Goal: Information Seeking & Learning: Learn about a topic

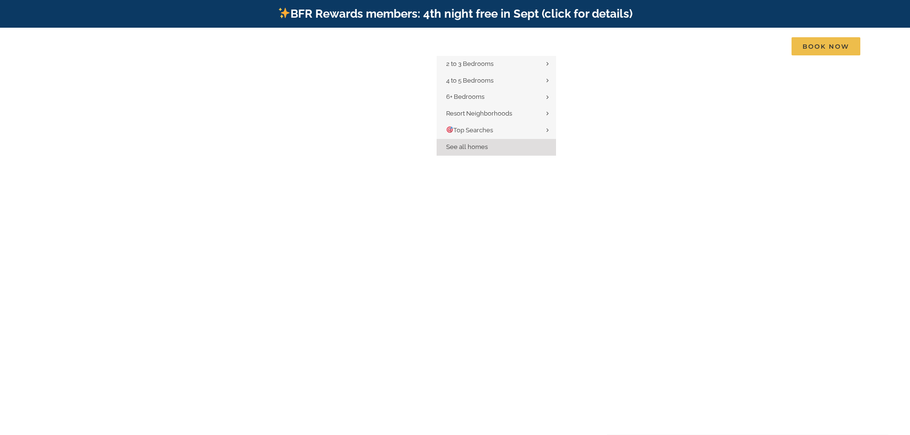
click at [480, 150] on span "See all homes" at bounding box center [467, 146] width 42 height 7
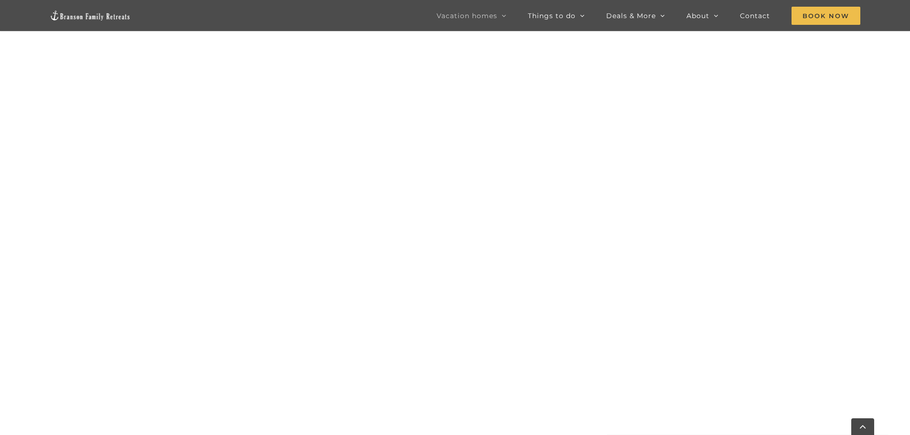
scroll to position [582, 0]
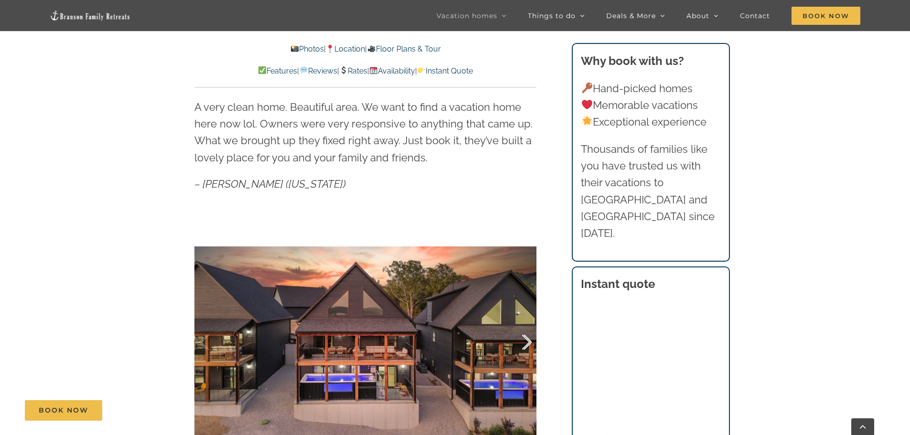
scroll to position [621, 0]
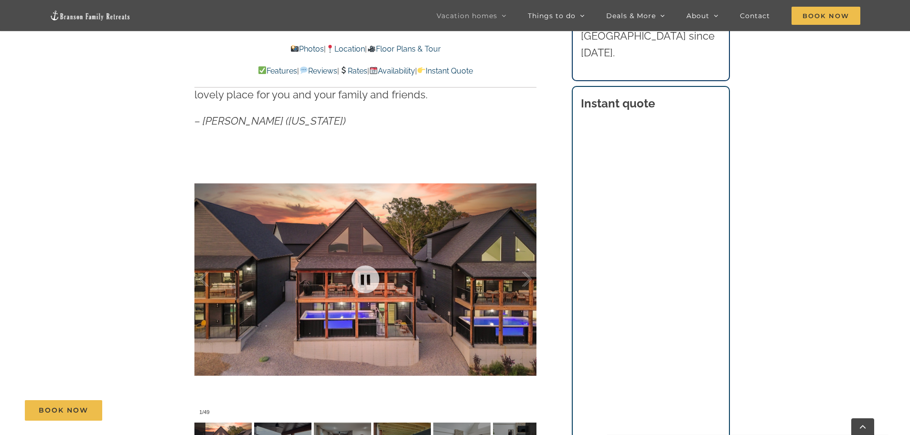
click at [393, 306] on div at bounding box center [365, 279] width 342 height 281
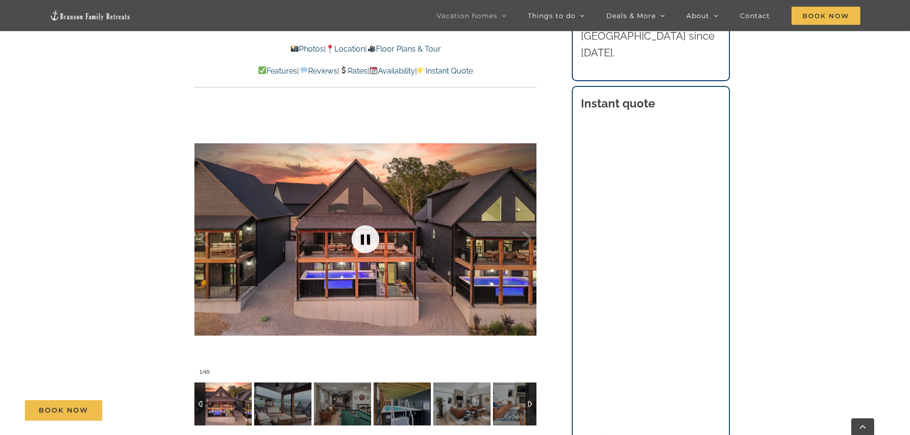
scroll to position [717, 0]
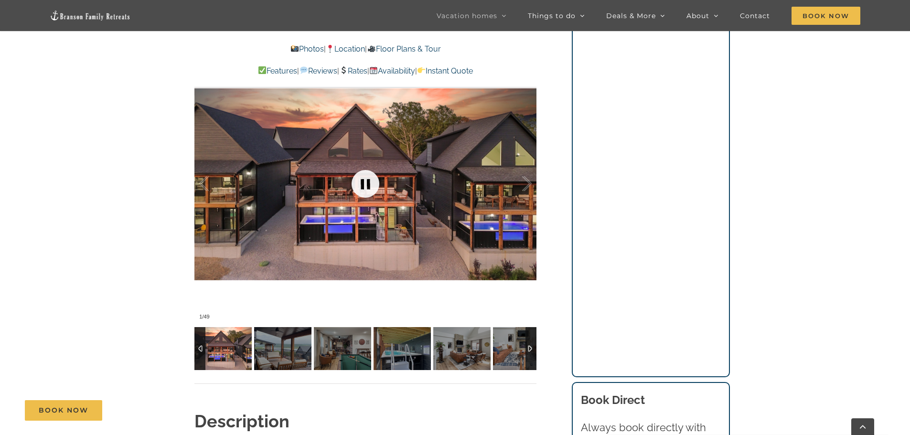
click at [369, 182] on link at bounding box center [365, 184] width 38 height 38
click at [469, 231] on div at bounding box center [365, 183] width 342 height 281
click at [495, 245] on div at bounding box center [365, 183] width 342 height 281
click at [528, 183] on div at bounding box center [517, 183] width 30 height 59
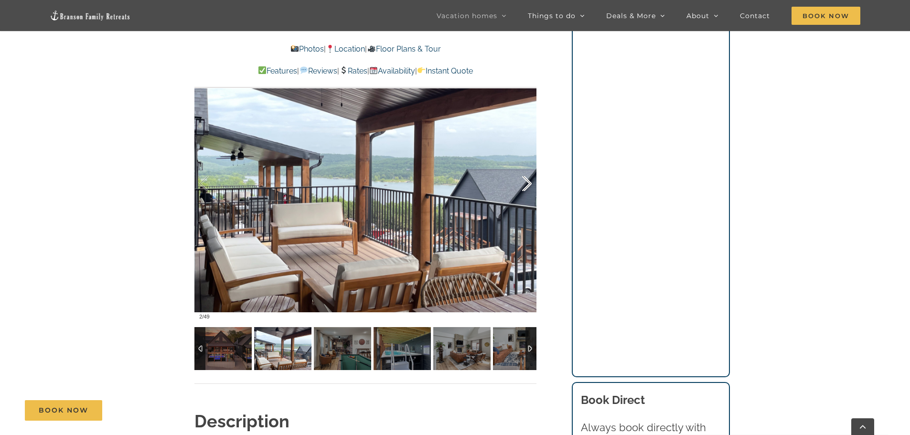
click at [528, 183] on div at bounding box center [517, 183] width 30 height 59
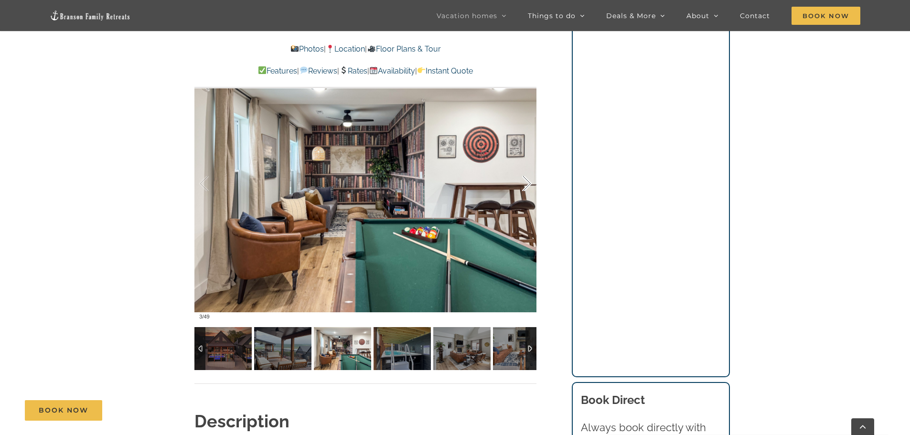
click at [528, 183] on div at bounding box center [517, 183] width 30 height 59
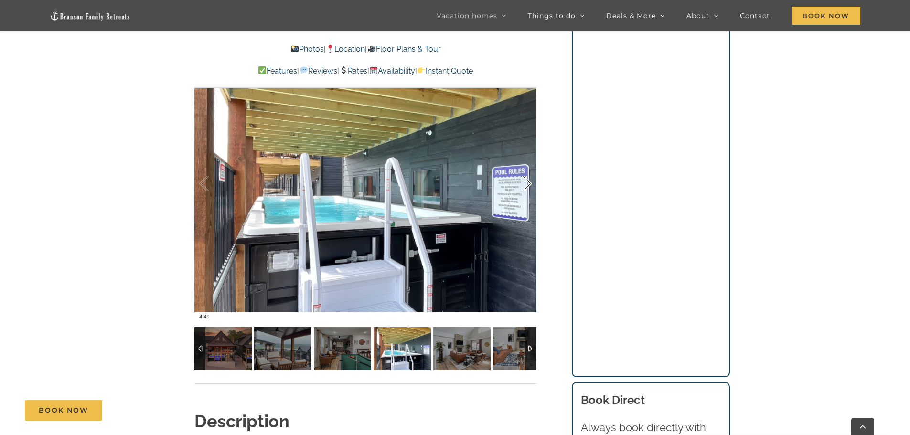
click at [528, 183] on div at bounding box center [517, 183] width 30 height 59
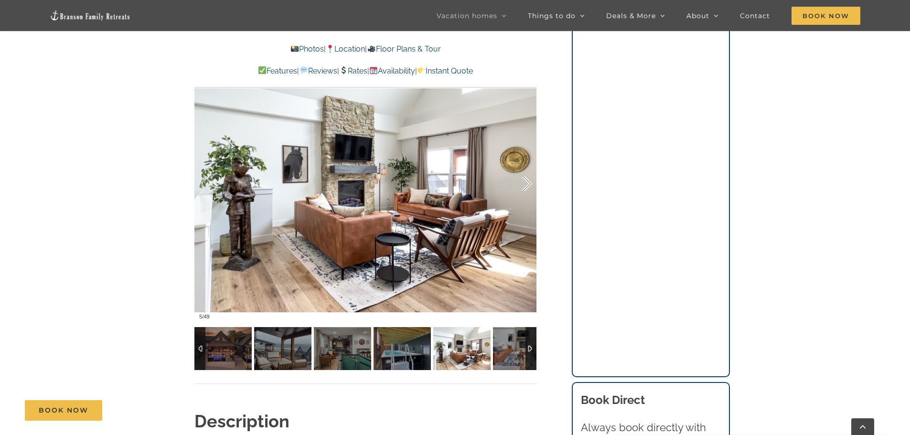
click at [528, 183] on div at bounding box center [517, 183] width 30 height 59
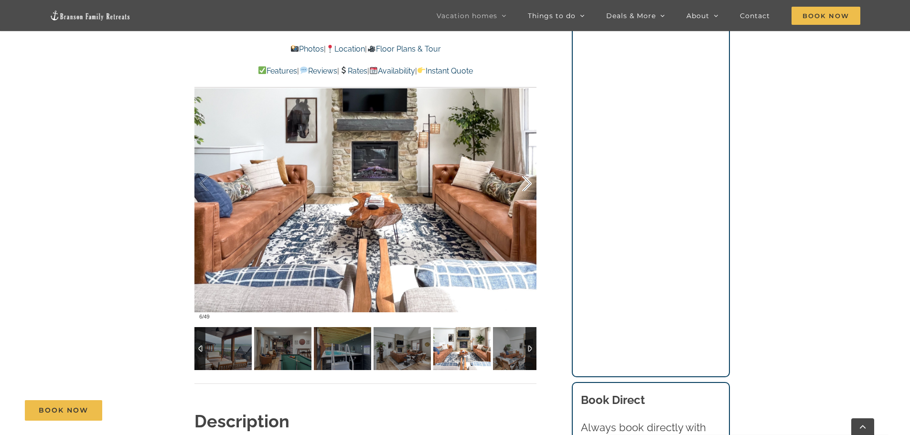
click at [528, 183] on div at bounding box center [517, 183] width 30 height 59
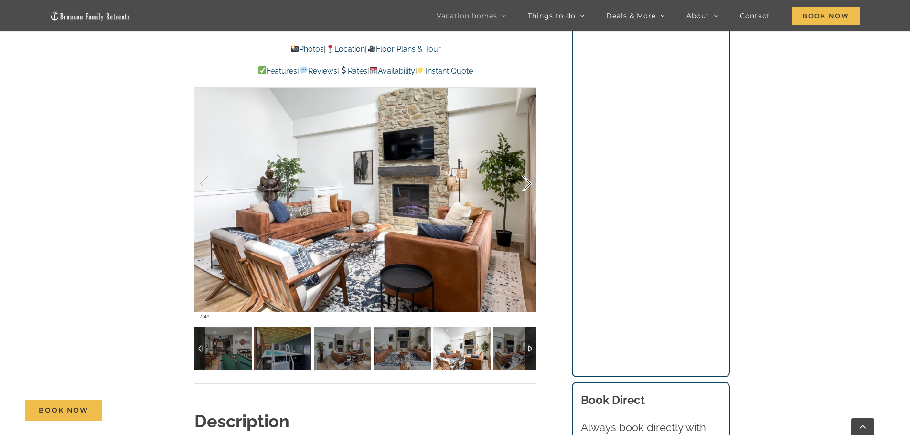
click at [528, 183] on div at bounding box center [517, 183] width 30 height 59
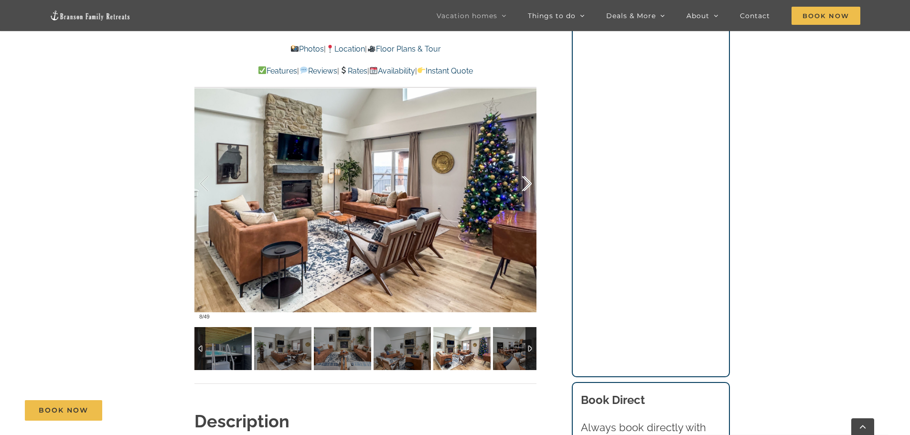
click at [528, 183] on div at bounding box center [517, 183] width 30 height 59
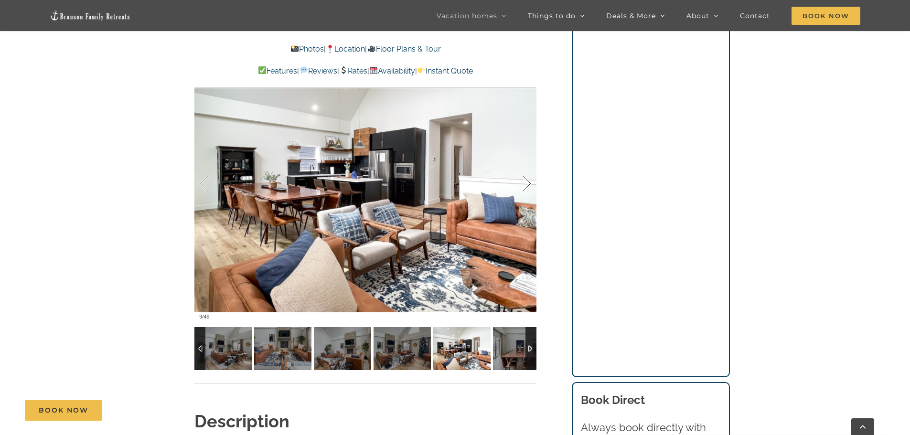
click at [528, 183] on div at bounding box center [517, 183] width 30 height 59
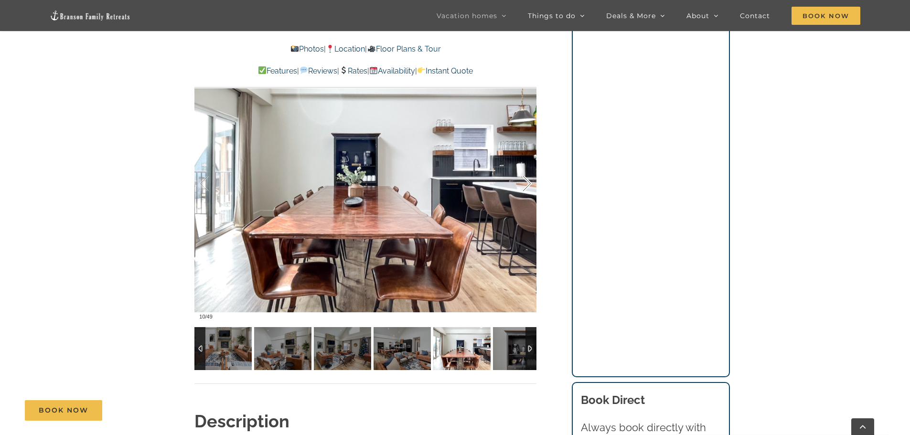
click at [528, 183] on div at bounding box center [517, 183] width 30 height 59
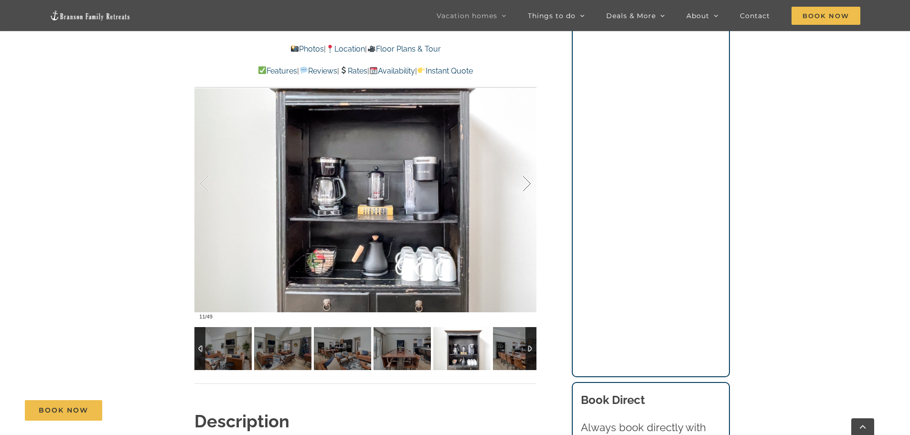
click at [528, 183] on div at bounding box center [517, 183] width 30 height 59
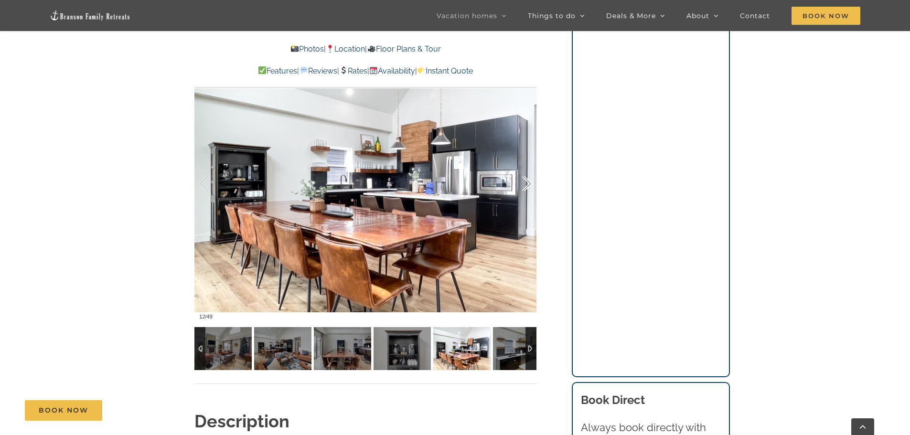
click at [528, 183] on div at bounding box center [517, 183] width 30 height 59
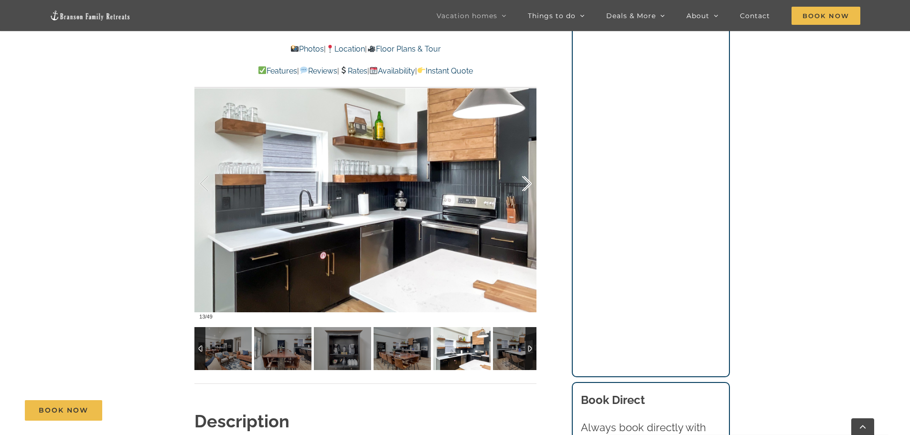
click at [528, 183] on div at bounding box center [517, 183] width 30 height 59
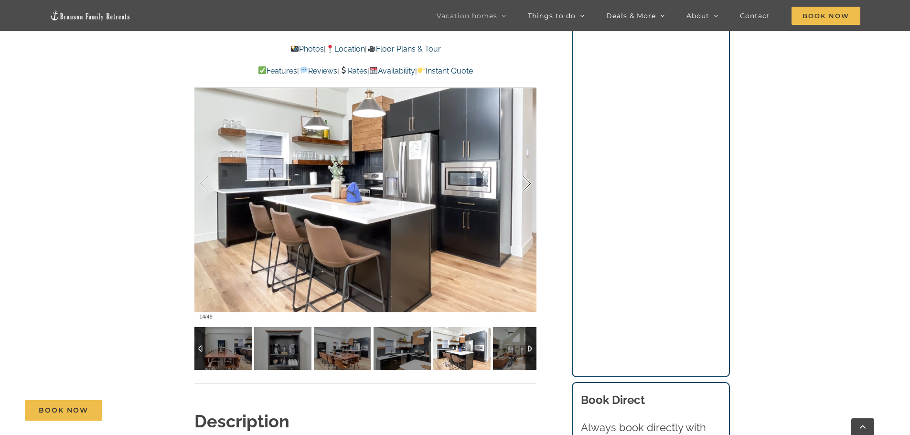
click at [528, 183] on div at bounding box center [517, 183] width 30 height 59
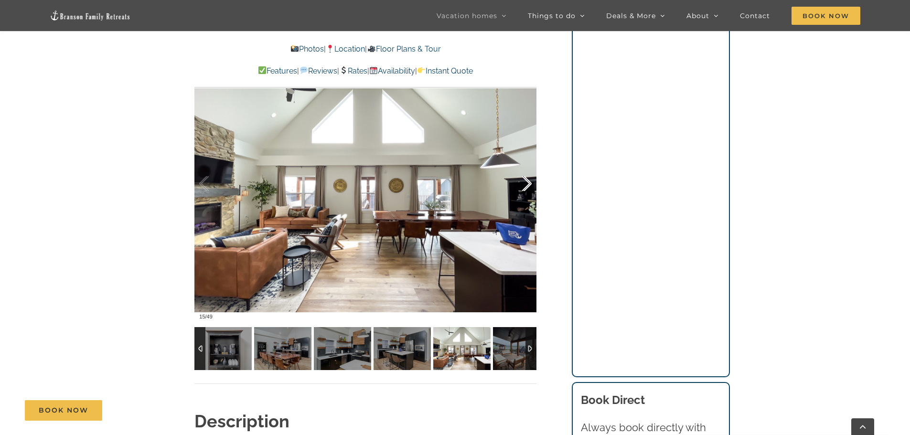
click at [528, 183] on div at bounding box center [517, 183] width 30 height 59
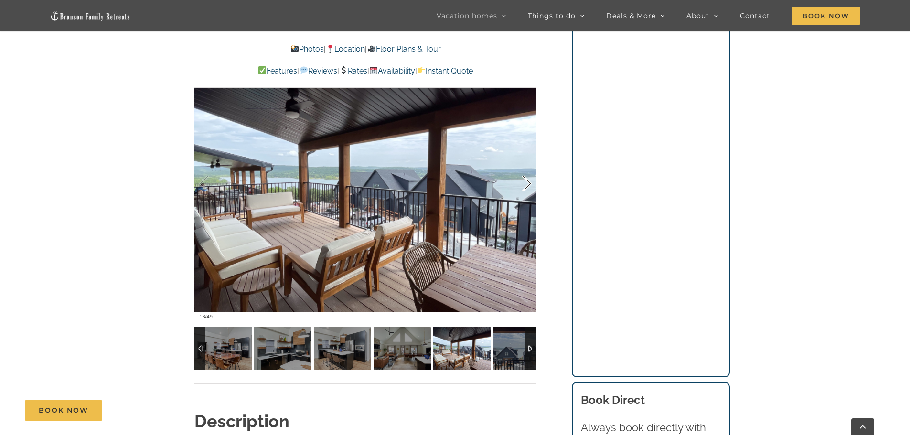
click at [528, 183] on div at bounding box center [517, 183] width 30 height 59
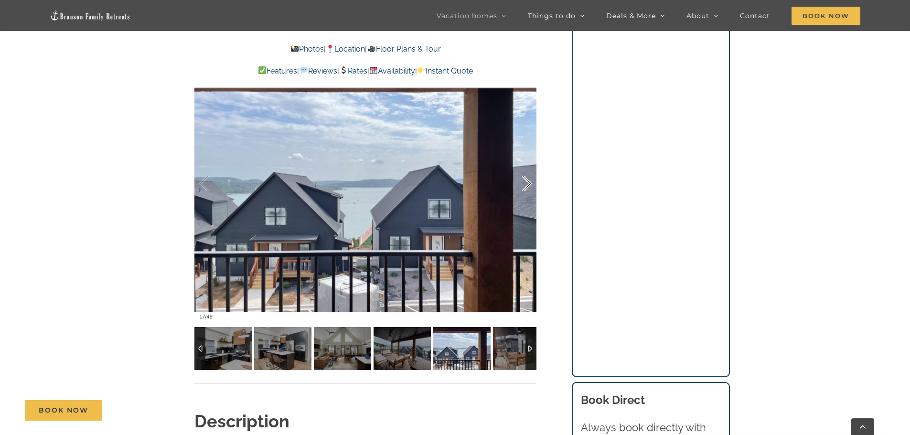
click at [528, 183] on div at bounding box center [517, 183] width 30 height 59
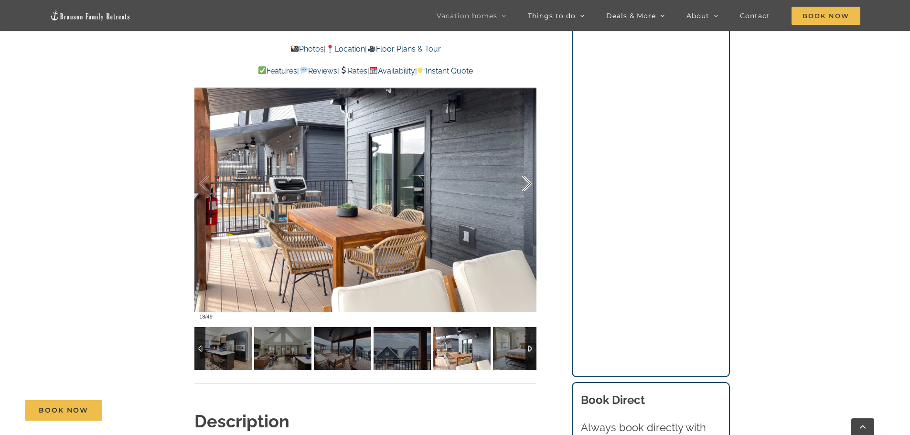
click at [528, 183] on div at bounding box center [517, 183] width 30 height 59
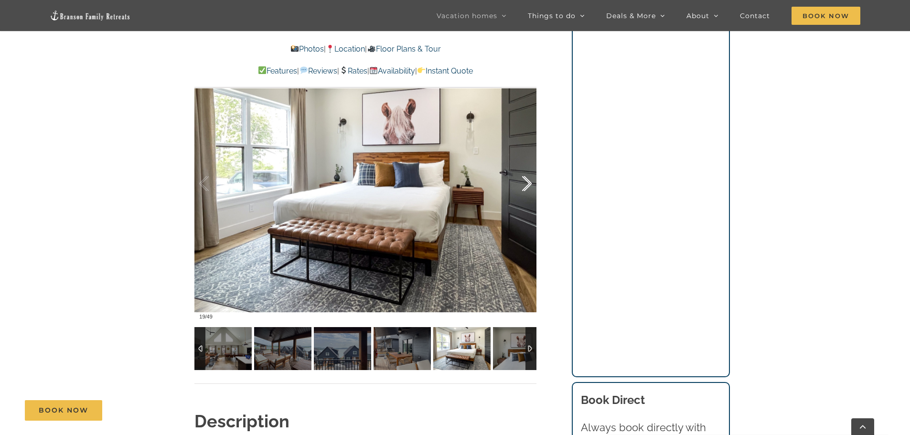
click at [528, 183] on div at bounding box center [517, 183] width 30 height 59
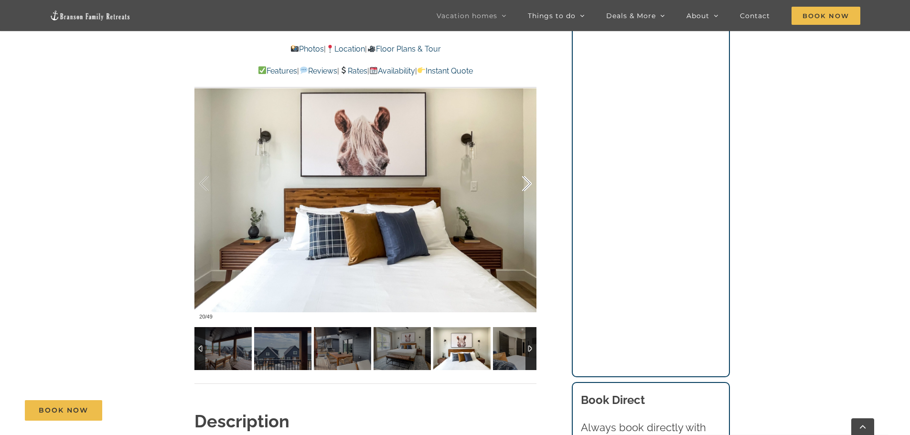
click at [528, 183] on div at bounding box center [517, 183] width 30 height 59
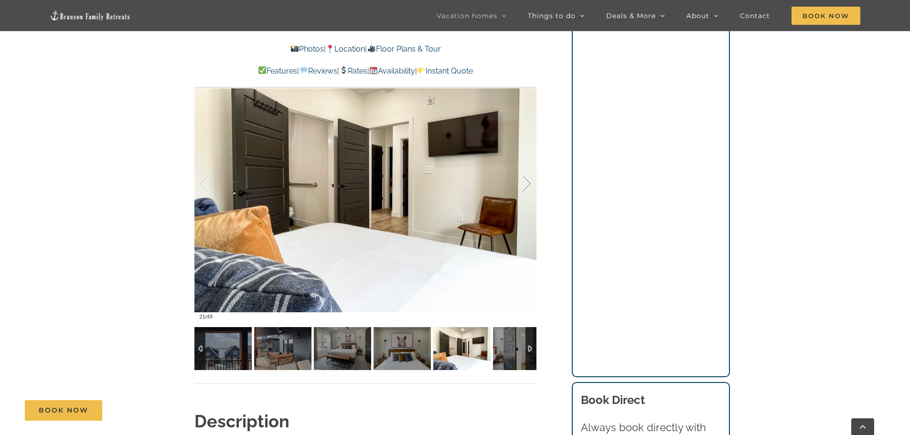
click at [528, 183] on div at bounding box center [517, 183] width 30 height 59
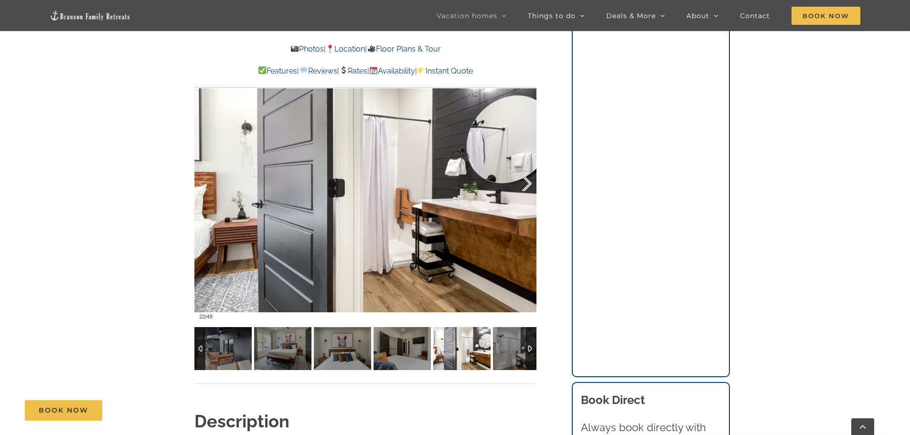
click at [528, 183] on div at bounding box center [517, 183] width 30 height 59
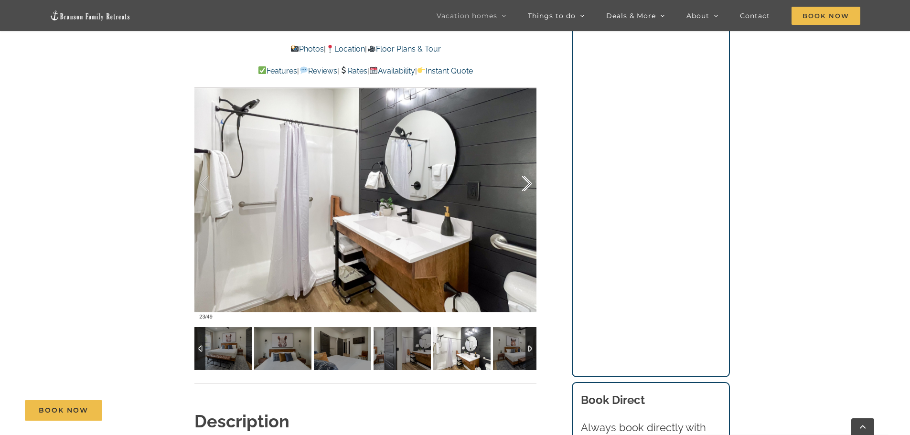
click at [528, 183] on div at bounding box center [517, 183] width 30 height 59
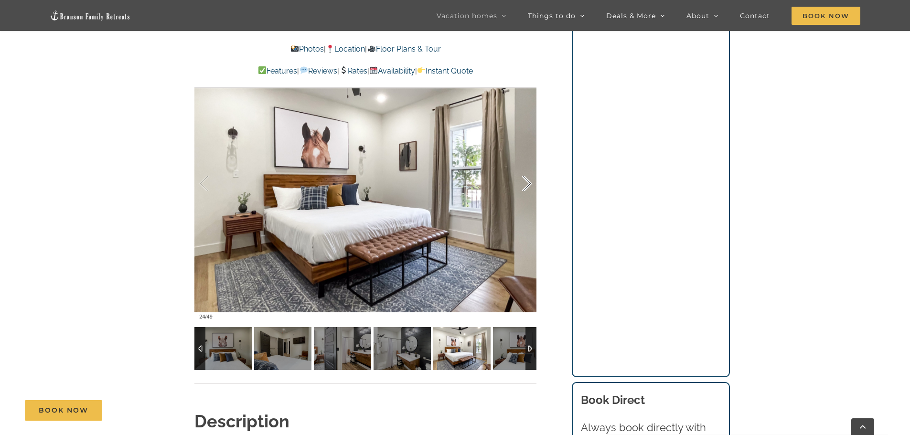
click at [528, 183] on div at bounding box center [517, 183] width 30 height 59
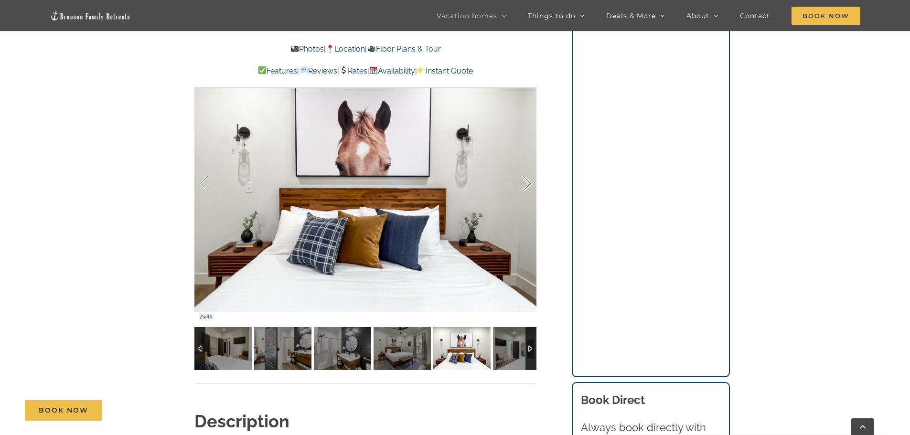
click at [528, 183] on div at bounding box center [517, 183] width 30 height 59
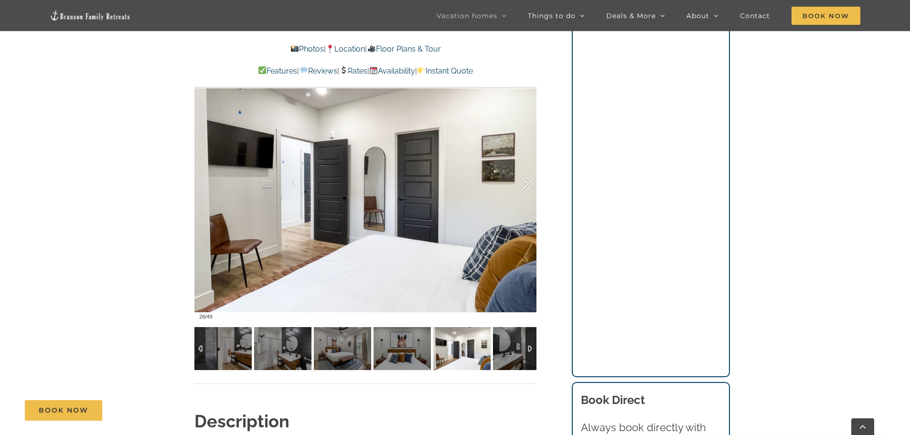
click at [528, 183] on div at bounding box center [517, 183] width 30 height 59
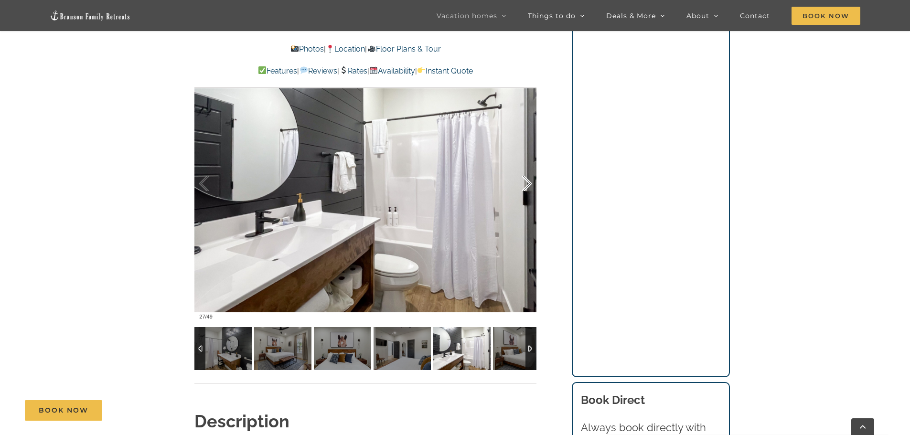
click at [528, 183] on div at bounding box center [517, 183] width 30 height 59
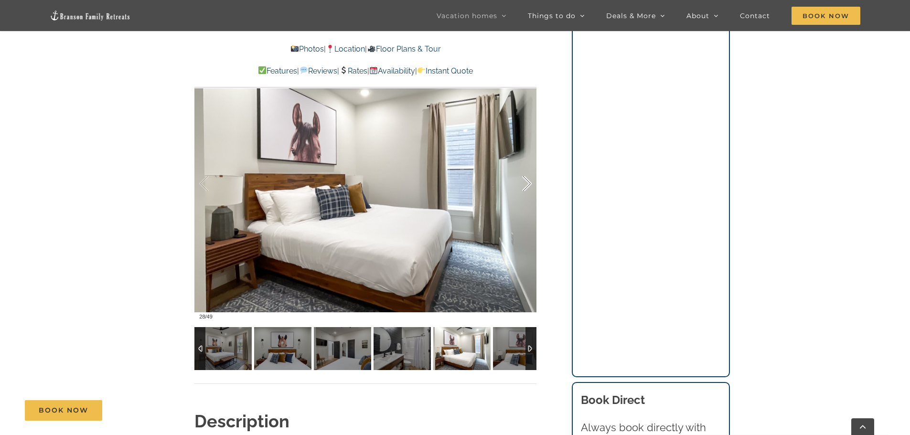
click at [528, 183] on div at bounding box center [517, 183] width 30 height 59
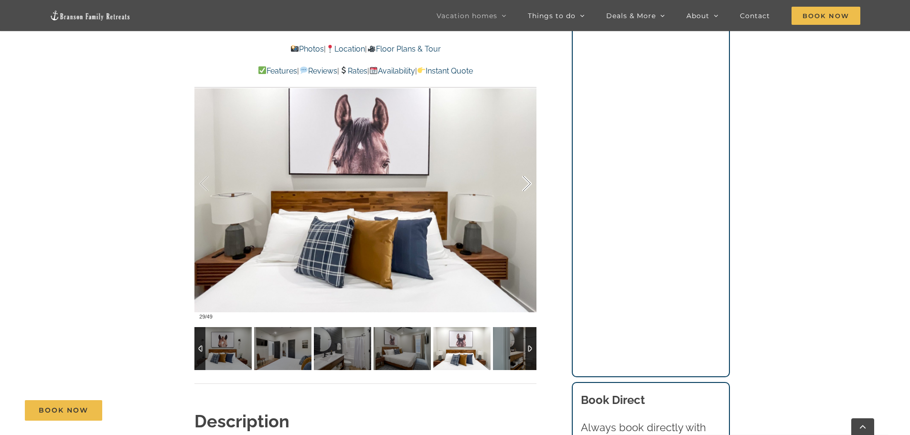
click at [528, 183] on div at bounding box center [517, 183] width 30 height 59
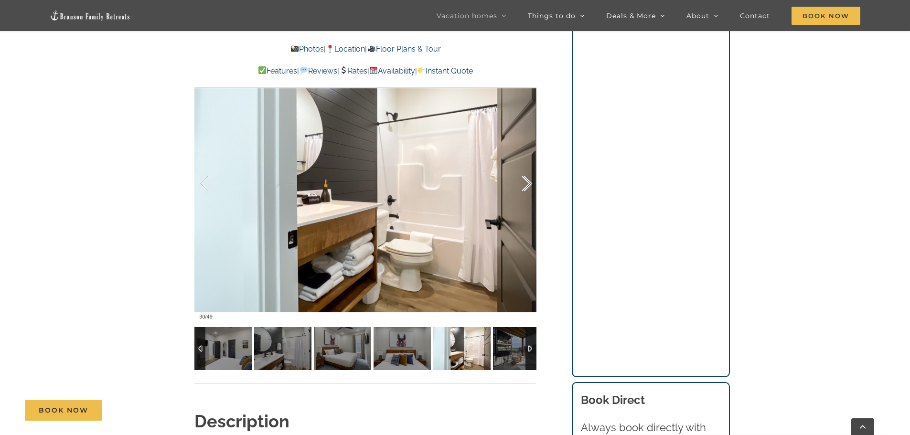
click at [528, 183] on div at bounding box center [517, 183] width 30 height 59
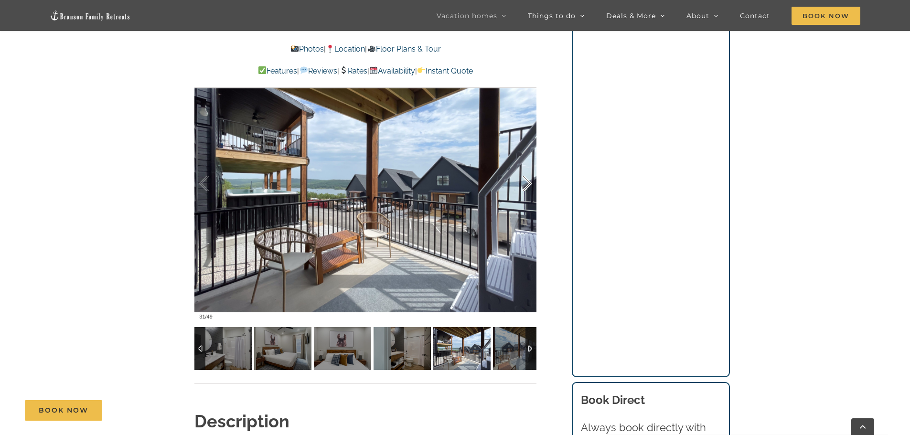
click at [528, 183] on div at bounding box center [517, 183] width 30 height 59
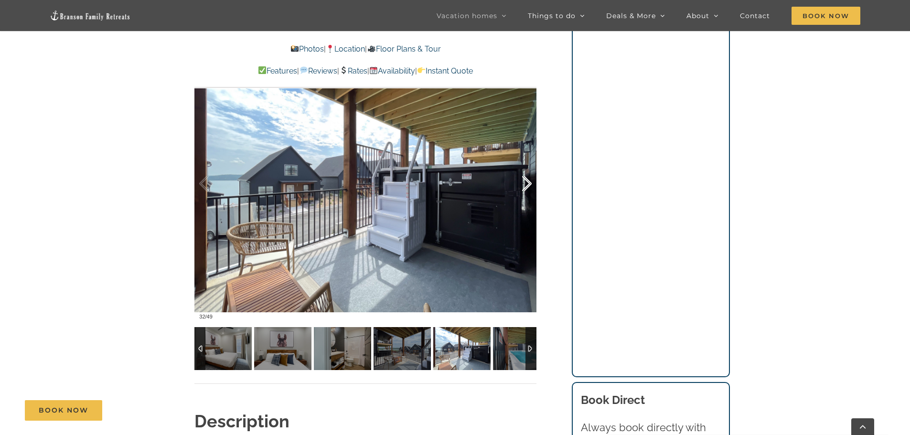
click at [528, 183] on div at bounding box center [517, 183] width 30 height 59
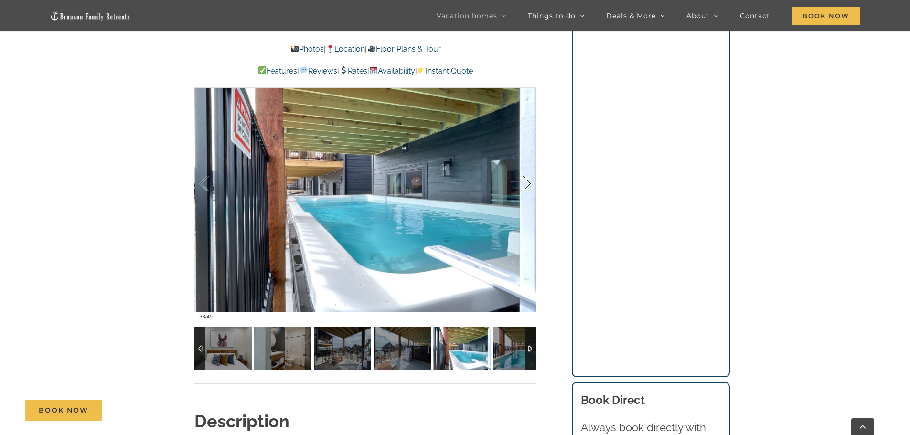
click at [528, 183] on div at bounding box center [517, 183] width 30 height 59
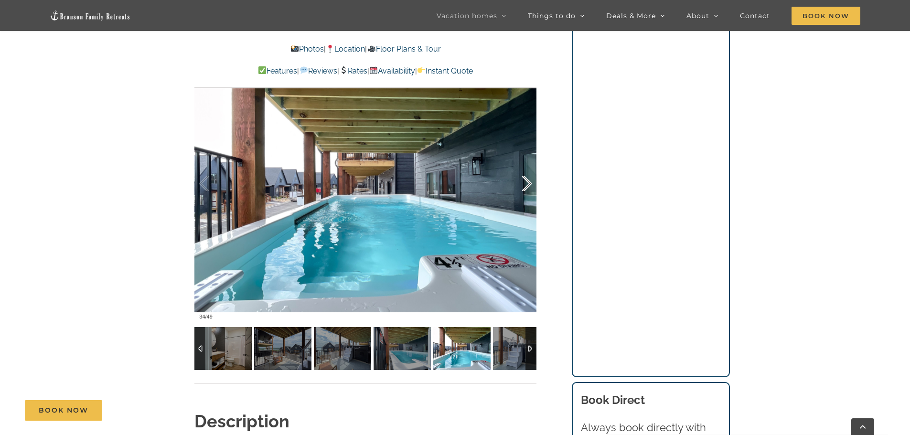
click at [528, 183] on div at bounding box center [517, 183] width 30 height 59
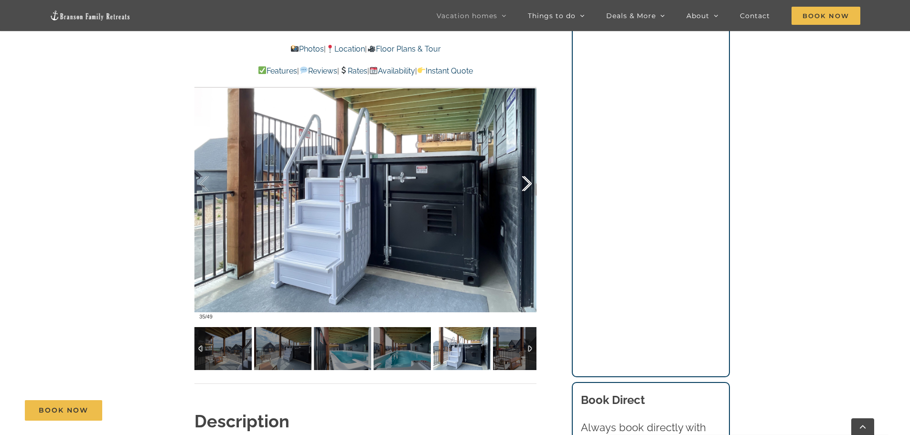
click at [528, 183] on div at bounding box center [517, 183] width 30 height 59
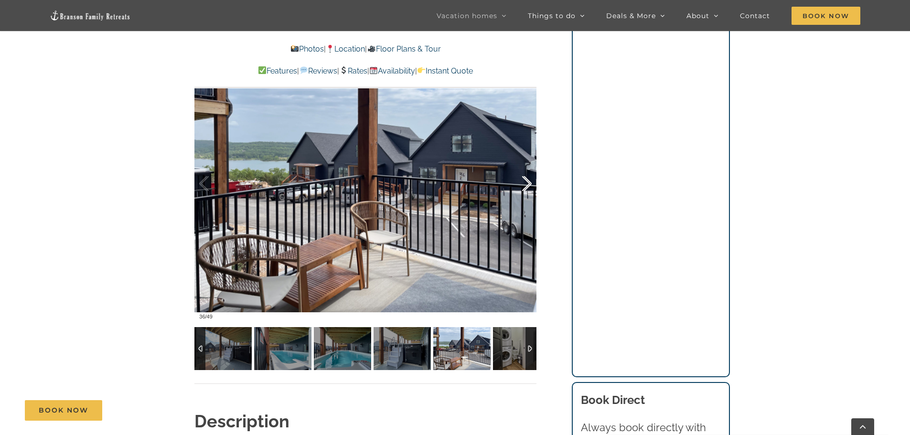
click at [528, 183] on div at bounding box center [517, 183] width 30 height 59
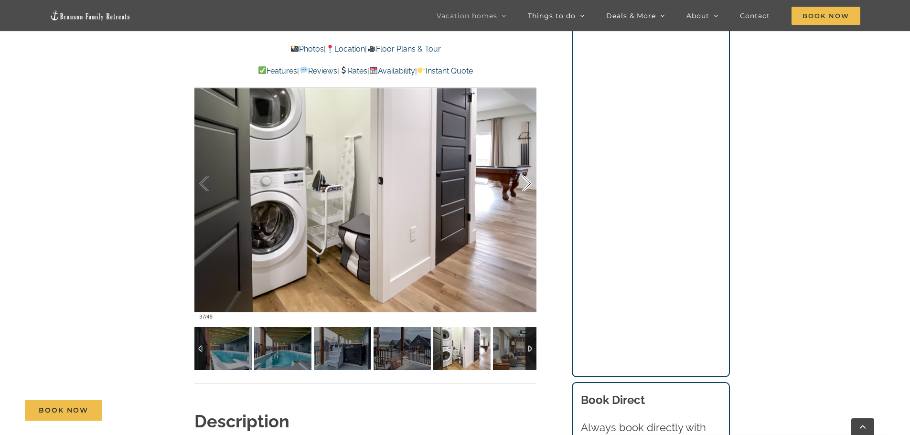
click at [528, 183] on div at bounding box center [517, 183] width 30 height 59
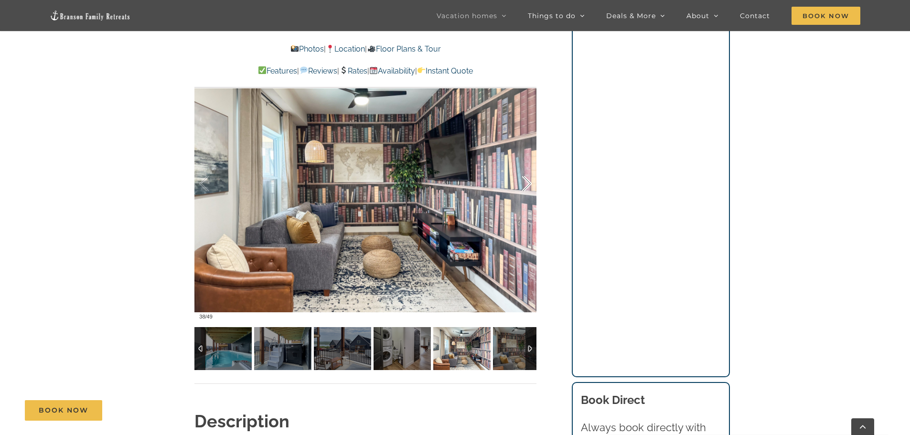
click at [528, 183] on div at bounding box center [517, 183] width 30 height 59
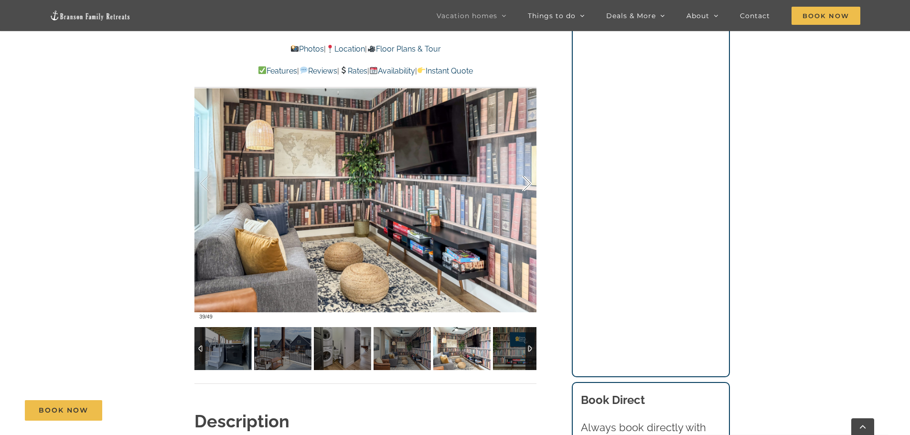
click at [528, 183] on div at bounding box center [517, 183] width 30 height 59
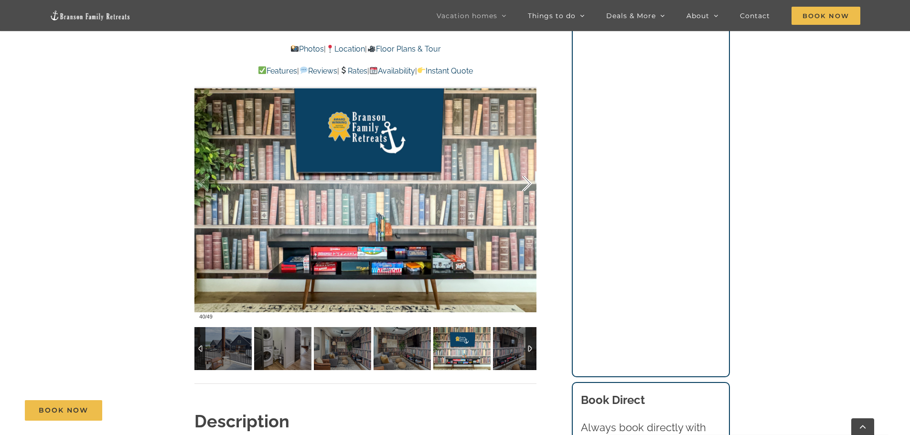
click at [528, 183] on div at bounding box center [517, 183] width 30 height 59
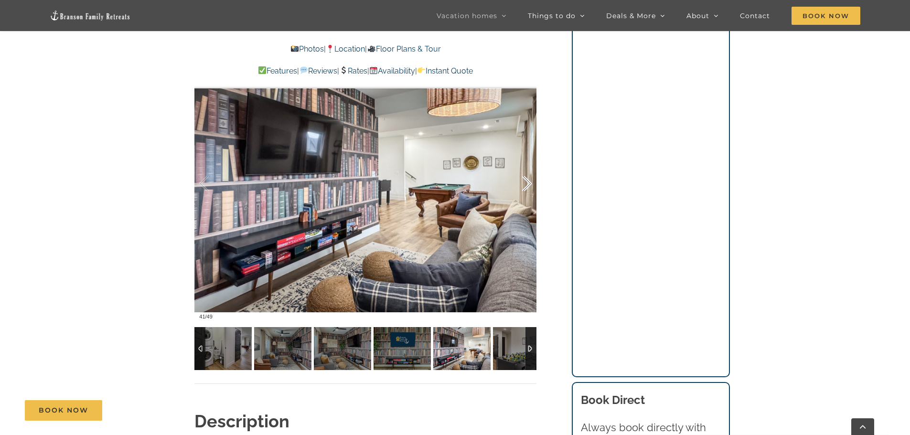
click at [528, 183] on div at bounding box center [517, 183] width 30 height 59
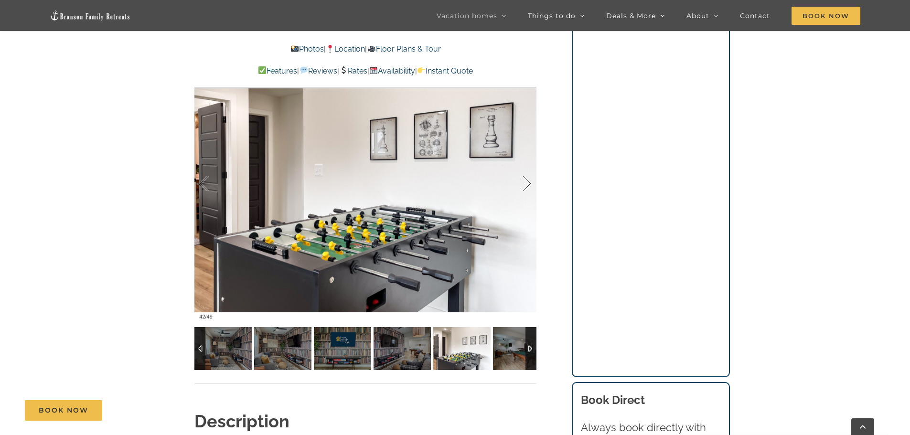
click at [528, 183] on div at bounding box center [517, 183] width 30 height 59
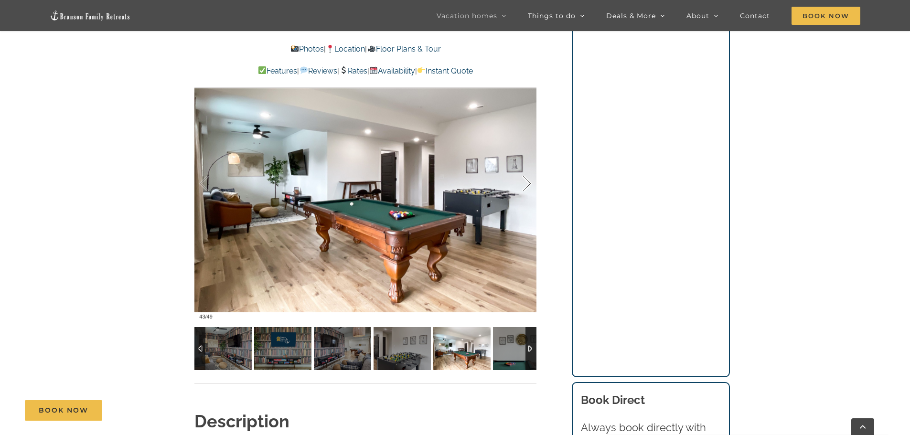
click at [528, 183] on div at bounding box center [517, 183] width 30 height 59
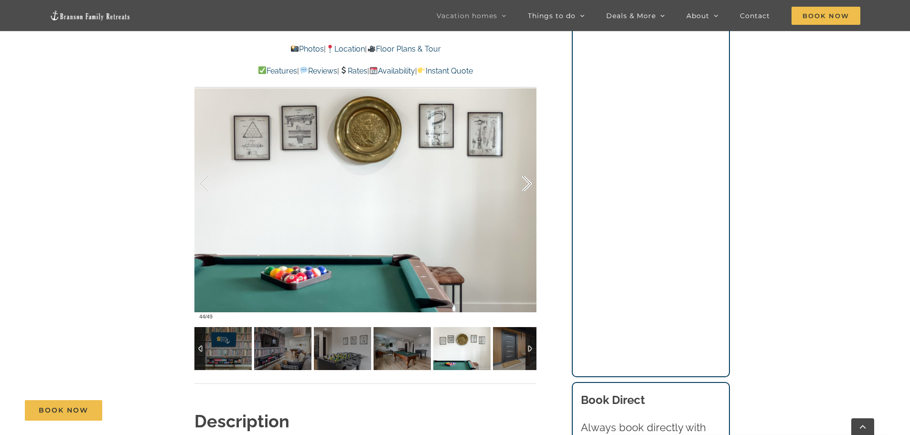
click at [528, 183] on div at bounding box center [517, 183] width 30 height 59
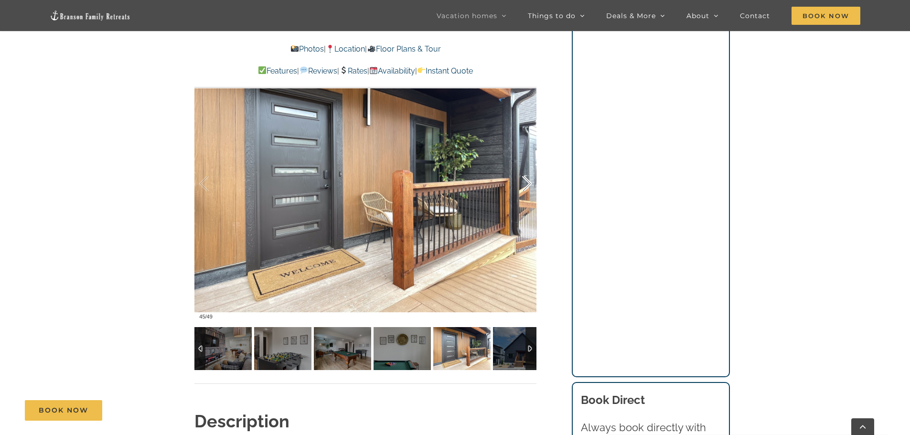
click at [528, 183] on div at bounding box center [517, 183] width 30 height 59
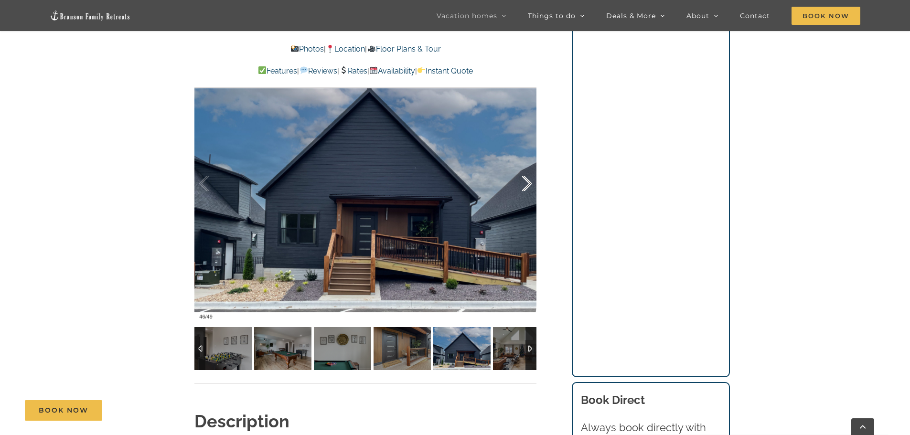
click at [528, 183] on div at bounding box center [517, 183] width 30 height 59
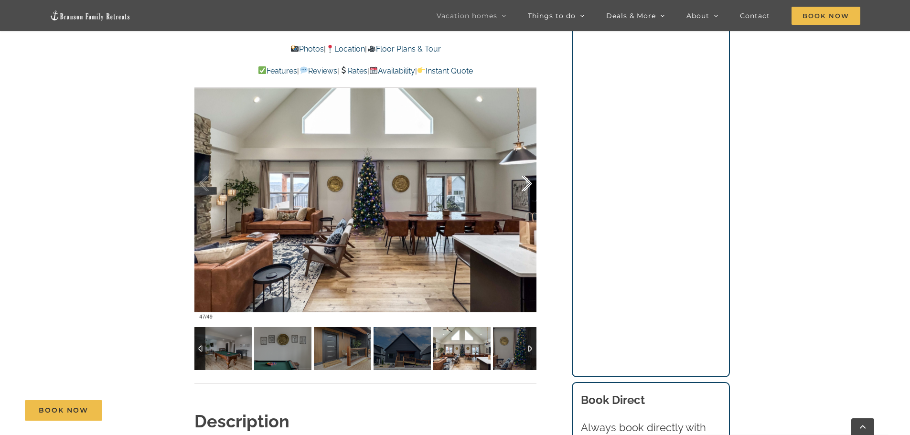
click at [528, 183] on div at bounding box center [517, 183] width 30 height 59
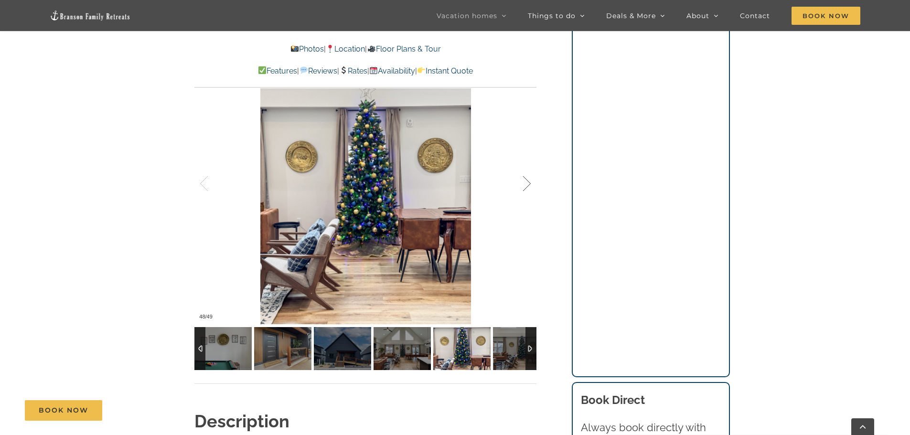
click at [528, 183] on div at bounding box center [517, 183] width 30 height 59
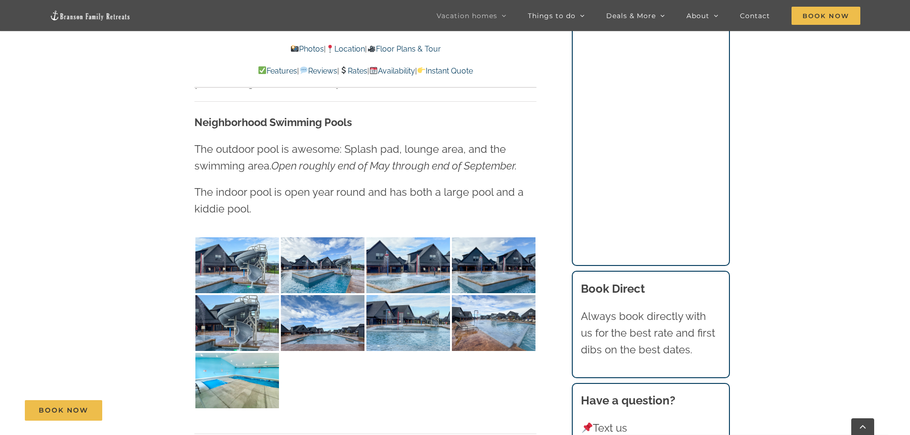
scroll to position [2293, 0]
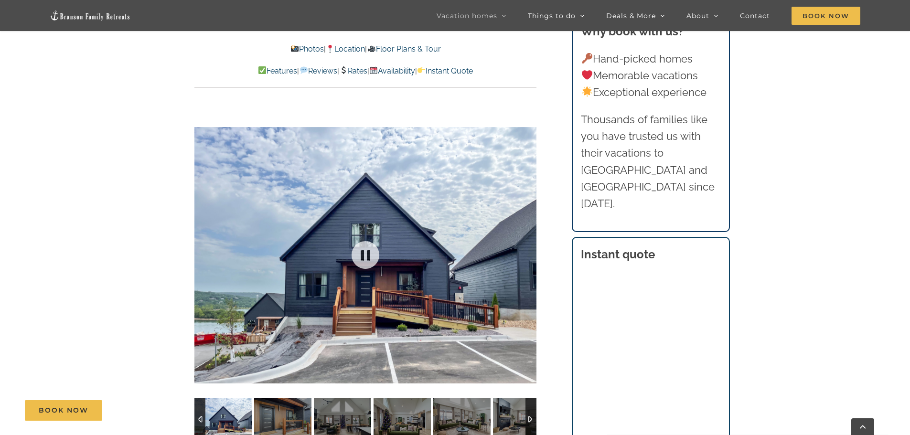
scroll to position [717, 0]
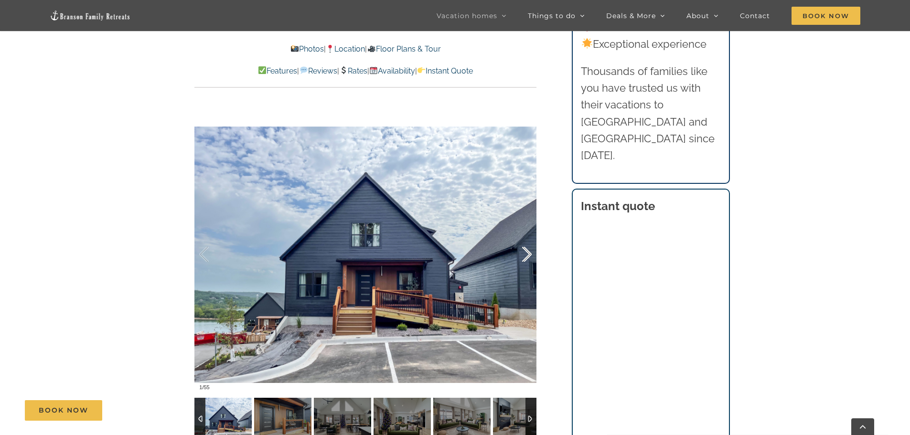
click at [524, 253] on div at bounding box center [517, 254] width 30 height 59
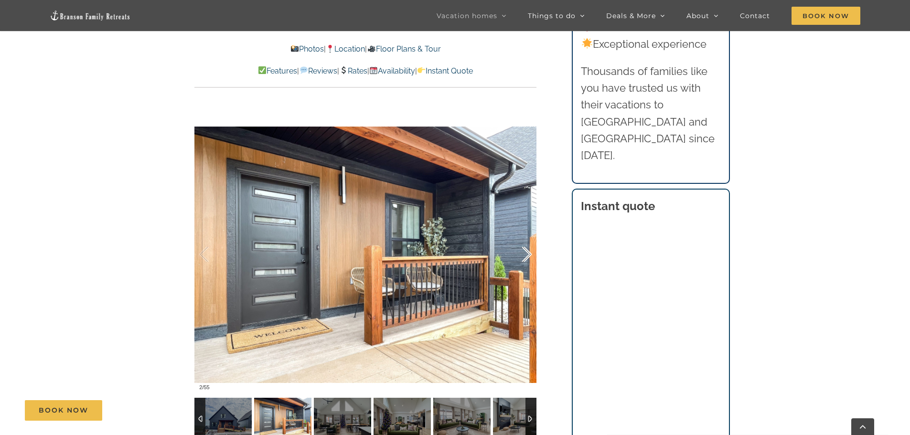
click at [524, 253] on div at bounding box center [517, 254] width 30 height 59
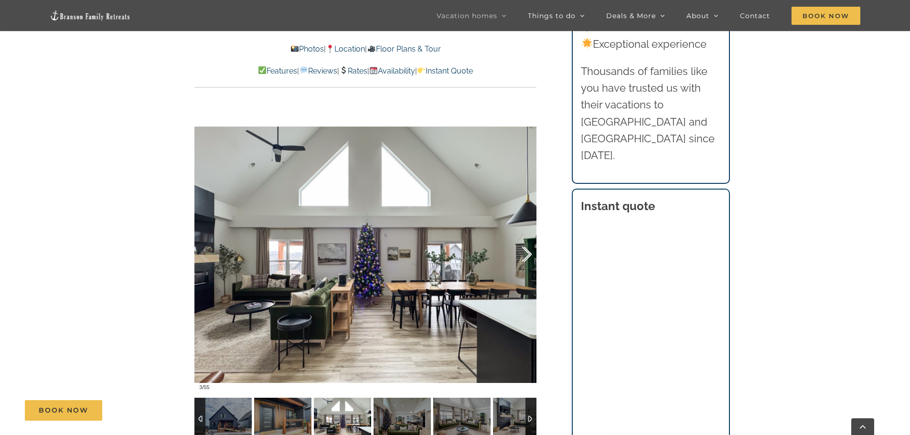
click at [524, 253] on div at bounding box center [517, 254] width 30 height 59
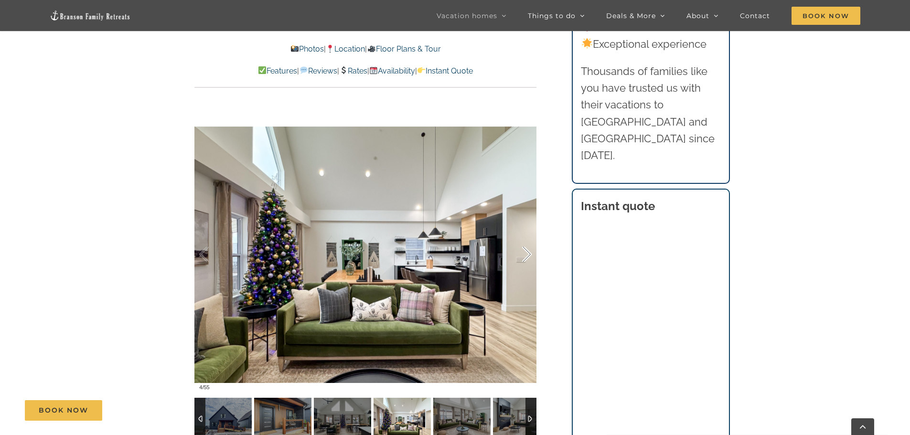
click at [524, 253] on div at bounding box center [517, 254] width 30 height 59
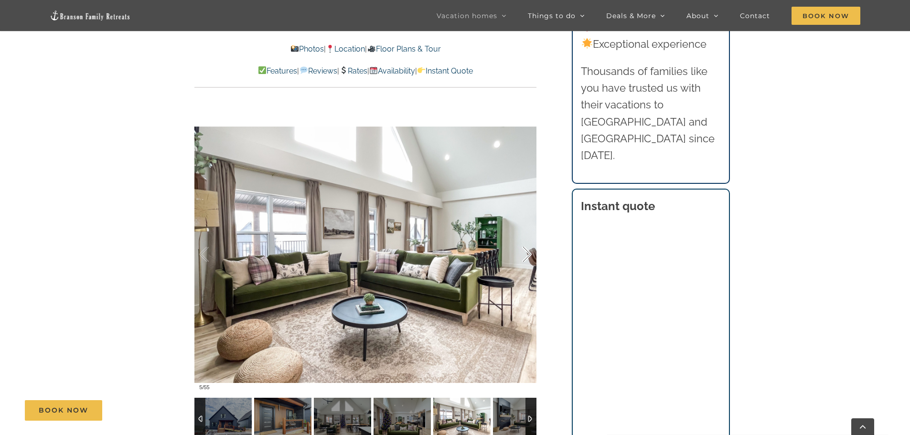
click at [524, 253] on div at bounding box center [517, 254] width 30 height 59
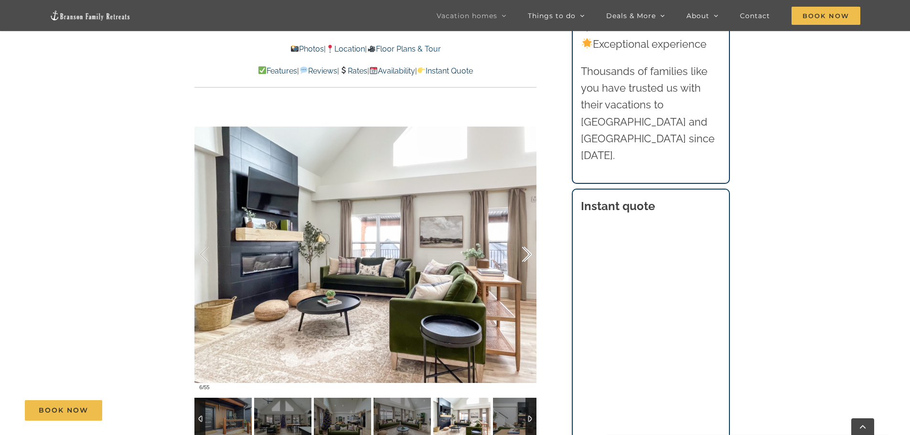
click at [524, 253] on div at bounding box center [517, 254] width 30 height 59
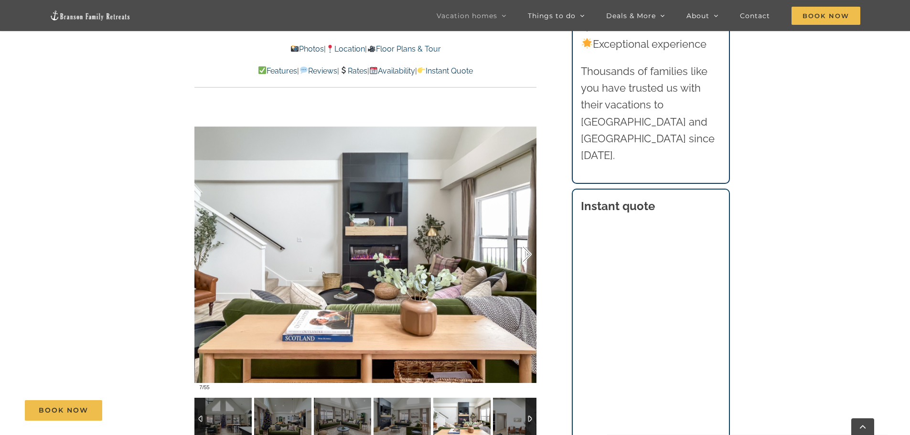
click at [524, 253] on div at bounding box center [517, 254] width 30 height 59
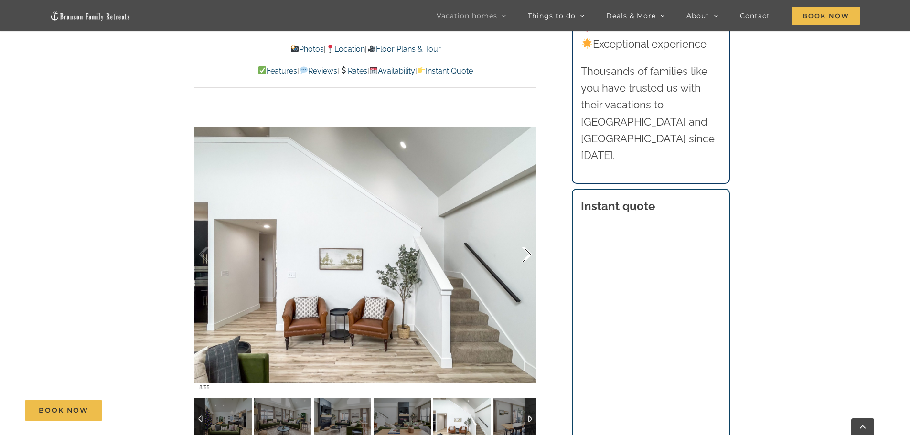
click at [524, 253] on div at bounding box center [517, 254] width 30 height 59
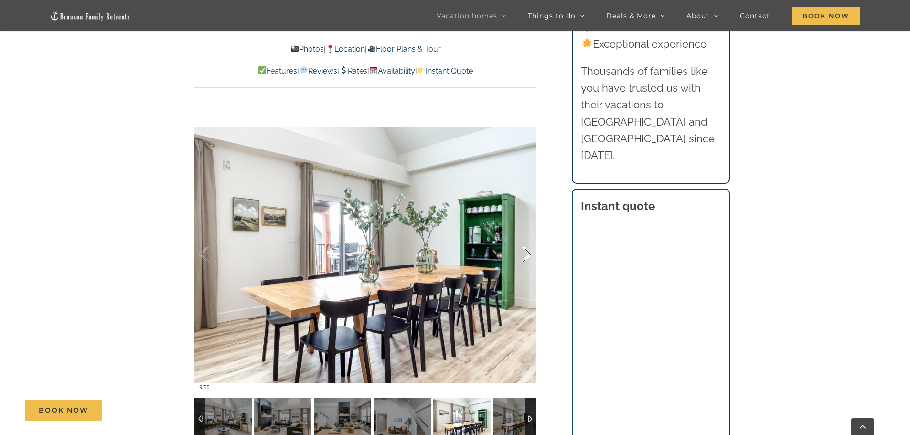
click at [524, 253] on div at bounding box center [517, 254] width 30 height 59
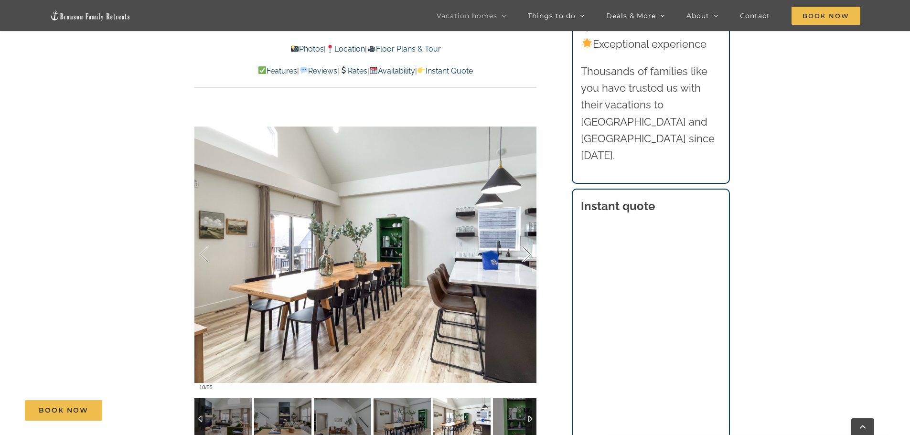
click at [524, 253] on div at bounding box center [517, 254] width 30 height 59
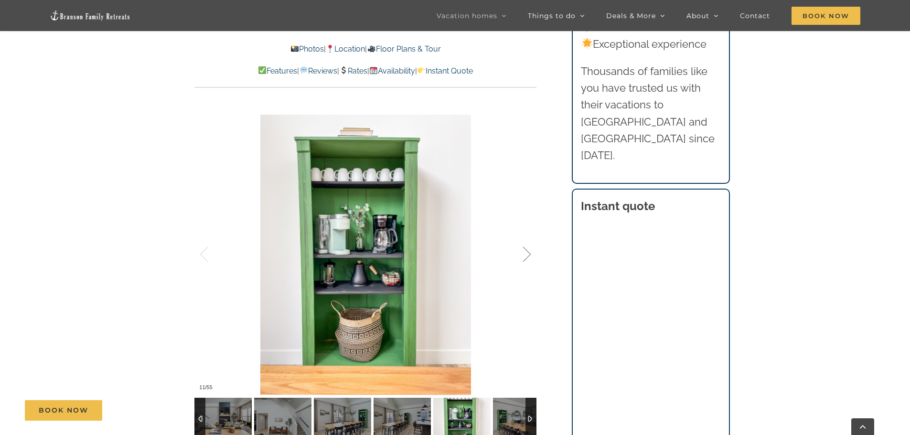
click at [524, 253] on div at bounding box center [517, 254] width 30 height 59
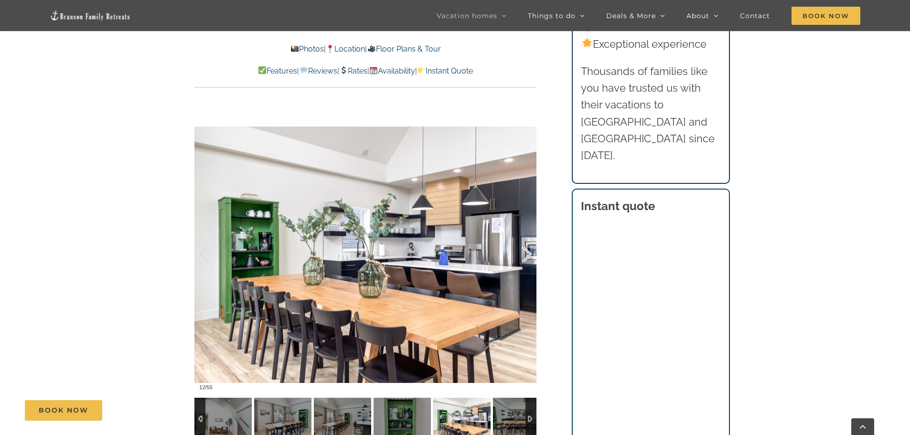
click at [524, 253] on div at bounding box center [517, 254] width 30 height 59
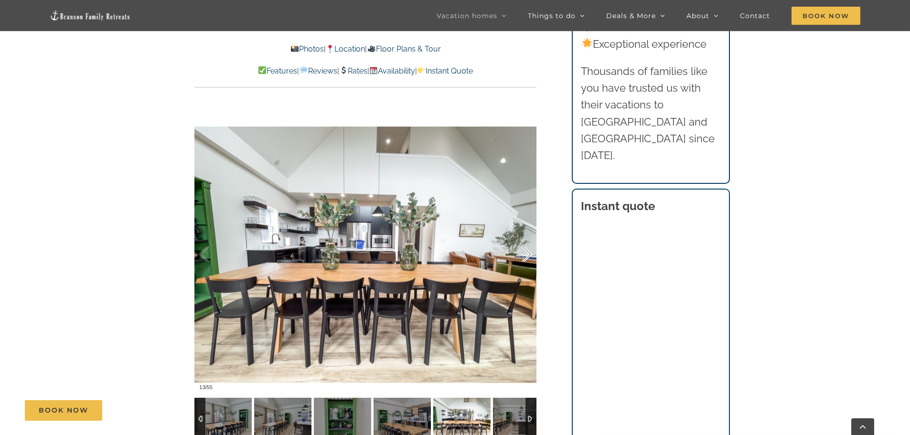
click at [524, 253] on div at bounding box center [517, 254] width 30 height 59
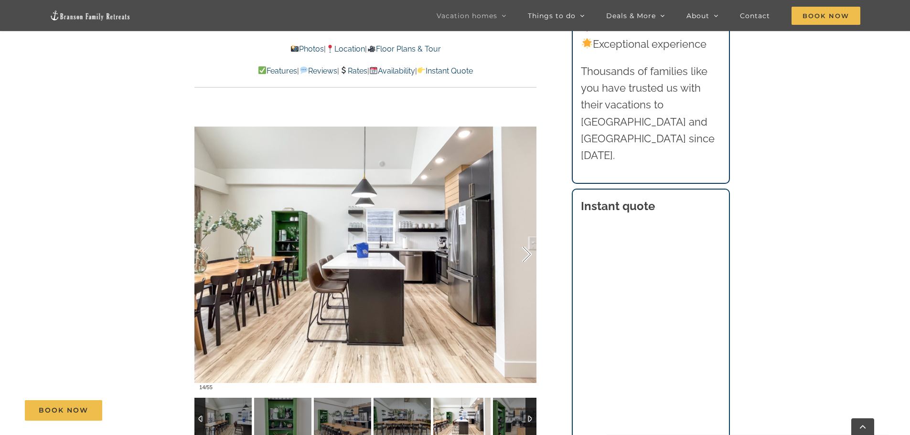
click at [524, 253] on div at bounding box center [517, 254] width 30 height 59
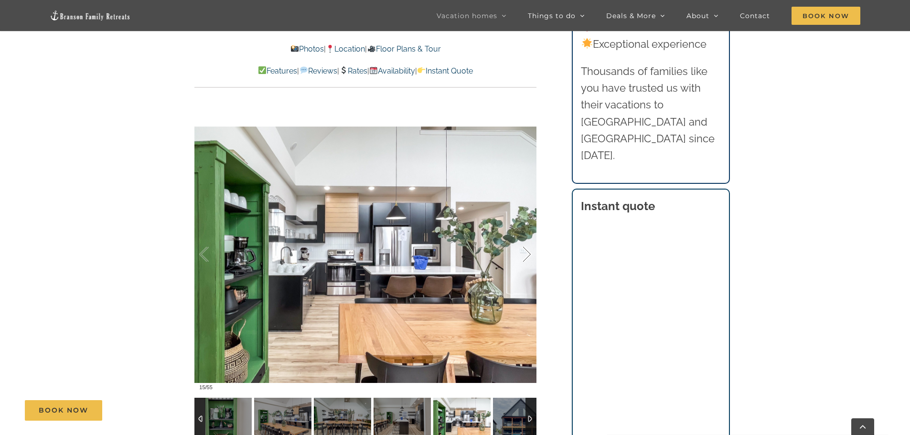
click at [524, 253] on div at bounding box center [517, 254] width 30 height 59
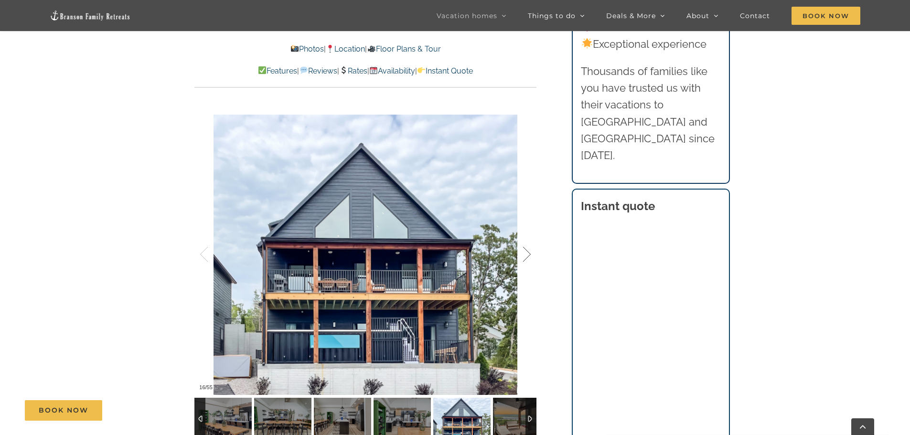
click at [524, 253] on div at bounding box center [517, 254] width 30 height 59
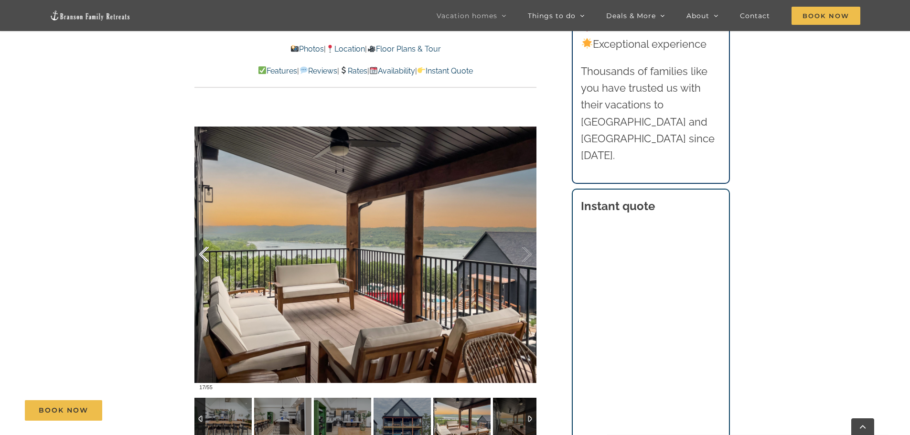
click at [204, 250] on div at bounding box center [214, 254] width 30 height 59
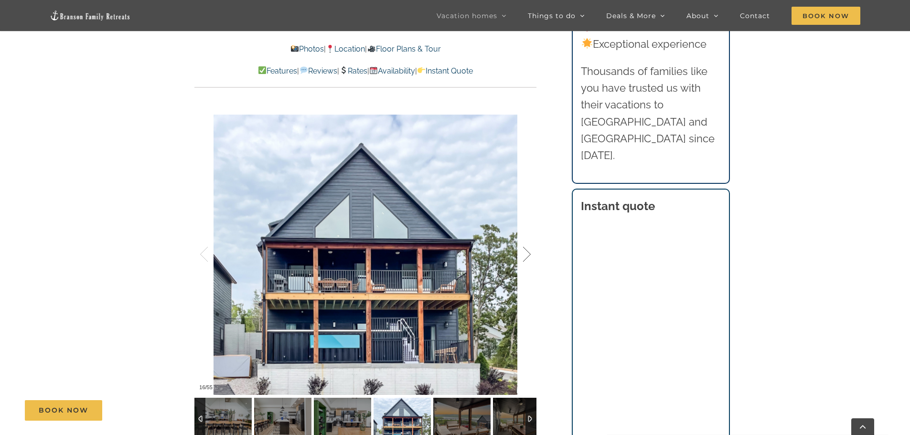
click at [527, 256] on div at bounding box center [517, 254] width 30 height 59
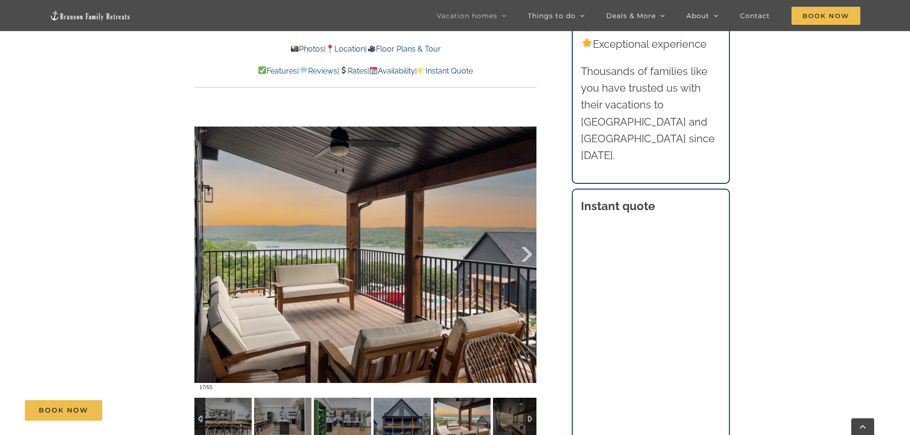
click at [527, 256] on div at bounding box center [517, 254] width 30 height 59
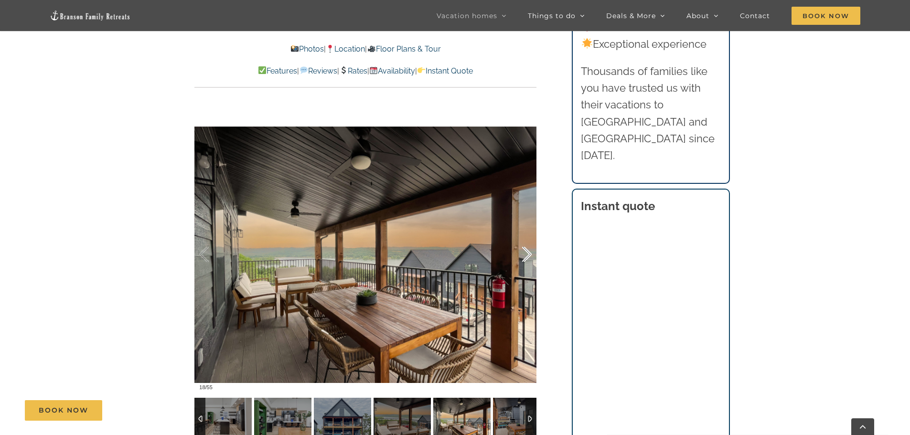
click at [527, 256] on div at bounding box center [517, 254] width 30 height 59
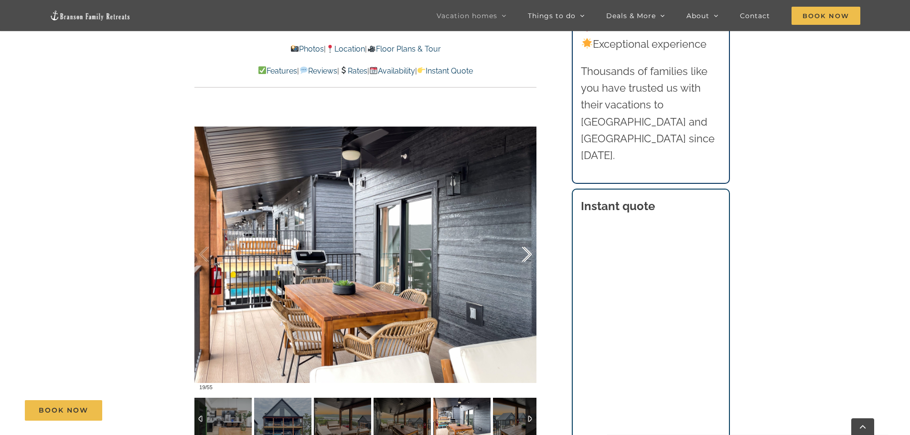
click at [527, 256] on div at bounding box center [517, 254] width 30 height 59
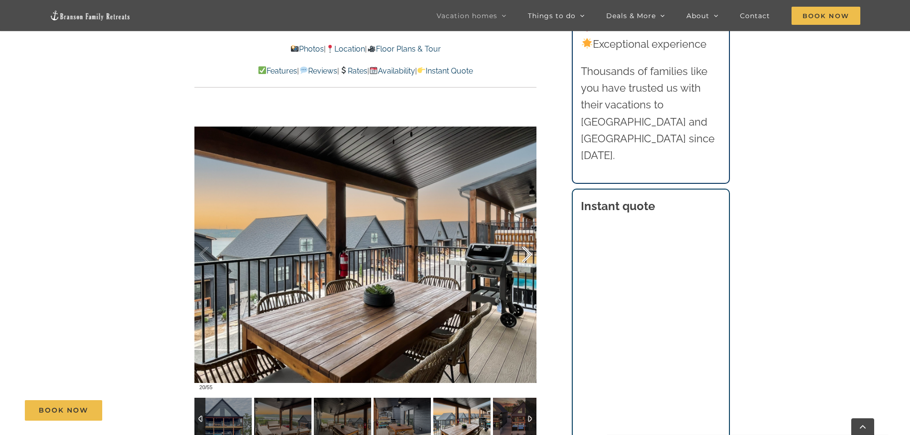
click at [527, 256] on div at bounding box center [517, 254] width 30 height 59
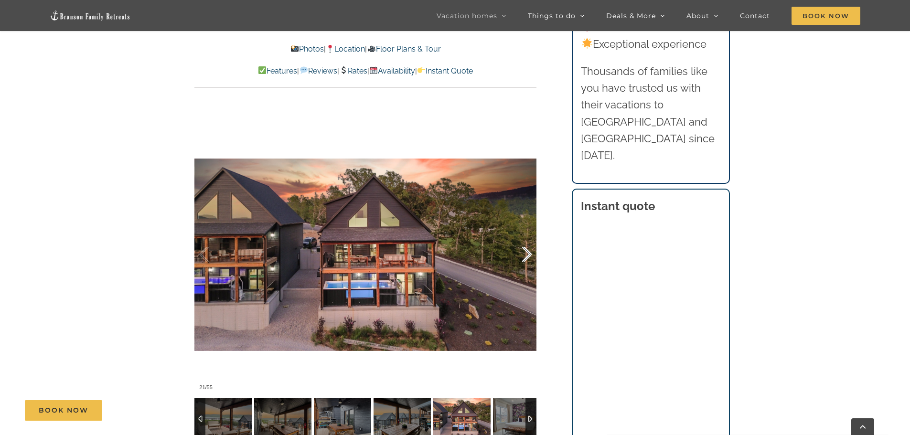
click at [527, 256] on div at bounding box center [517, 254] width 30 height 59
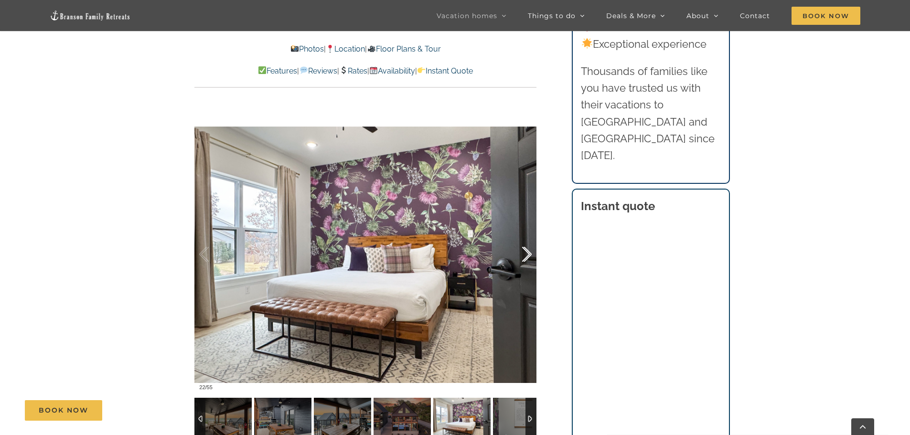
click at [527, 256] on div at bounding box center [517, 254] width 30 height 59
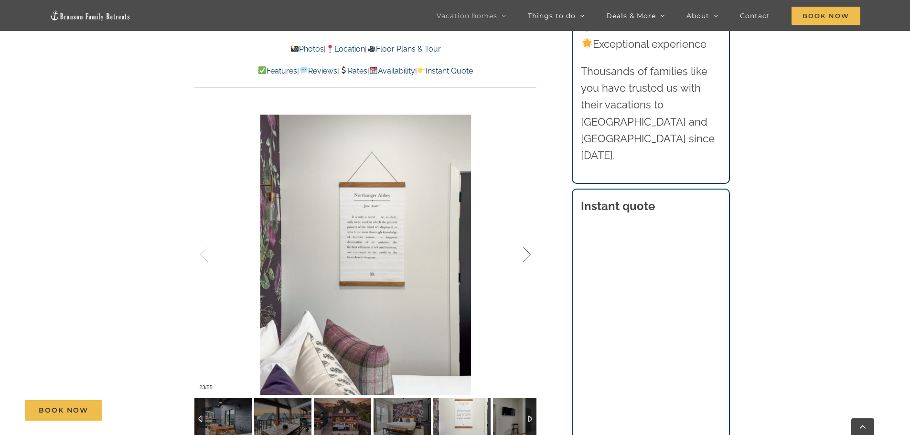
click at [527, 256] on div at bounding box center [517, 254] width 30 height 59
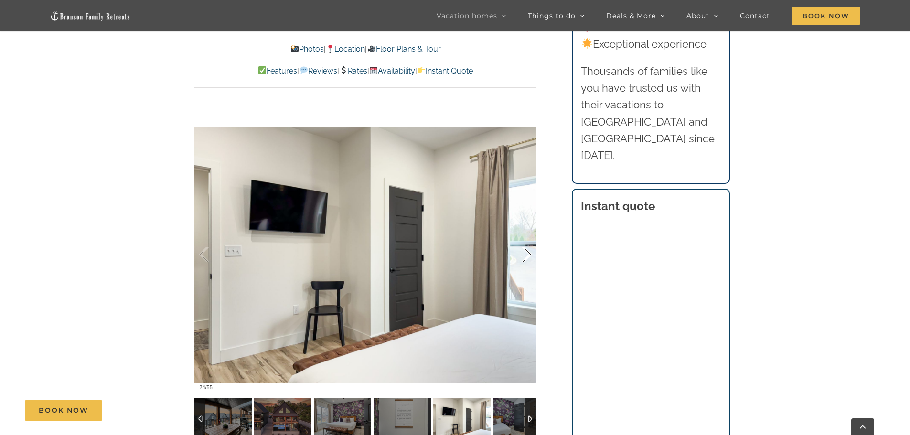
click at [527, 256] on div at bounding box center [517, 254] width 30 height 59
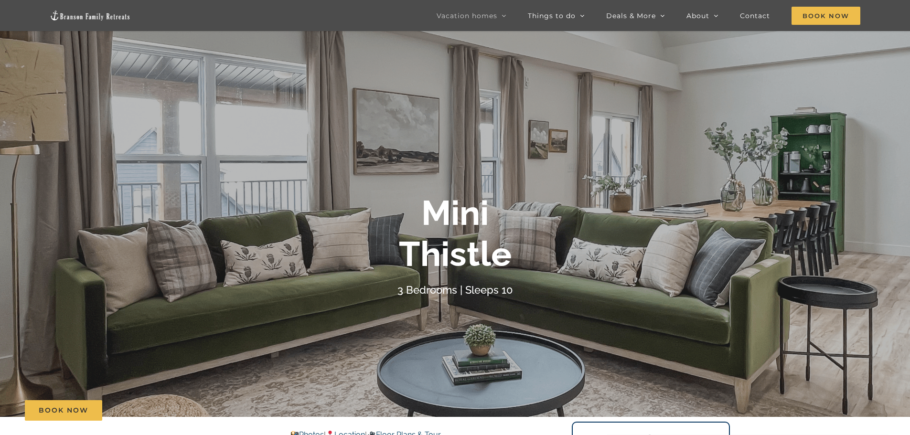
scroll to position [0, 0]
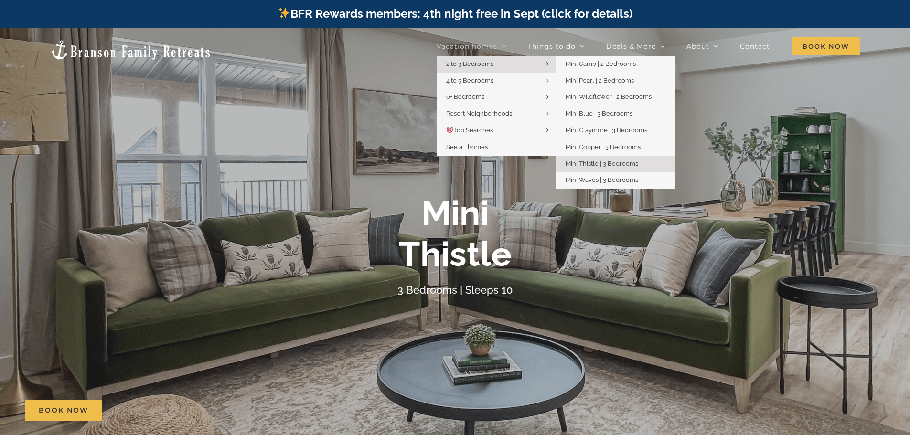
click at [487, 63] on span "2 to 3 Bedrooms" at bounding box center [469, 63] width 47 height 7
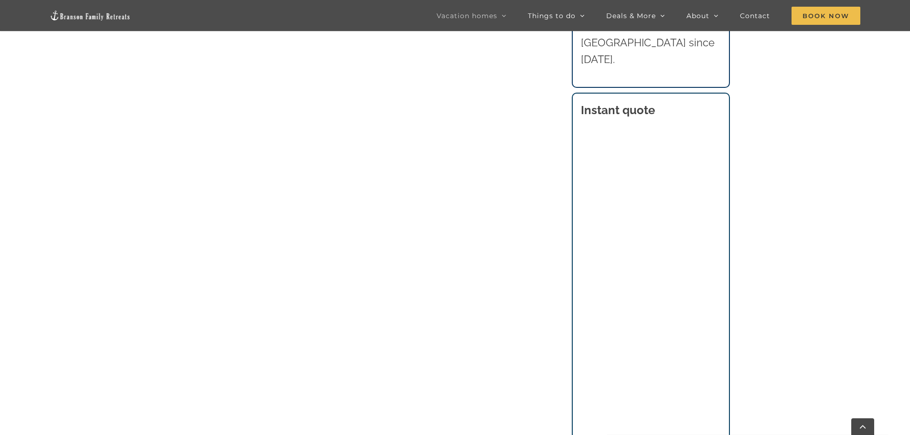
scroll to position [812, 0]
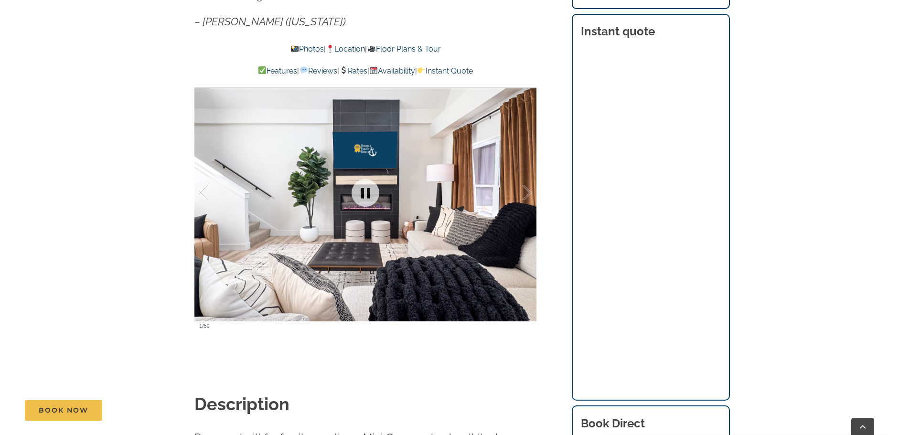
scroll to position [764, 0]
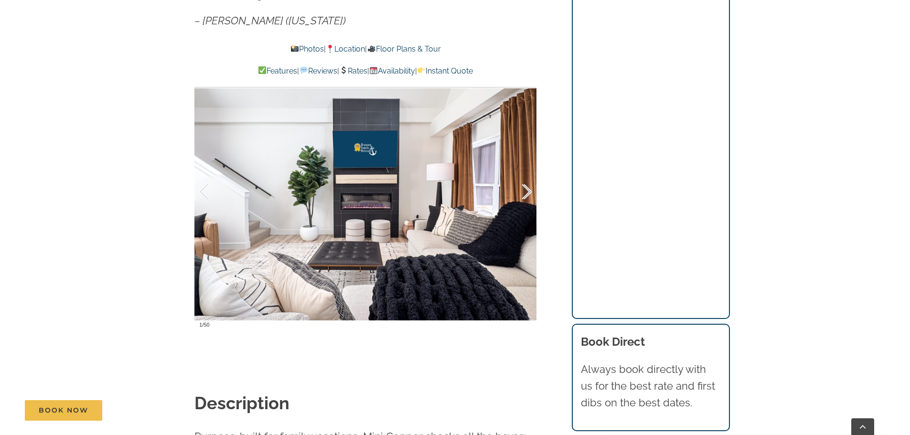
click at [522, 190] on div at bounding box center [517, 191] width 30 height 59
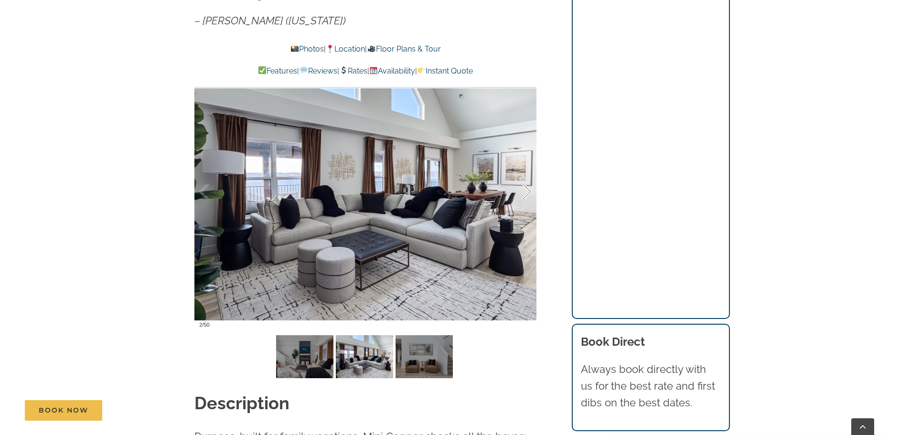
click at [522, 190] on div at bounding box center [517, 191] width 30 height 59
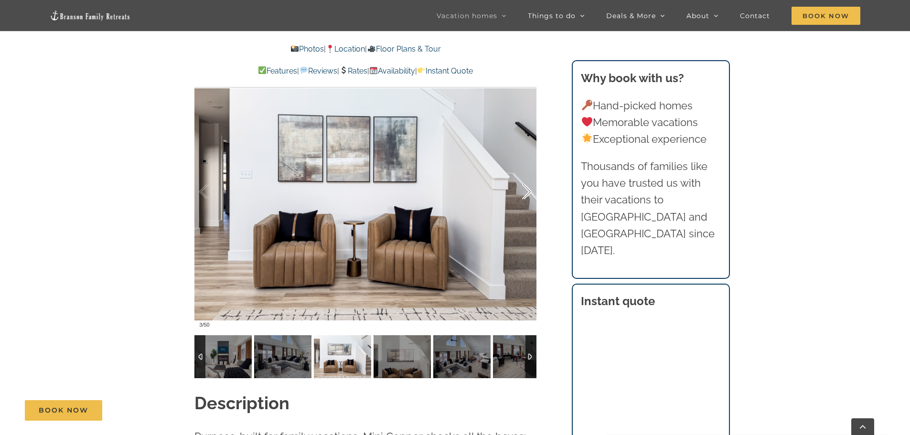
click at [522, 190] on div at bounding box center [517, 191] width 30 height 59
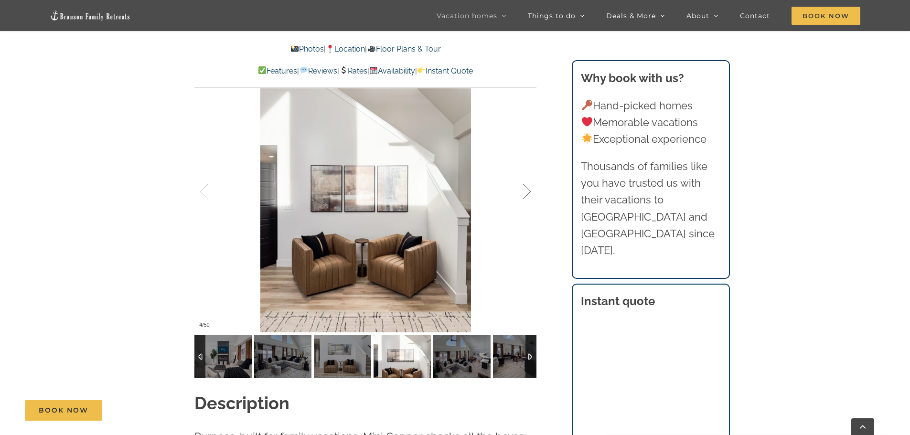
click at [522, 190] on div at bounding box center [517, 191] width 30 height 59
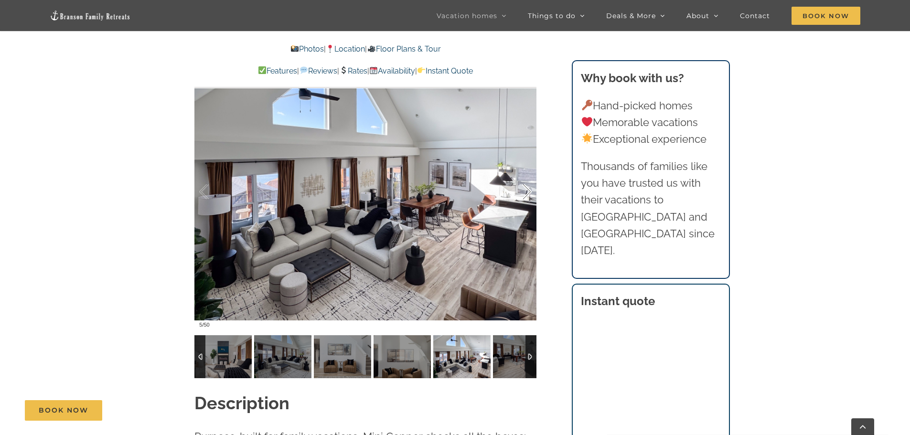
click at [522, 190] on div at bounding box center [517, 191] width 30 height 59
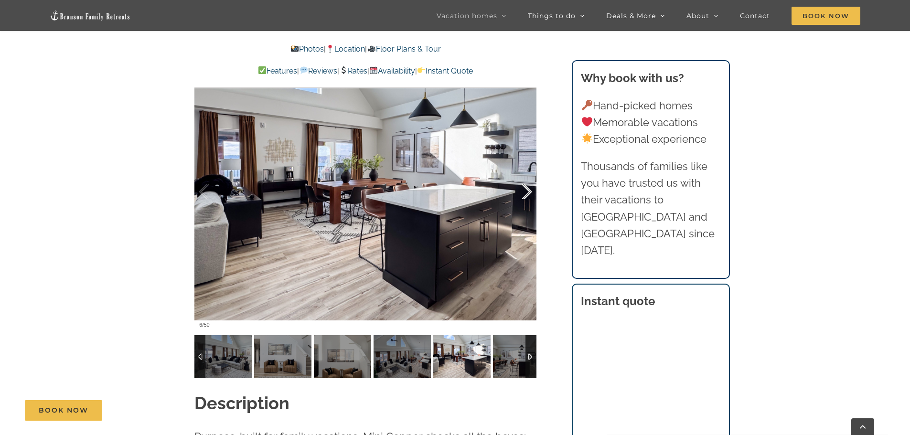
click at [522, 190] on div at bounding box center [517, 191] width 30 height 59
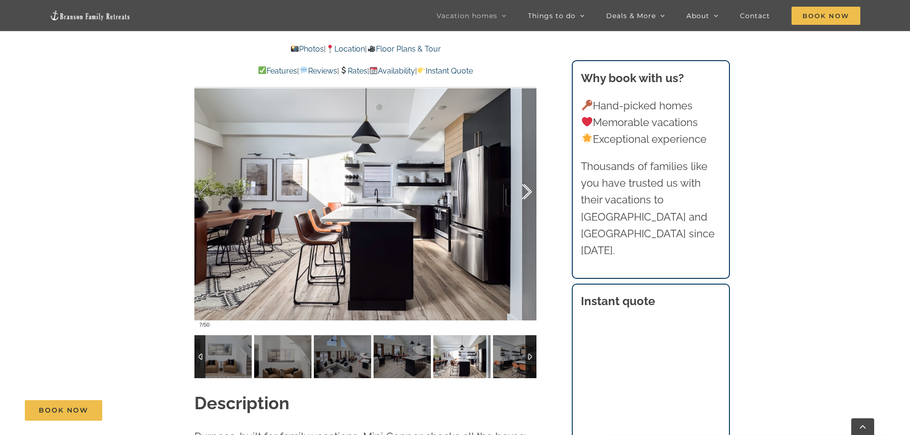
click at [522, 190] on div at bounding box center [517, 191] width 30 height 59
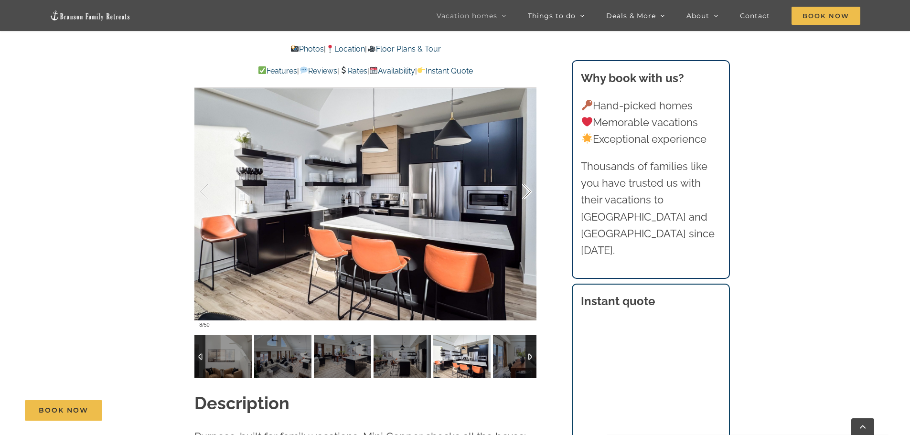
click at [522, 190] on div at bounding box center [517, 191] width 30 height 59
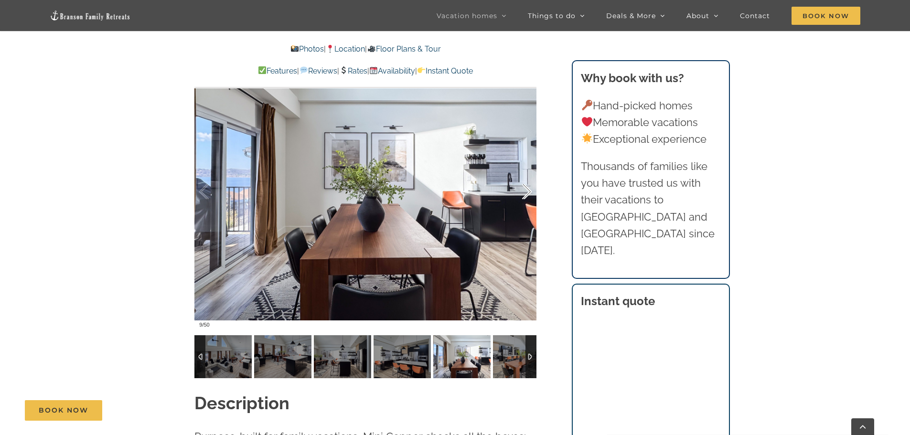
click at [522, 190] on div at bounding box center [517, 191] width 30 height 59
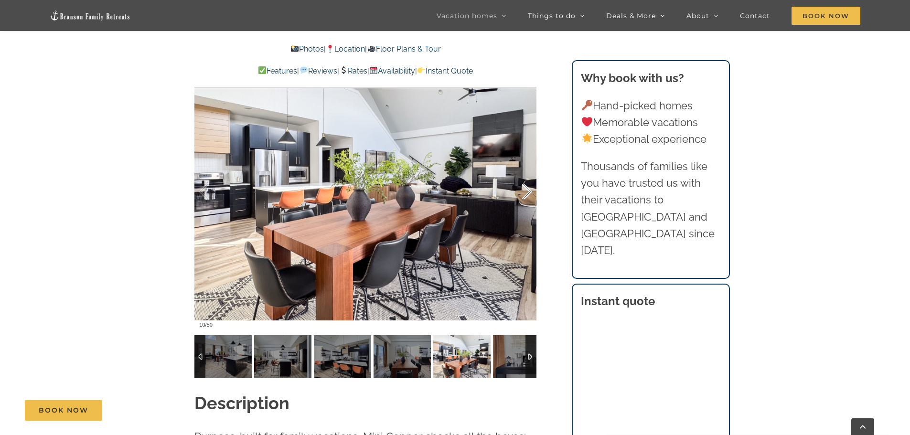
click at [522, 190] on div at bounding box center [517, 191] width 30 height 59
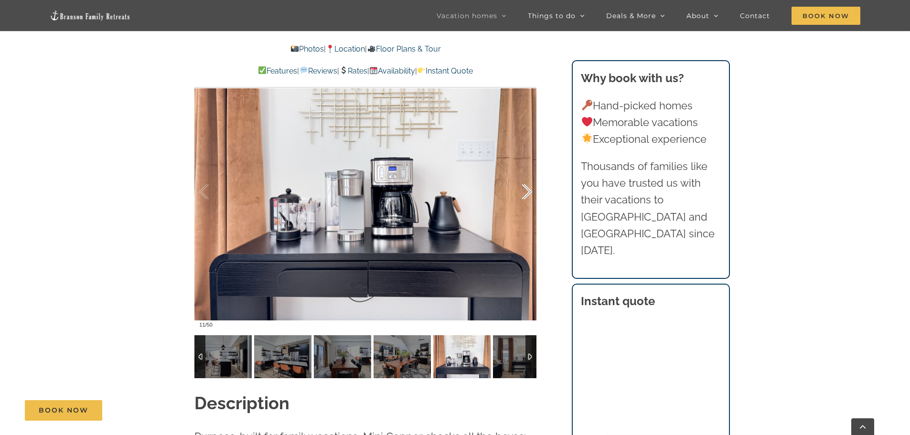
click at [522, 190] on div at bounding box center [517, 191] width 30 height 59
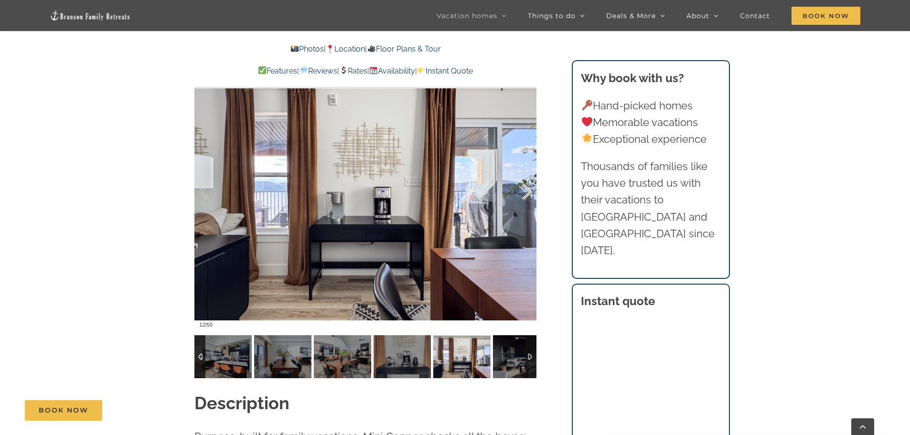
click at [522, 190] on div at bounding box center [517, 191] width 30 height 59
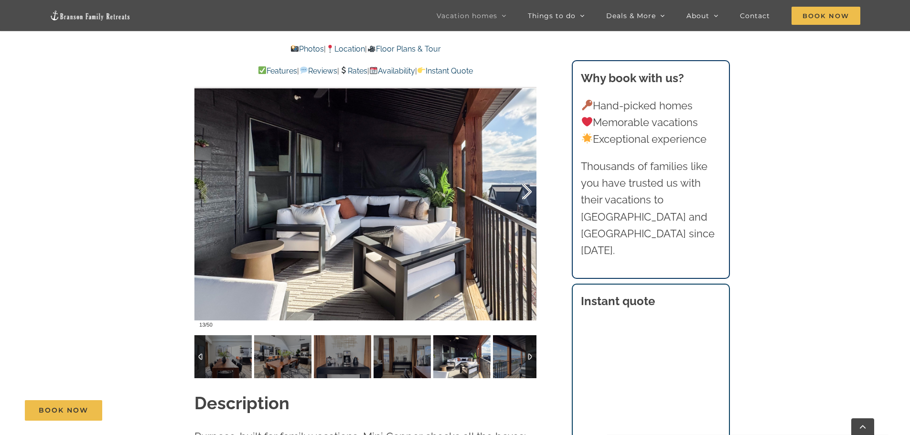
click at [522, 190] on div at bounding box center [517, 191] width 30 height 59
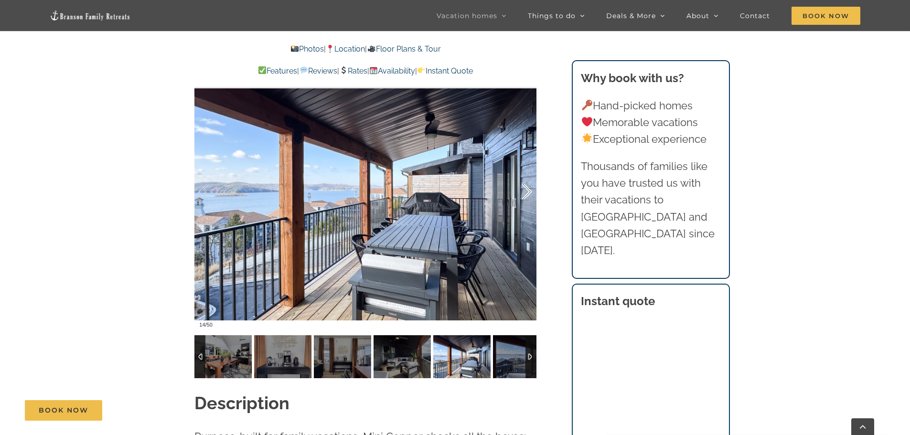
click at [522, 190] on div at bounding box center [517, 191] width 30 height 59
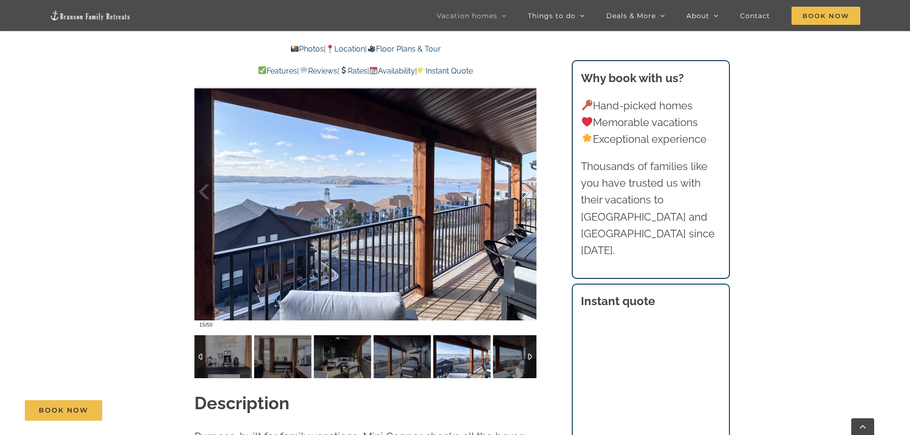
click at [522, 190] on div at bounding box center [517, 191] width 30 height 59
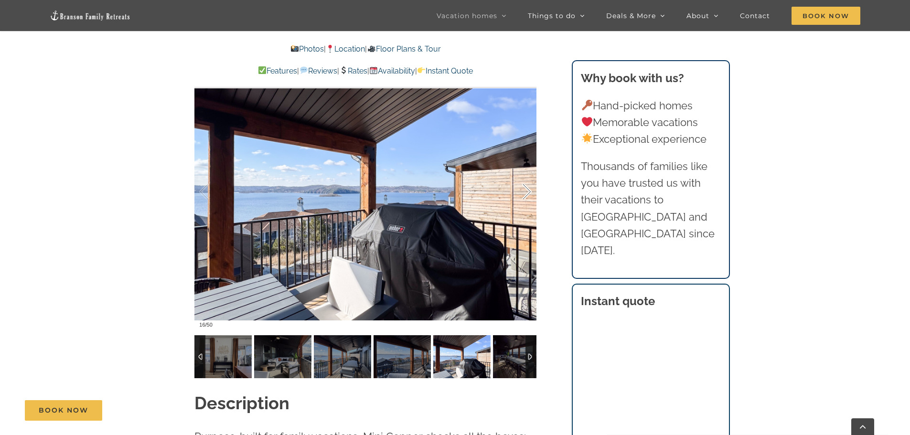
click at [522, 190] on div at bounding box center [517, 191] width 30 height 59
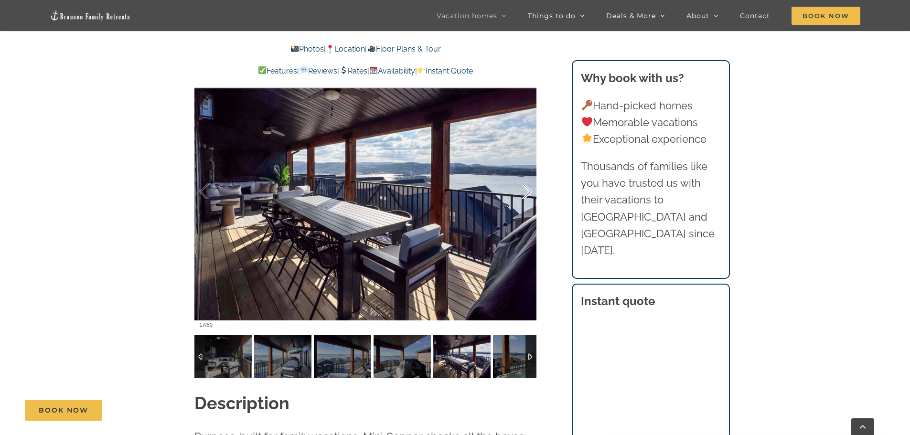
click at [522, 190] on div at bounding box center [517, 191] width 30 height 59
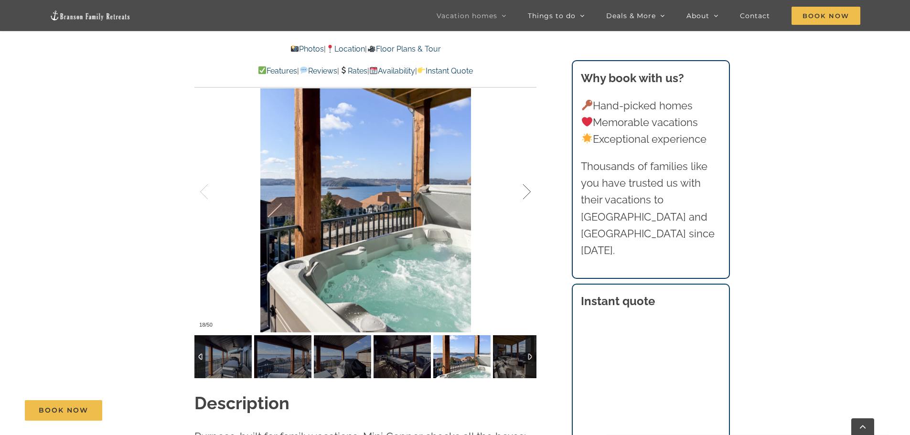
click at [522, 190] on div at bounding box center [517, 191] width 30 height 59
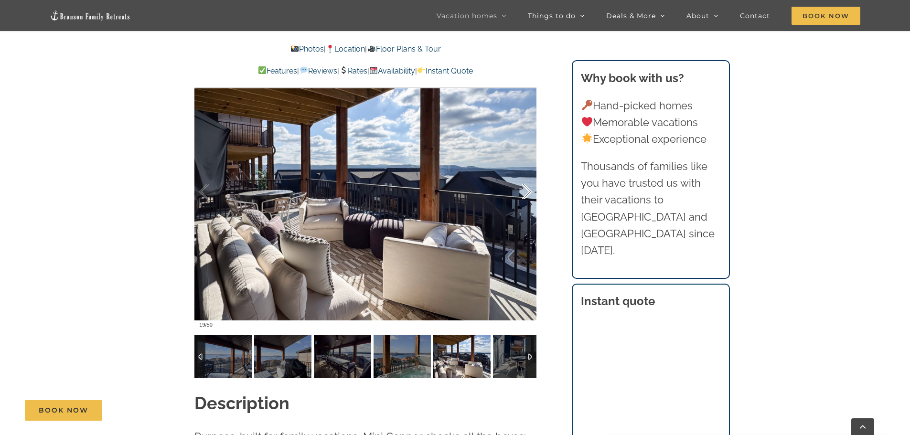
click at [522, 190] on div at bounding box center [517, 191] width 30 height 59
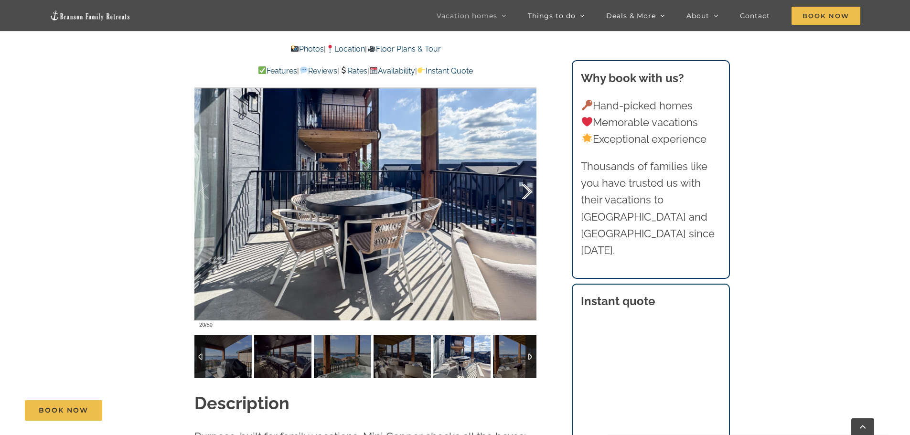
click at [522, 190] on div at bounding box center [517, 191] width 30 height 59
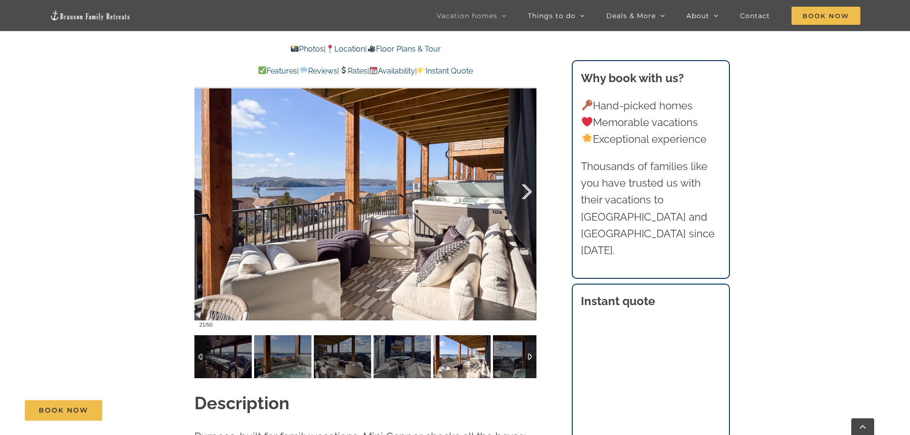
click at [522, 190] on div at bounding box center [517, 191] width 30 height 59
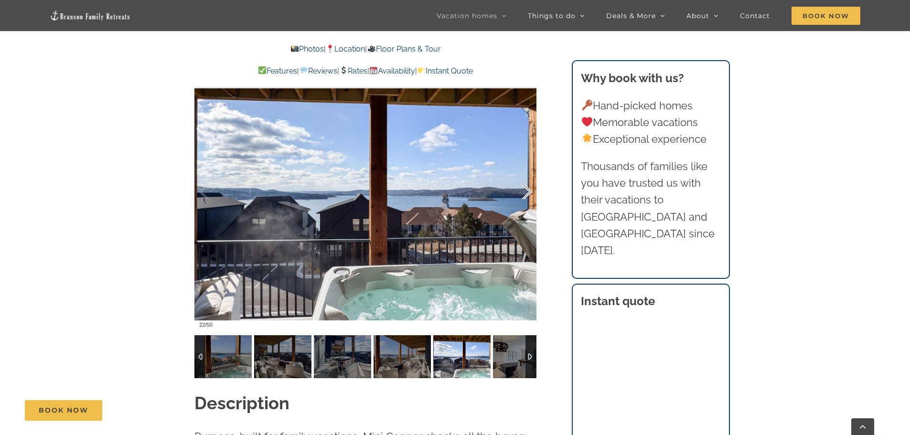
click at [522, 190] on div at bounding box center [517, 191] width 30 height 59
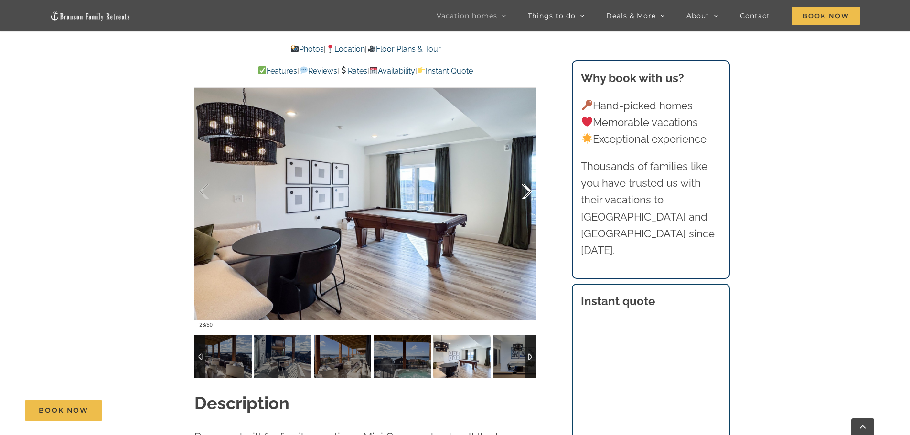
click at [522, 190] on div at bounding box center [517, 191] width 30 height 59
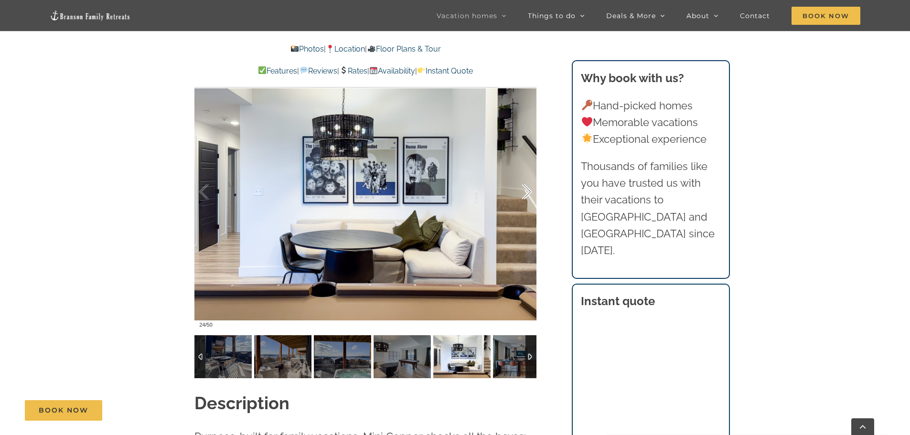
click at [522, 190] on div at bounding box center [517, 191] width 30 height 59
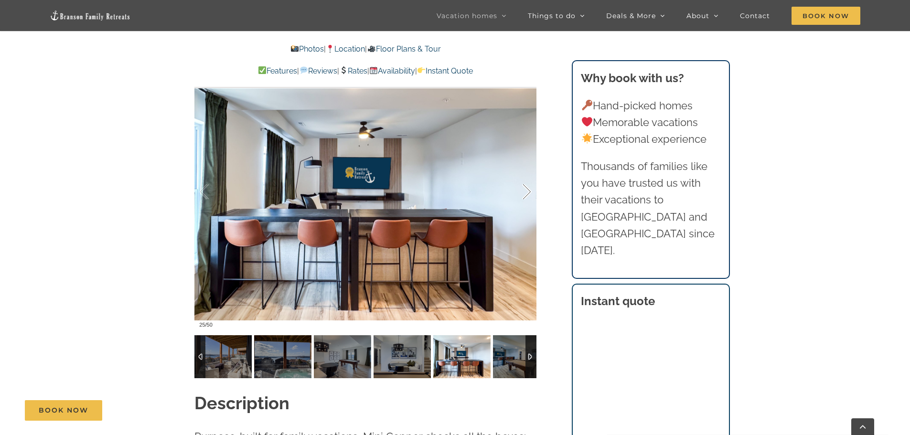
click at [522, 190] on div at bounding box center [517, 191] width 30 height 59
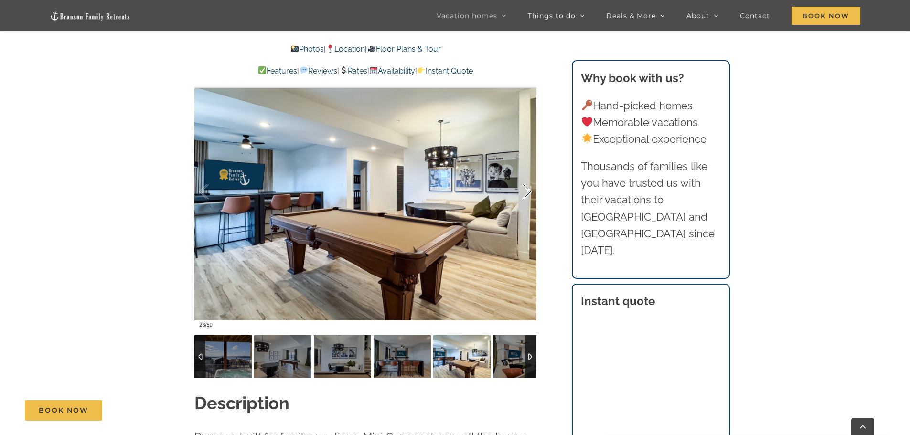
click at [522, 190] on div at bounding box center [517, 191] width 30 height 59
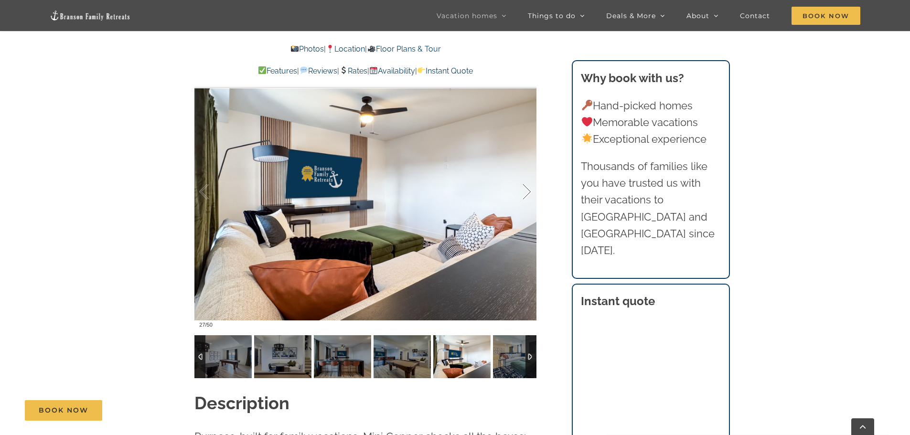
click at [522, 190] on div at bounding box center [517, 191] width 30 height 59
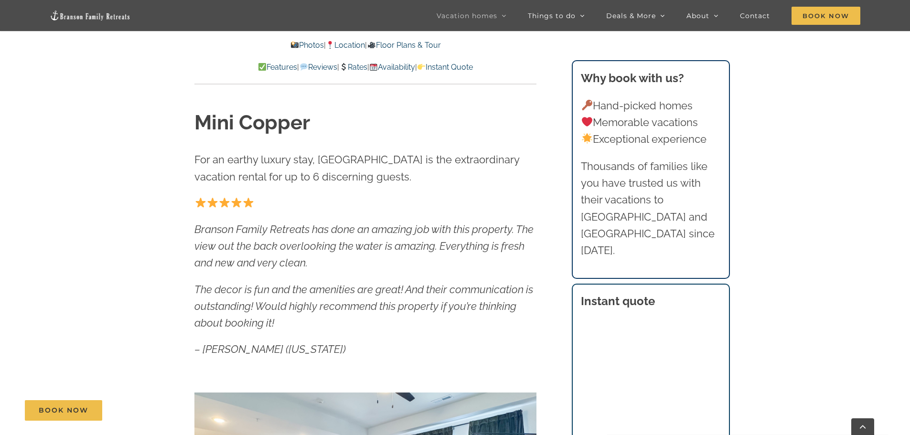
scroll to position [430, 0]
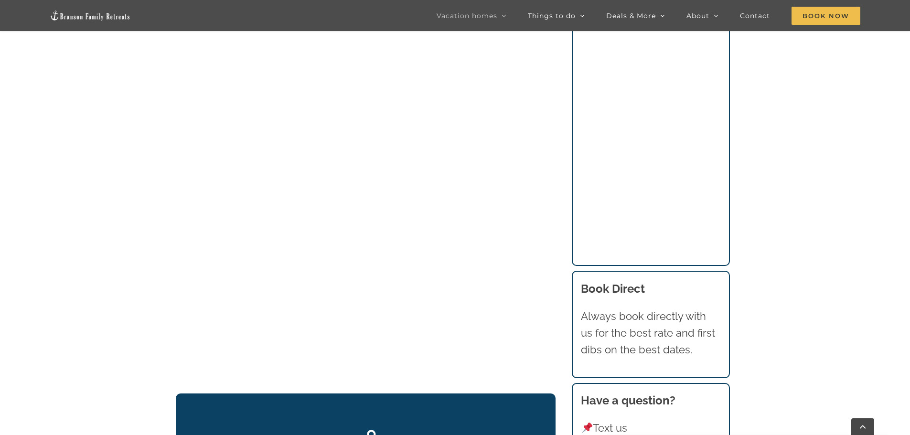
scroll to position [1099, 0]
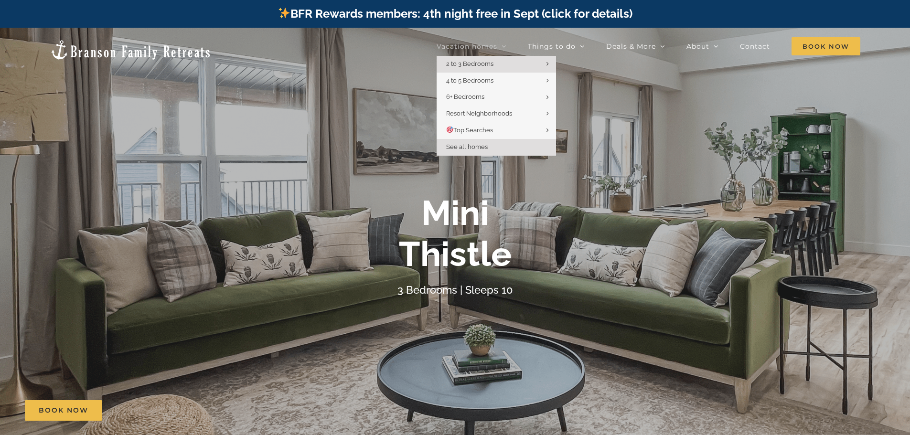
click at [472, 147] on span "See all homes" at bounding box center [467, 146] width 42 height 7
click at [463, 149] on span "See all homes" at bounding box center [467, 146] width 42 height 7
click at [465, 145] on span "See all homes" at bounding box center [467, 146] width 42 height 7
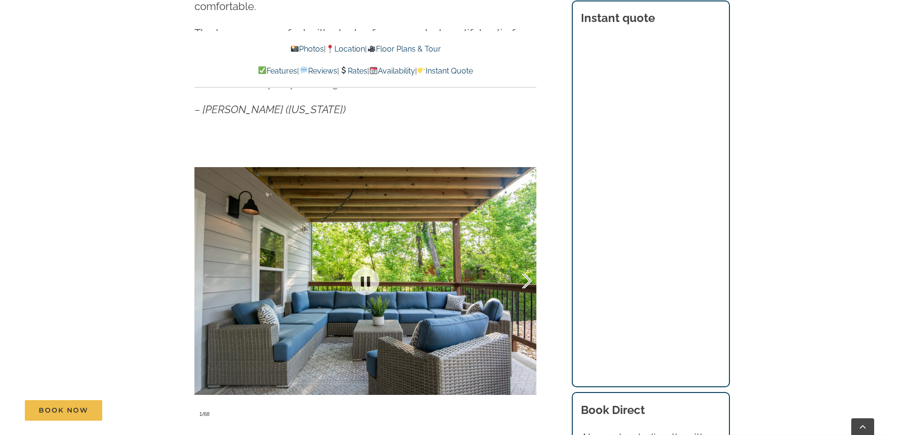
scroll to position [717, 0]
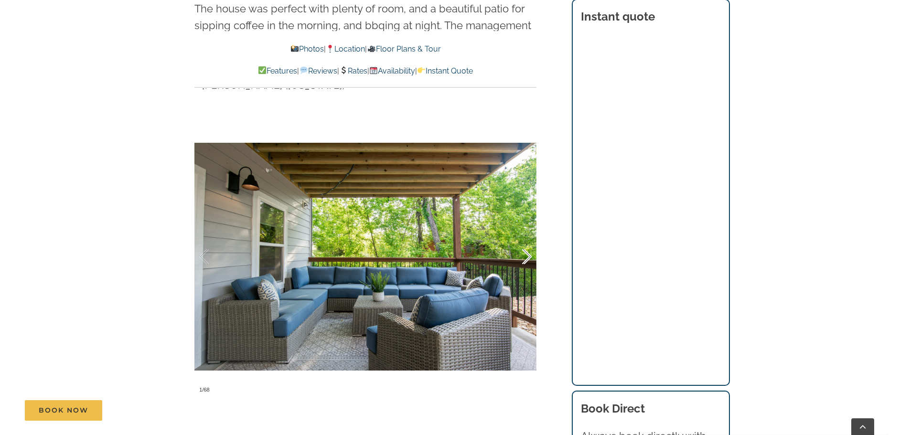
click at [524, 255] on div at bounding box center [517, 256] width 30 height 59
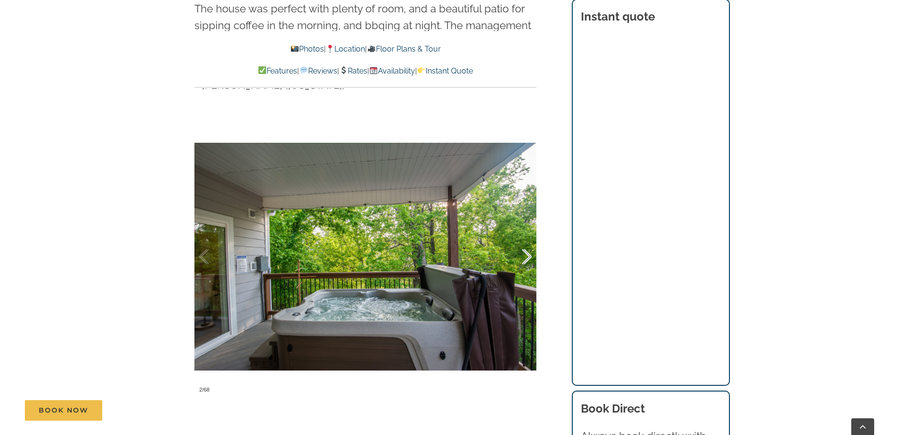
click at [524, 255] on div at bounding box center [517, 256] width 30 height 59
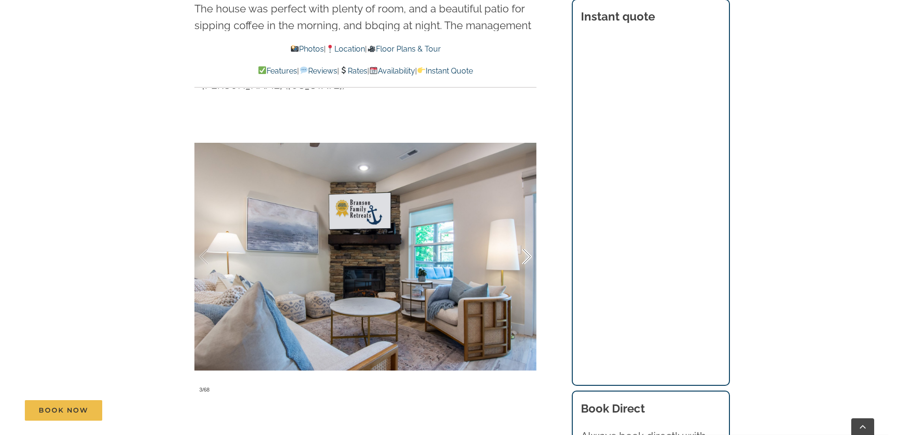
click at [524, 255] on div at bounding box center [517, 256] width 30 height 59
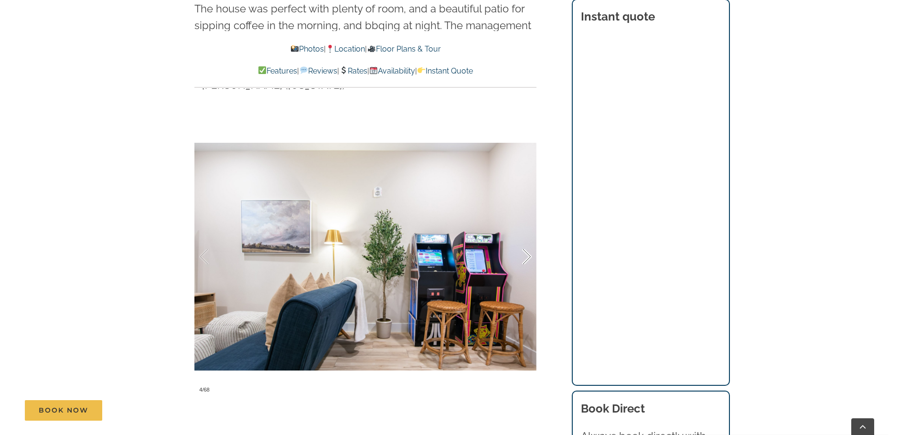
click at [524, 255] on div at bounding box center [517, 256] width 30 height 59
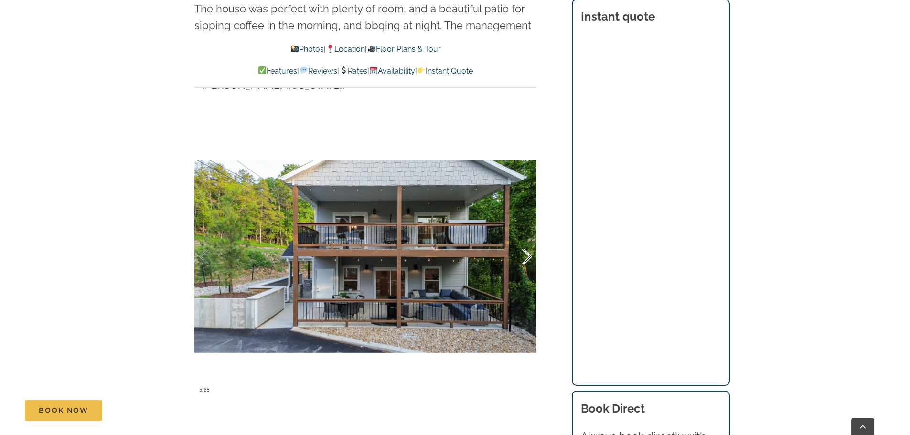
click at [524, 255] on div at bounding box center [517, 256] width 30 height 59
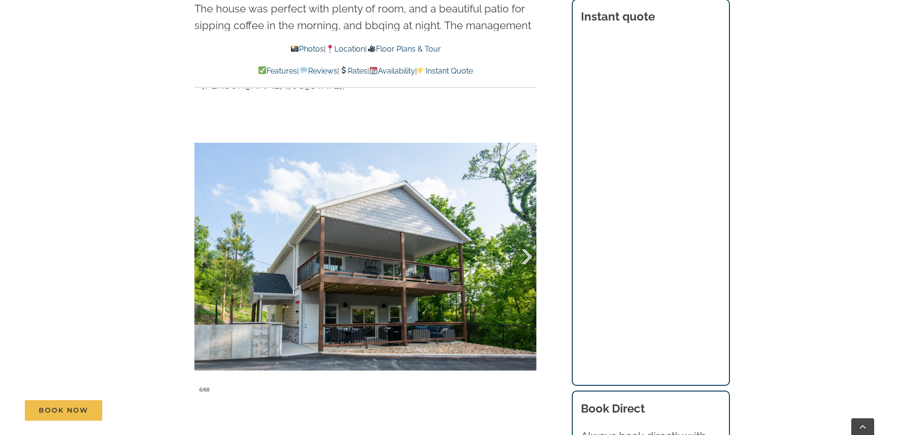
click at [524, 255] on div at bounding box center [517, 256] width 30 height 59
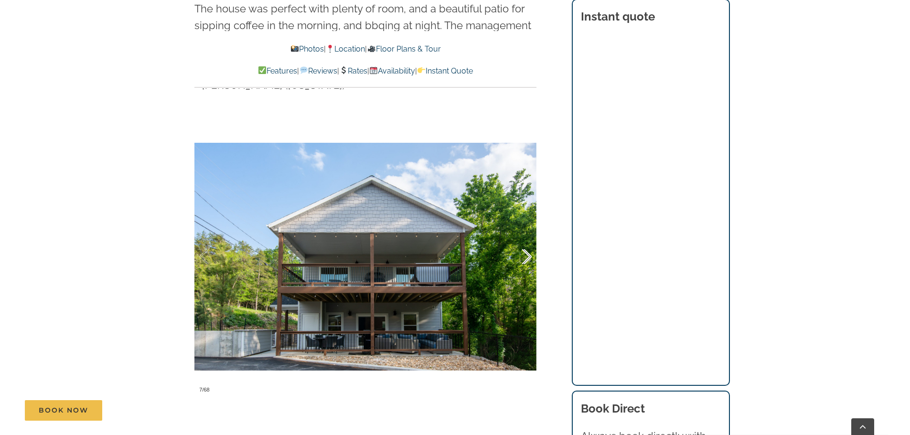
click at [524, 255] on div at bounding box center [517, 256] width 30 height 59
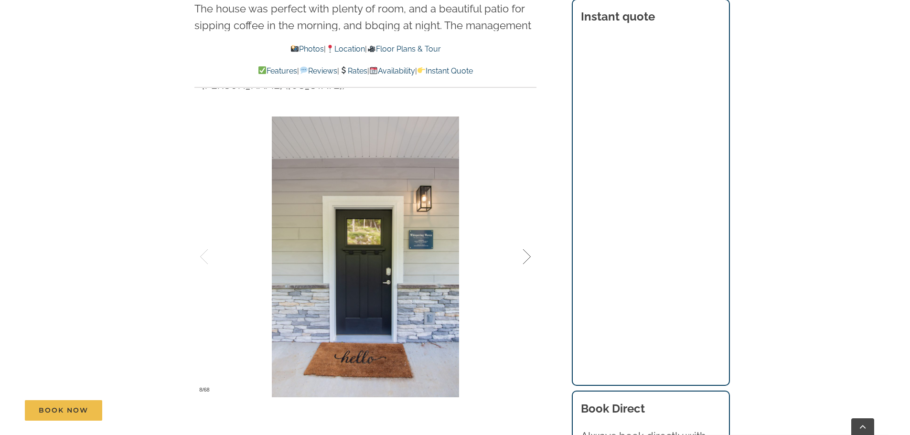
click at [524, 255] on div at bounding box center [517, 256] width 30 height 59
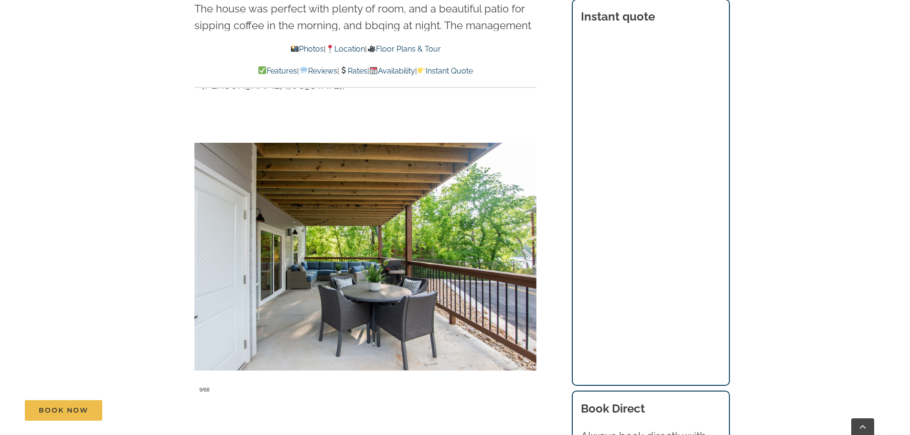
click at [524, 255] on div at bounding box center [517, 256] width 30 height 59
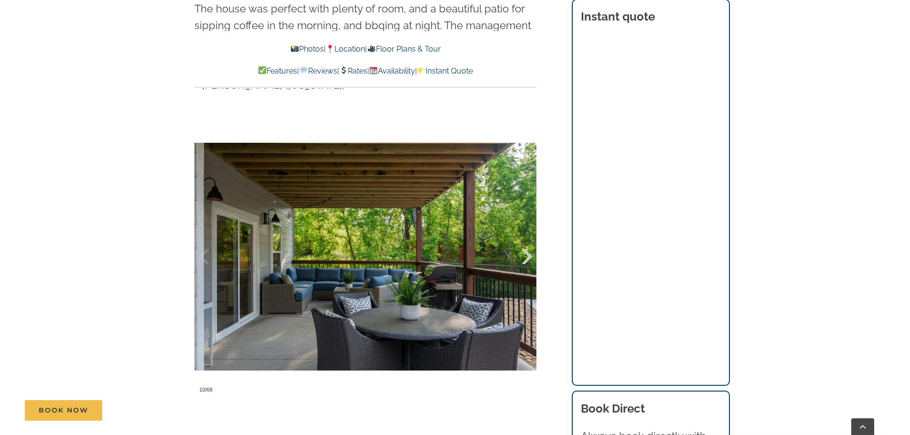
click at [523, 257] on div at bounding box center [517, 256] width 30 height 59
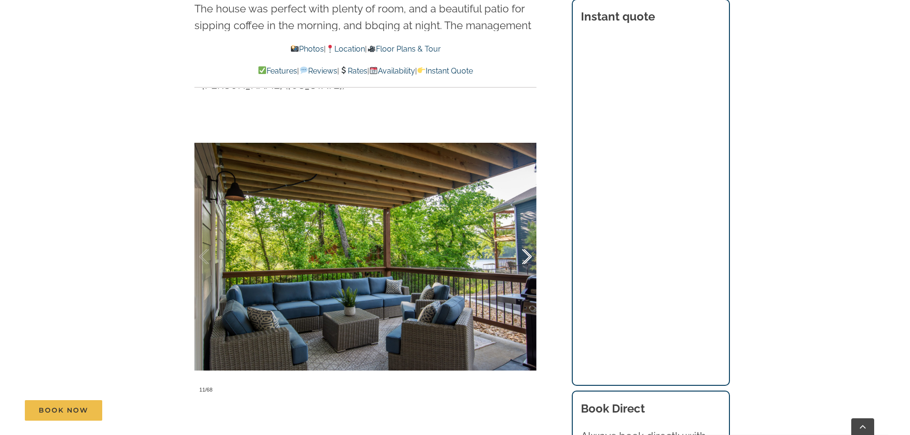
click at [523, 257] on div at bounding box center [517, 256] width 30 height 59
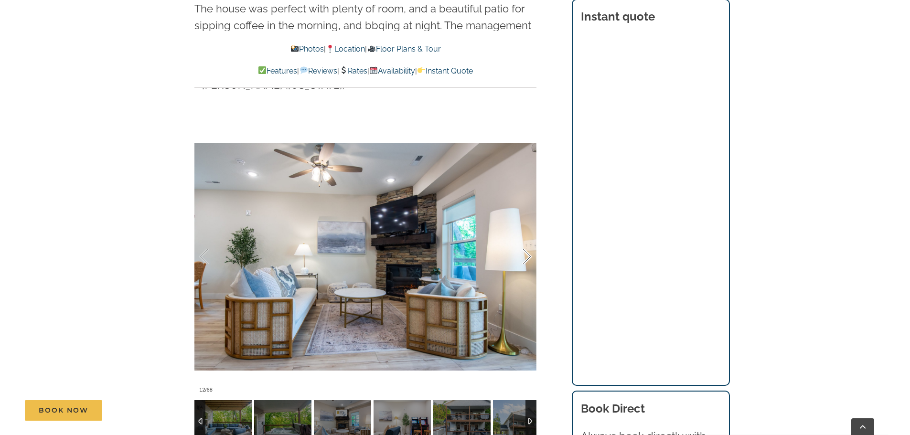
click at [523, 257] on div at bounding box center [517, 256] width 30 height 59
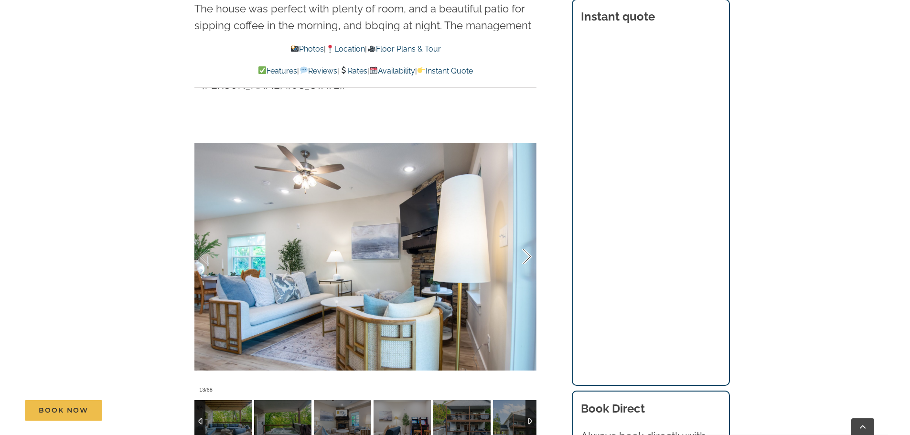
click at [523, 257] on div at bounding box center [517, 256] width 30 height 59
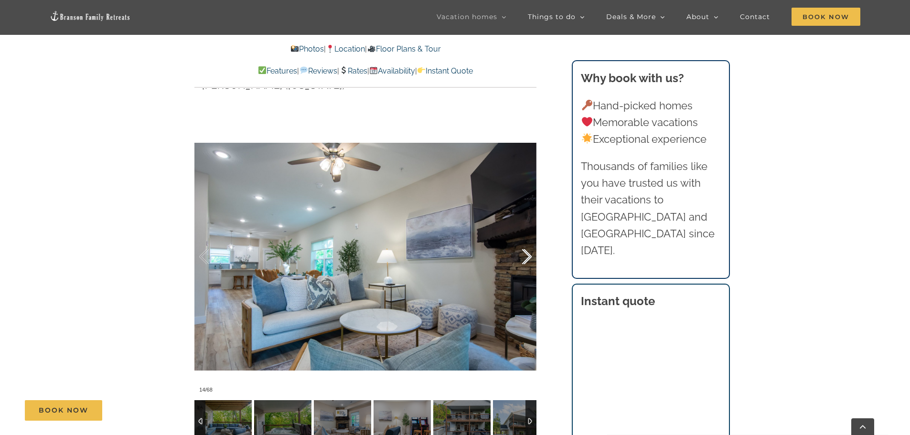
click at [523, 257] on div at bounding box center [517, 256] width 30 height 59
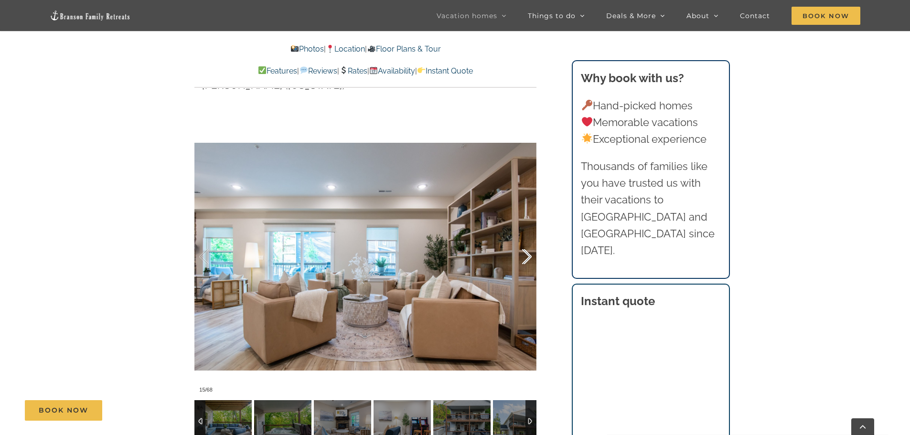
click at [523, 257] on div at bounding box center [517, 256] width 30 height 59
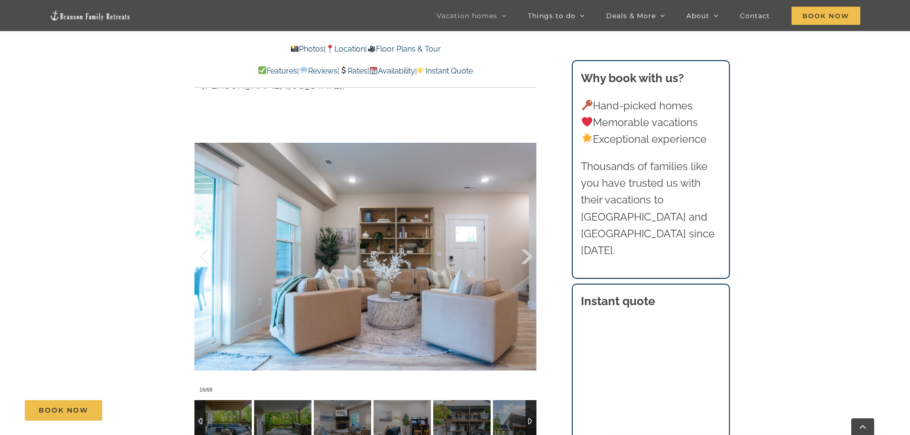
click at [523, 257] on div at bounding box center [517, 256] width 30 height 59
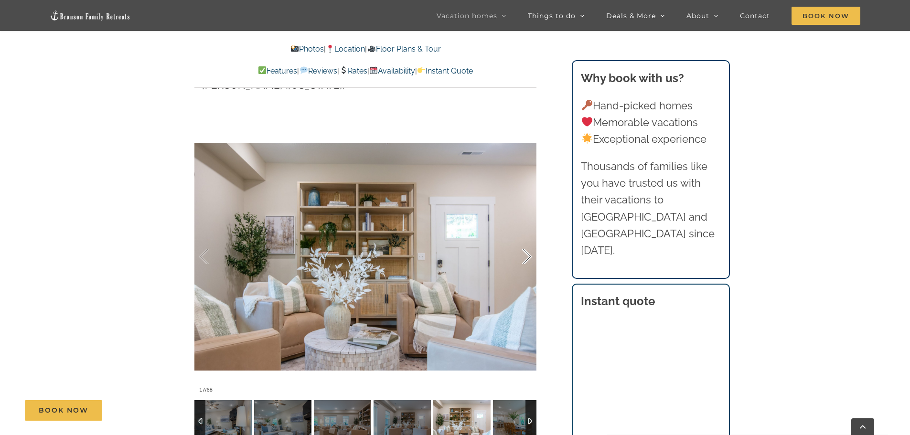
click at [523, 257] on div at bounding box center [517, 256] width 30 height 59
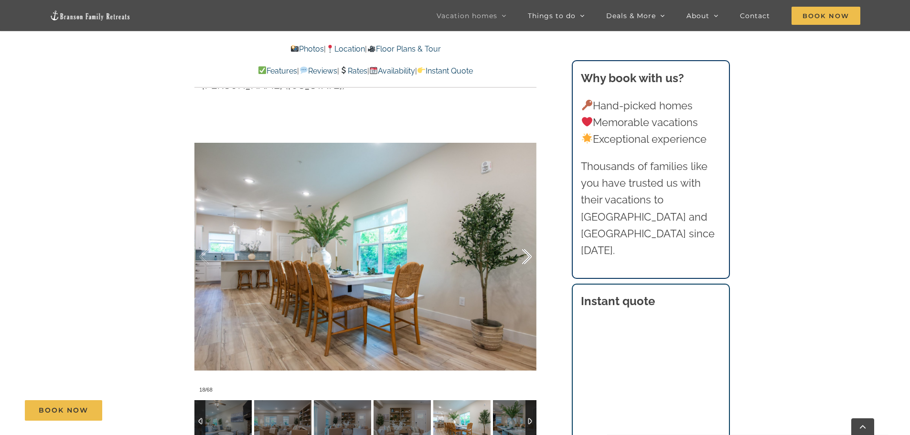
click at [523, 257] on div at bounding box center [517, 256] width 30 height 59
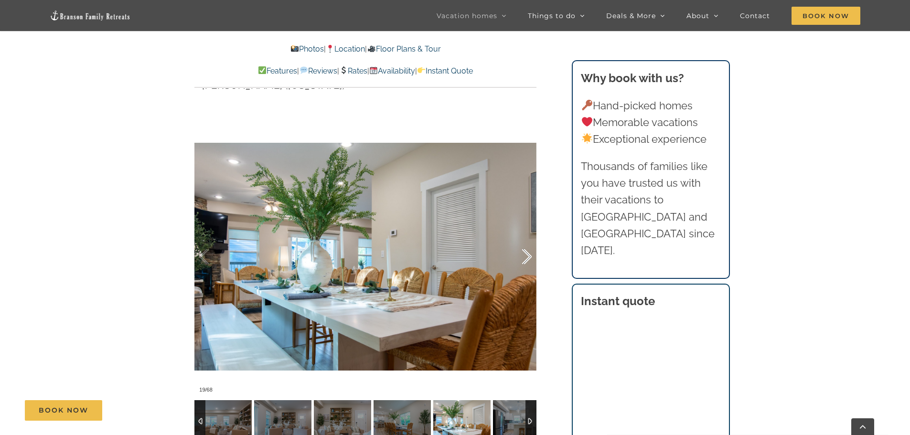
click at [523, 257] on div at bounding box center [517, 256] width 30 height 59
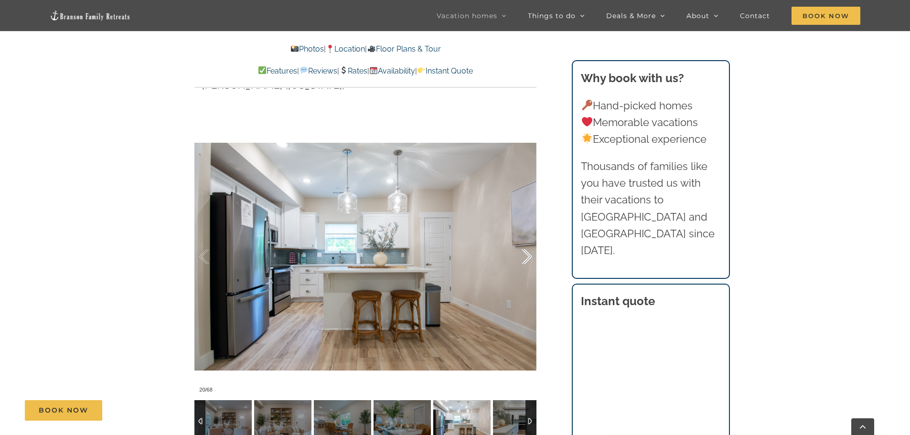
click at [523, 258] on div at bounding box center [517, 256] width 30 height 59
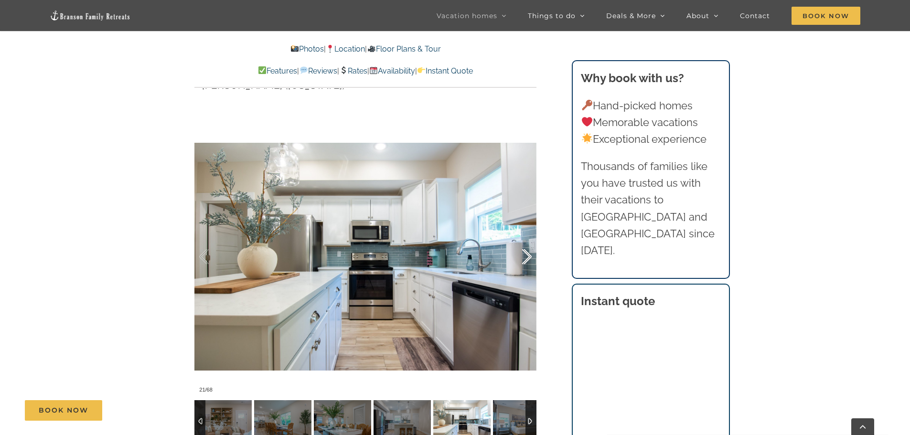
click at [530, 258] on div at bounding box center [517, 256] width 30 height 59
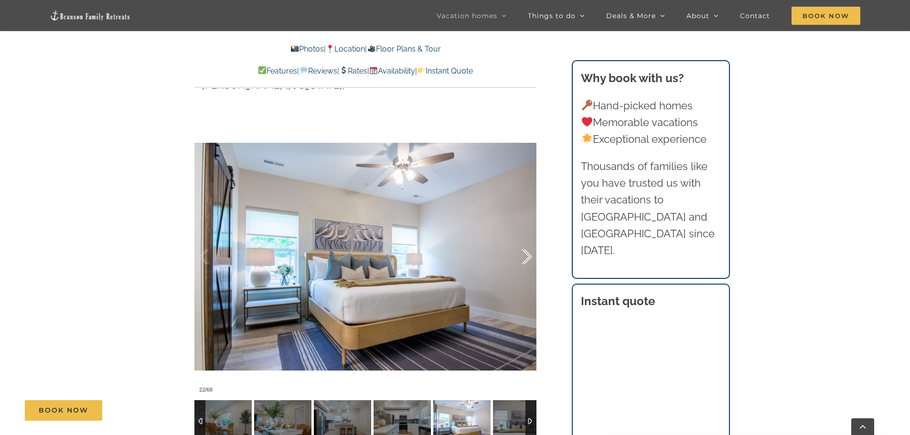
click at [530, 258] on div at bounding box center [517, 256] width 30 height 59
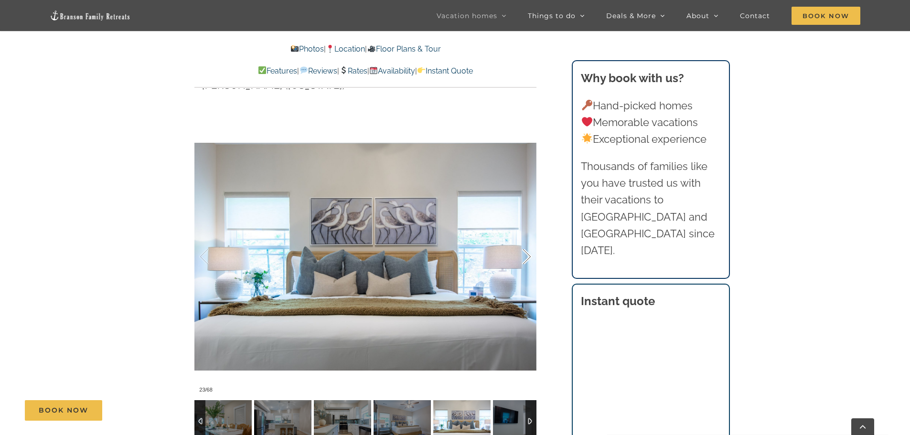
click at [530, 258] on div at bounding box center [517, 256] width 30 height 59
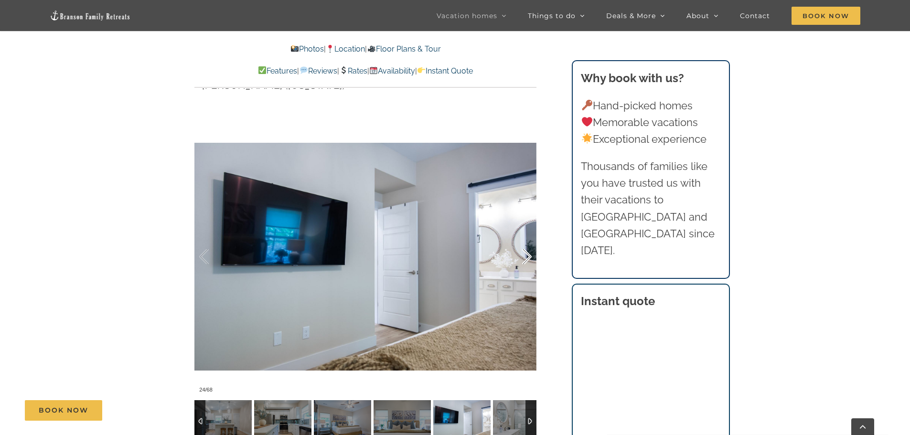
click at [530, 258] on div at bounding box center [517, 256] width 30 height 59
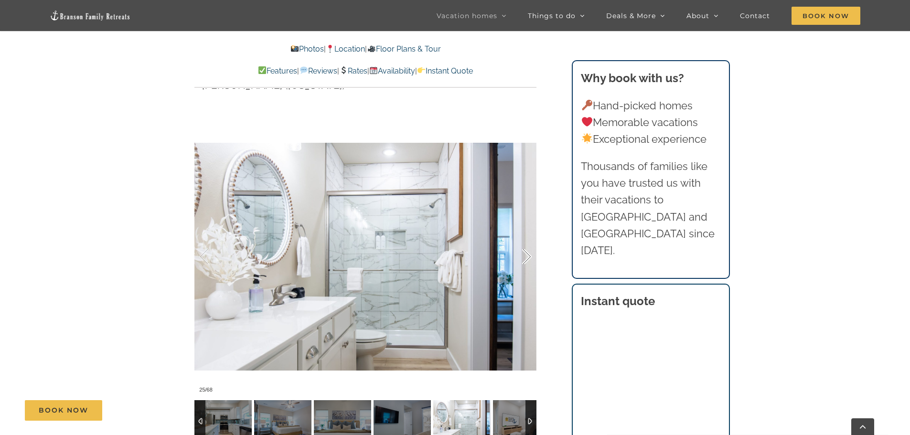
click at [530, 258] on div at bounding box center [517, 256] width 30 height 59
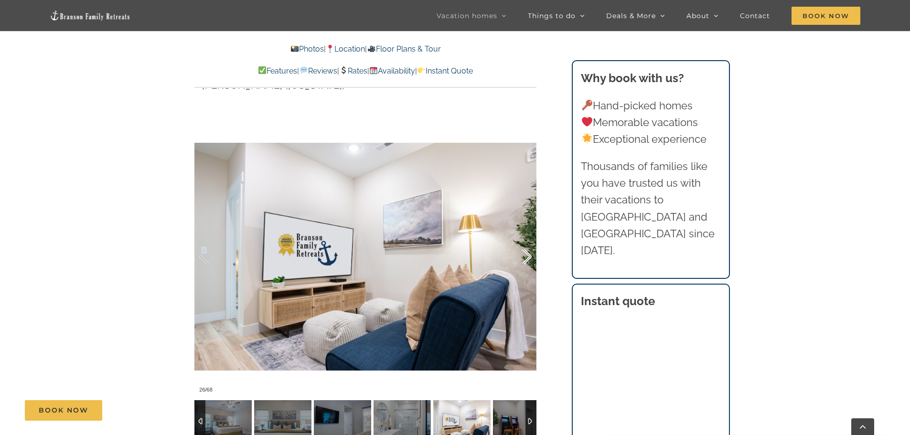
click at [530, 258] on div at bounding box center [517, 256] width 30 height 59
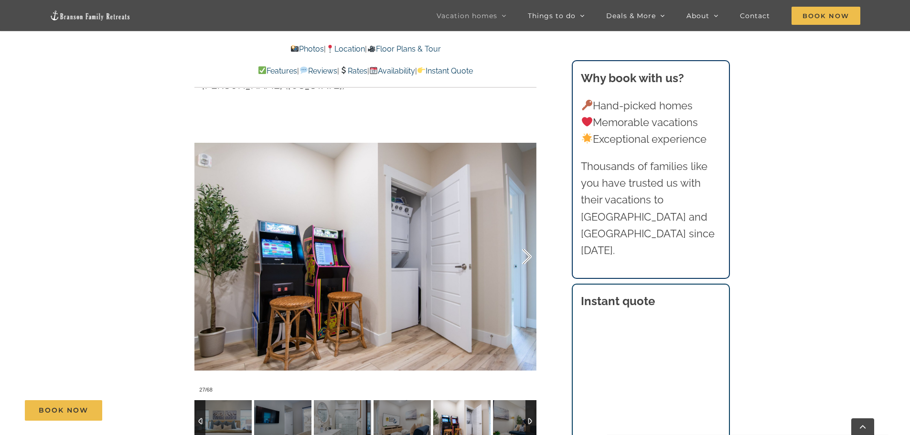
click at [530, 258] on div at bounding box center [517, 256] width 30 height 59
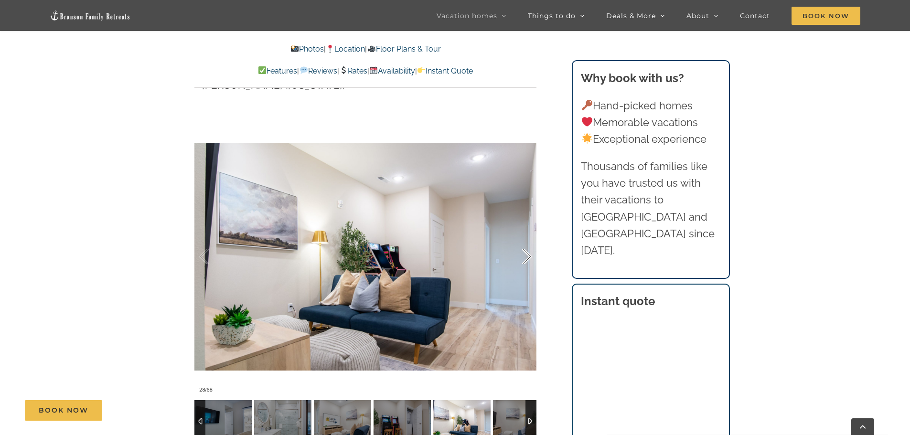
click at [530, 258] on div at bounding box center [517, 256] width 30 height 59
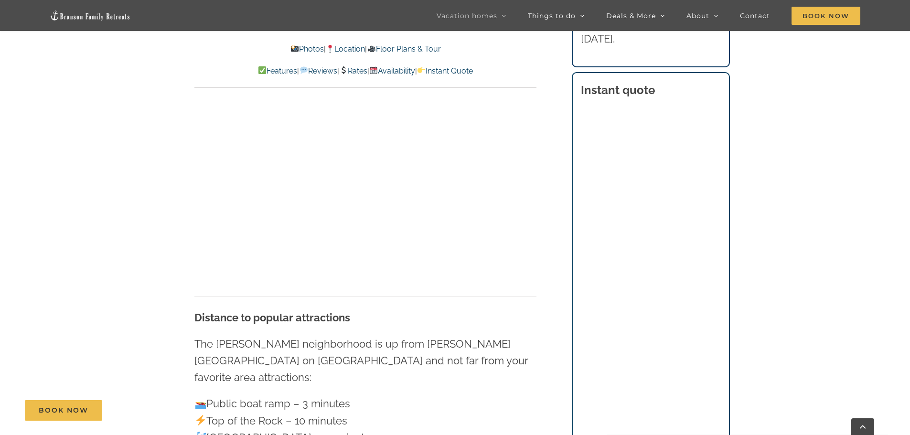
scroll to position [2867, 0]
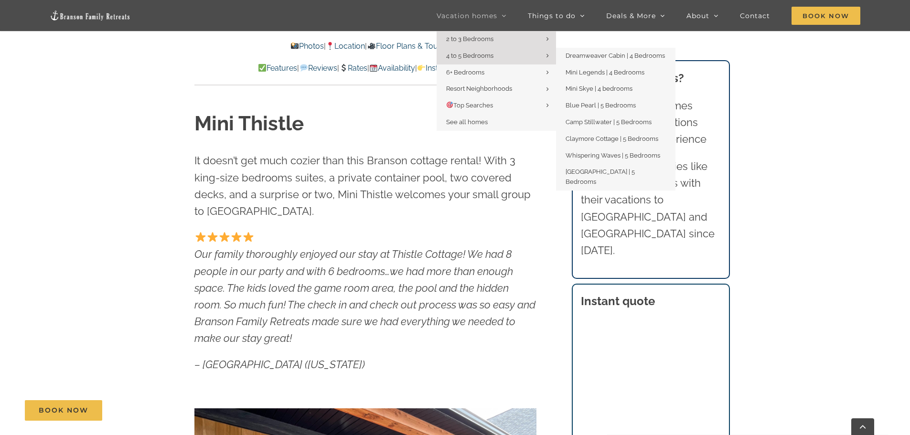
scroll to position [382, 0]
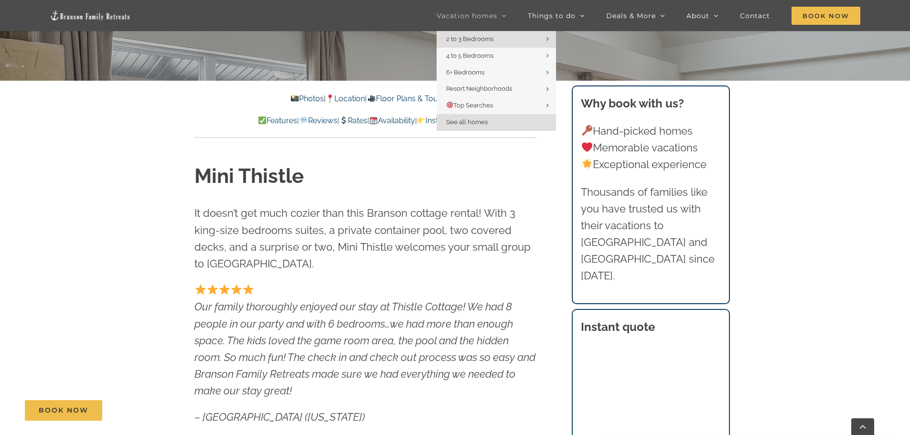
click at [498, 121] on link "See all homes" at bounding box center [496, 122] width 119 height 17
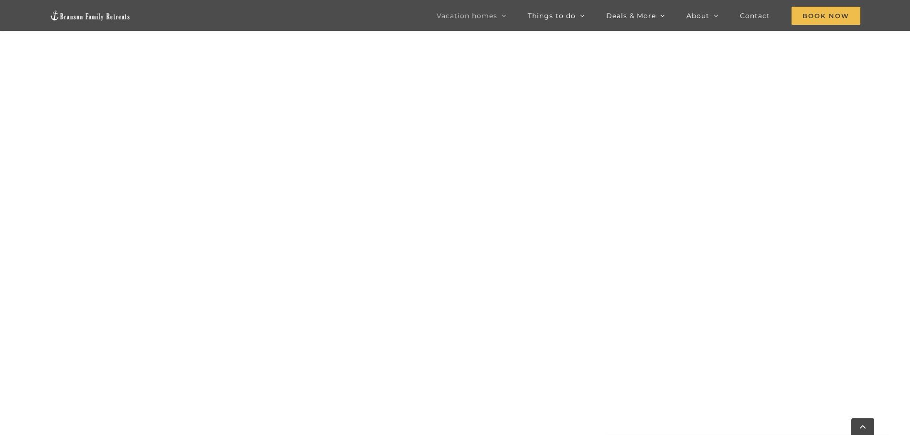
scroll to position [1060, 0]
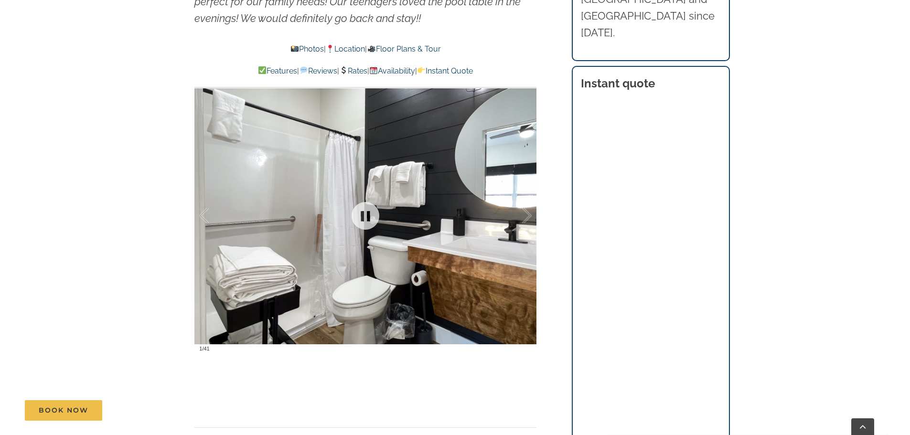
scroll to position [669, 0]
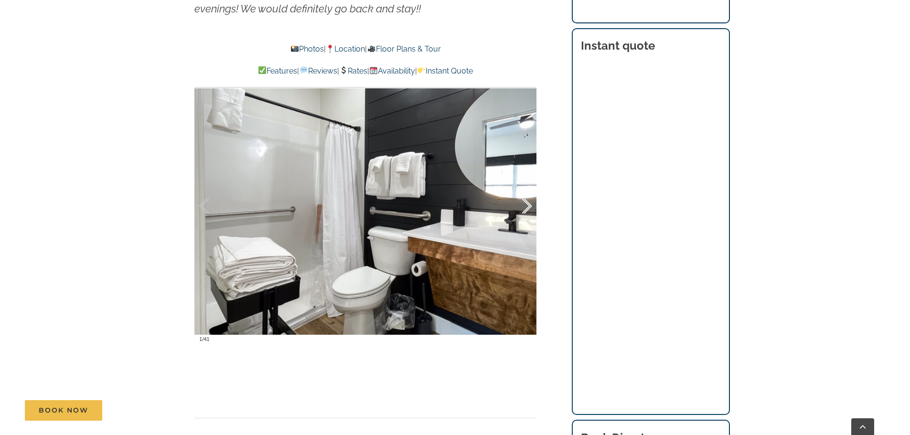
click at [521, 208] on div at bounding box center [517, 206] width 30 height 59
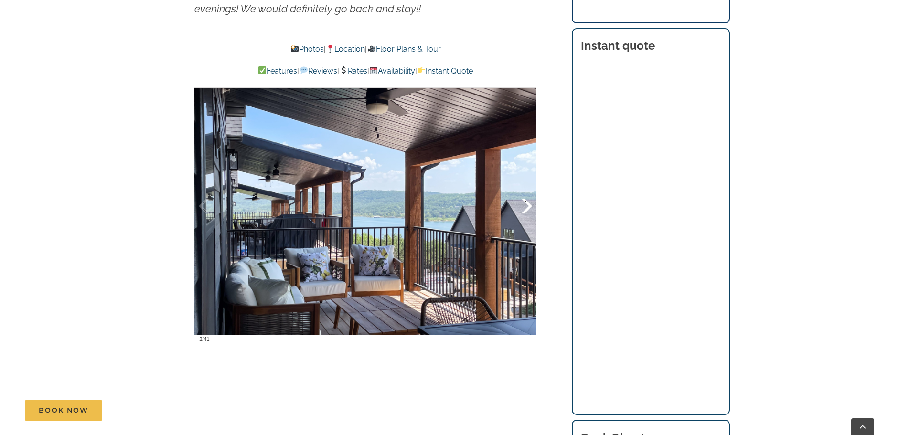
click at [521, 208] on div at bounding box center [517, 206] width 30 height 59
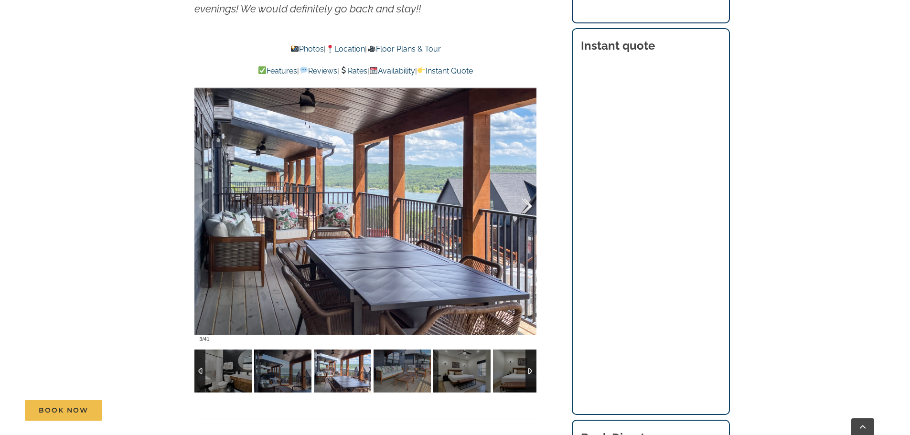
click at [521, 208] on div at bounding box center [517, 206] width 30 height 59
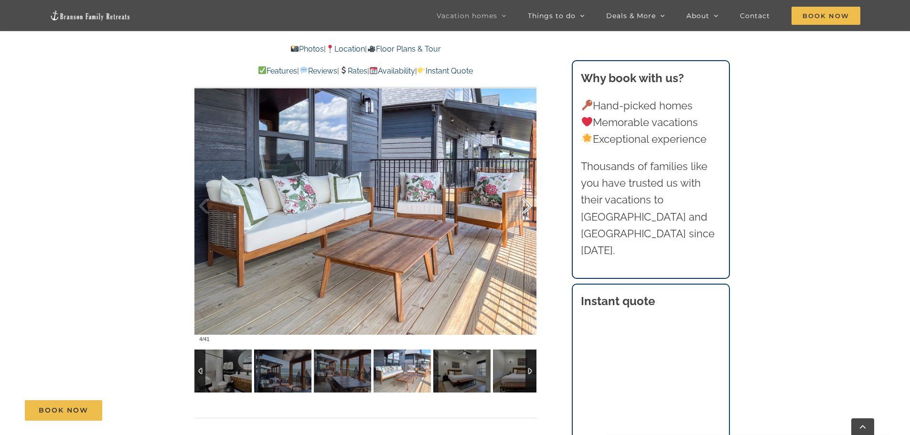
click at [521, 208] on div at bounding box center [517, 206] width 30 height 59
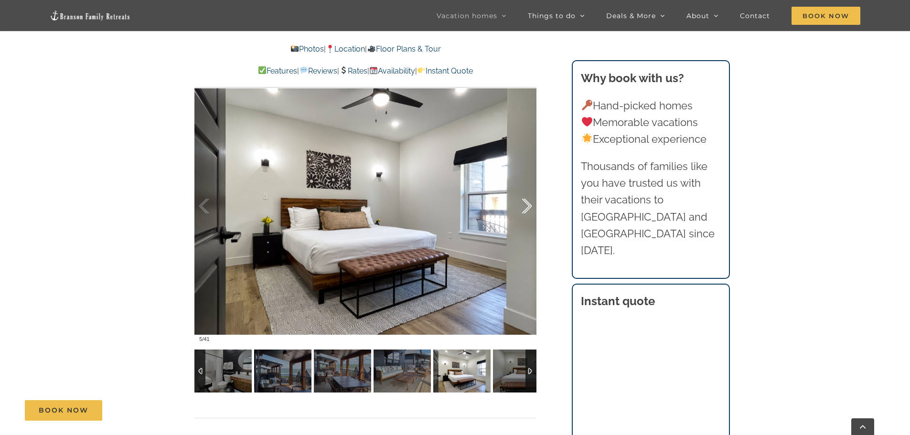
click at [521, 208] on div at bounding box center [517, 206] width 30 height 59
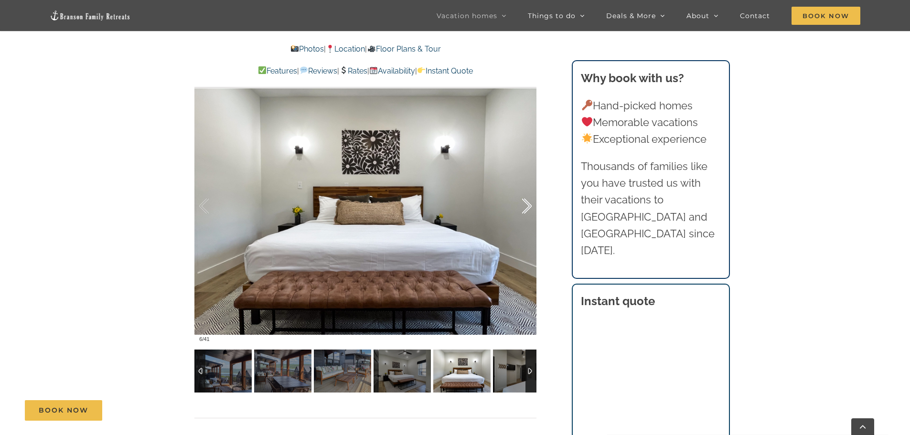
click at [521, 208] on div at bounding box center [517, 206] width 30 height 59
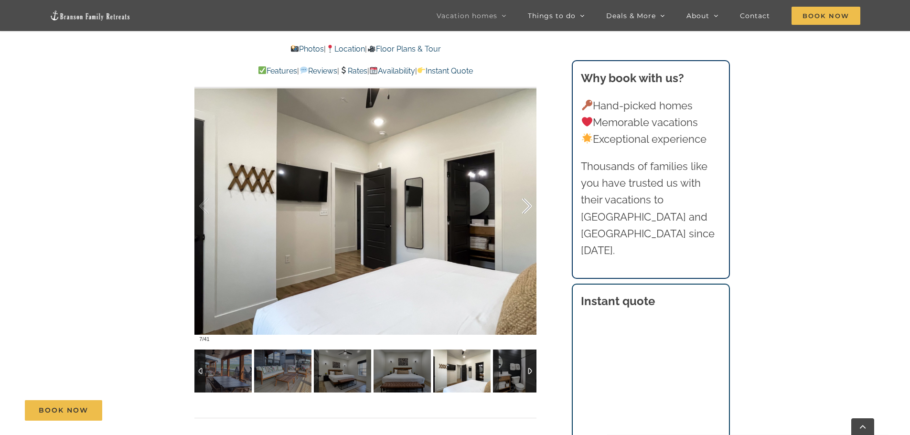
click at [521, 208] on div at bounding box center [517, 206] width 30 height 59
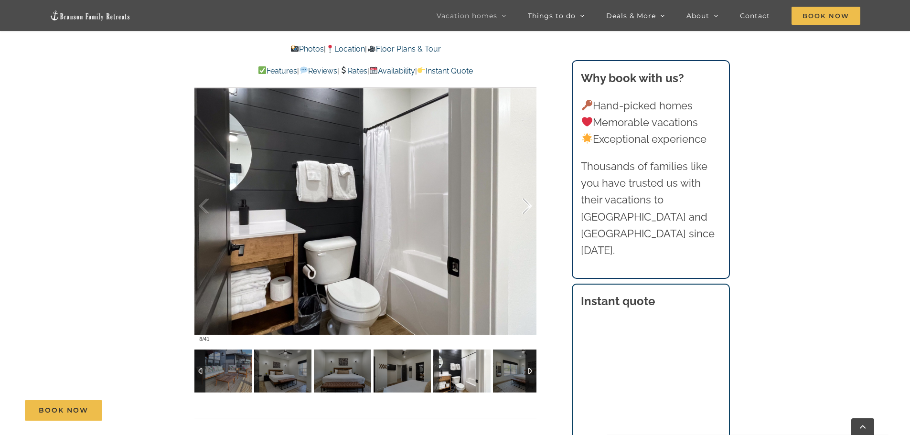
click at [521, 208] on div at bounding box center [517, 206] width 30 height 59
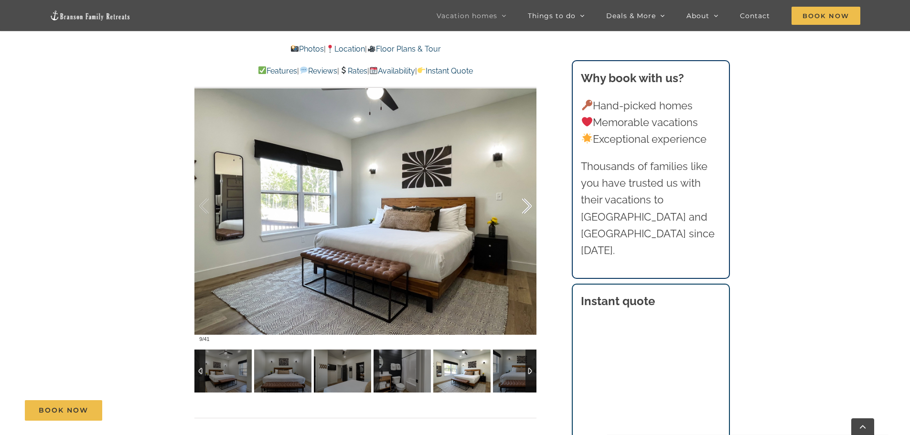
click at [521, 208] on div at bounding box center [517, 206] width 30 height 59
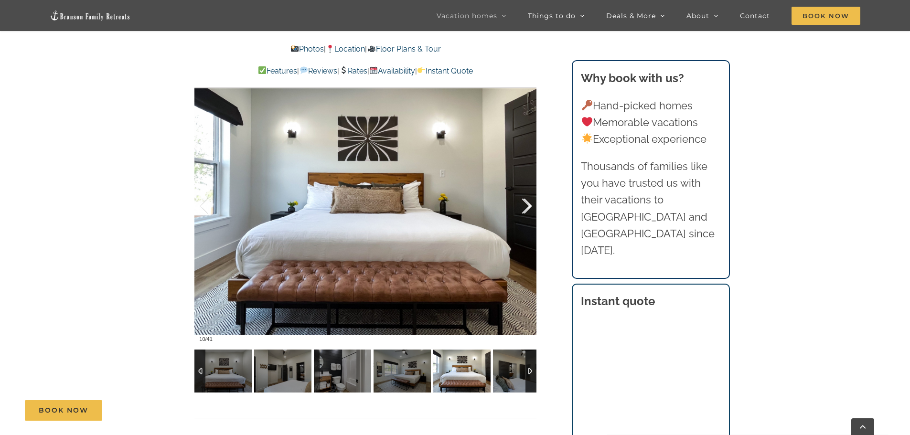
click at [521, 208] on div at bounding box center [517, 206] width 30 height 59
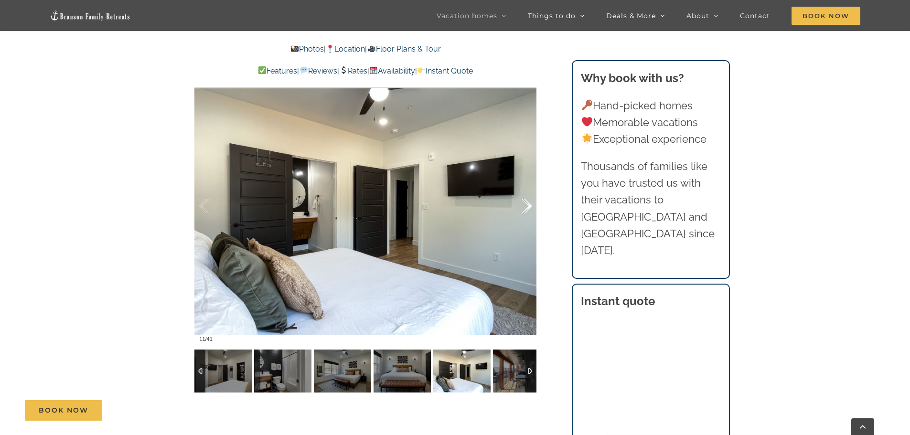
click at [521, 208] on div at bounding box center [517, 206] width 30 height 59
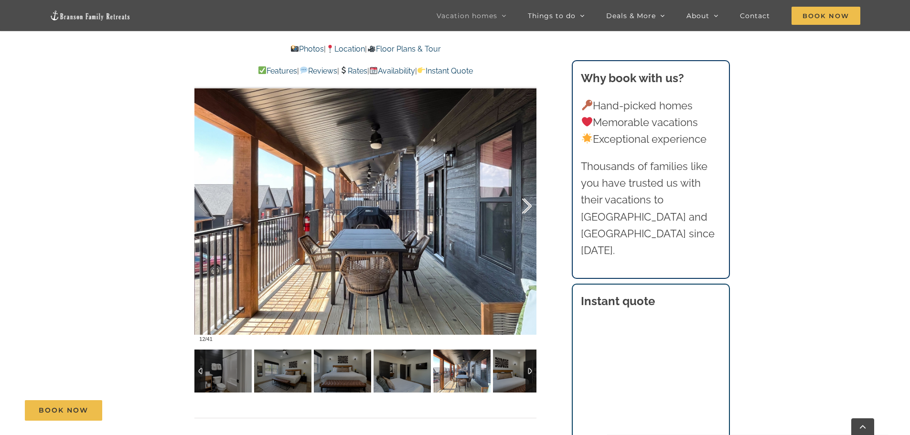
click at [521, 208] on div at bounding box center [517, 206] width 30 height 59
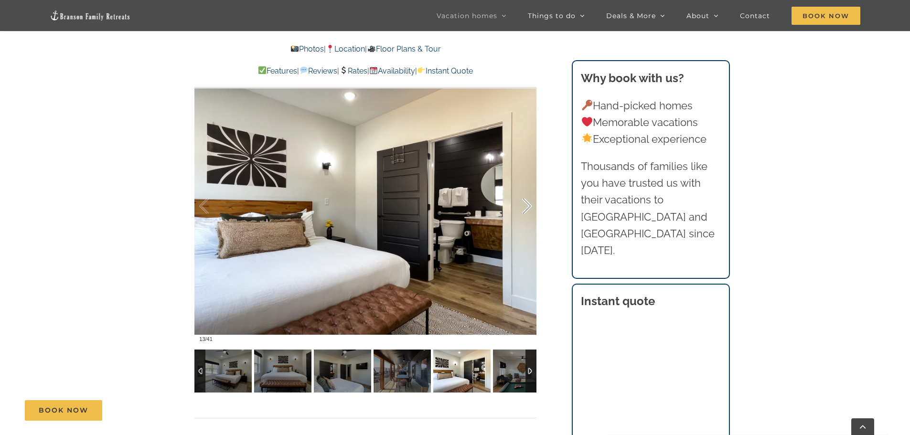
click at [521, 208] on div at bounding box center [517, 206] width 30 height 59
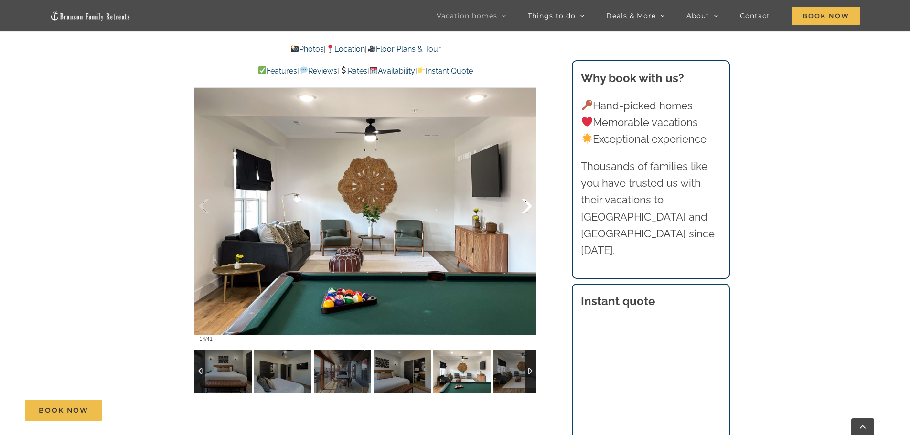
click at [521, 208] on div at bounding box center [517, 206] width 30 height 59
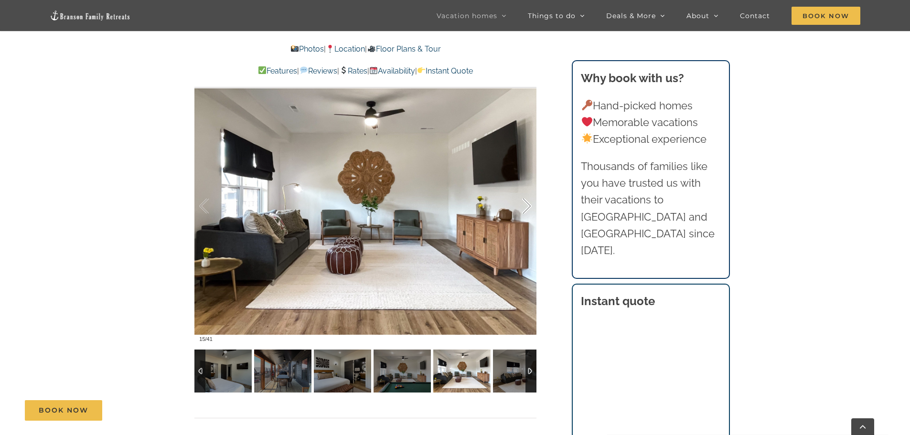
click at [521, 208] on div at bounding box center [517, 206] width 30 height 59
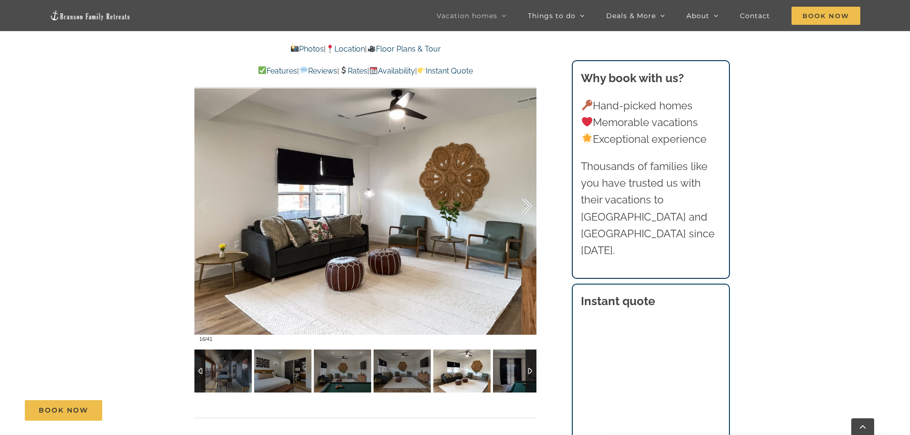
click at [521, 208] on div at bounding box center [517, 206] width 30 height 59
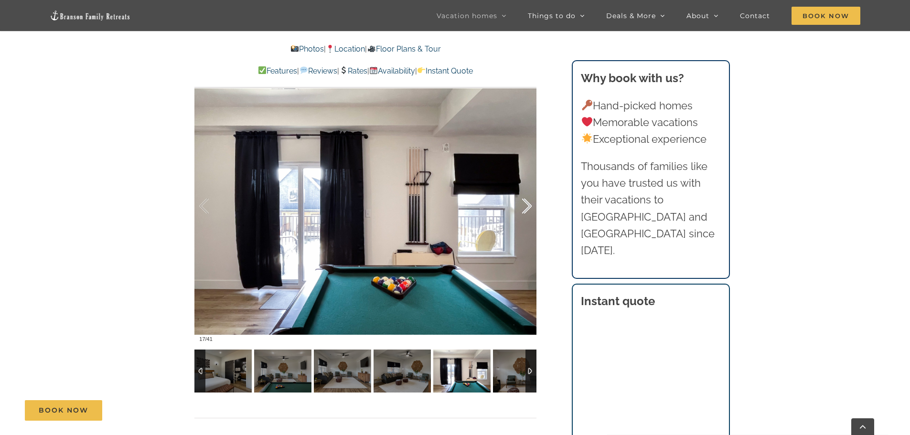
click at [521, 208] on div at bounding box center [517, 206] width 30 height 59
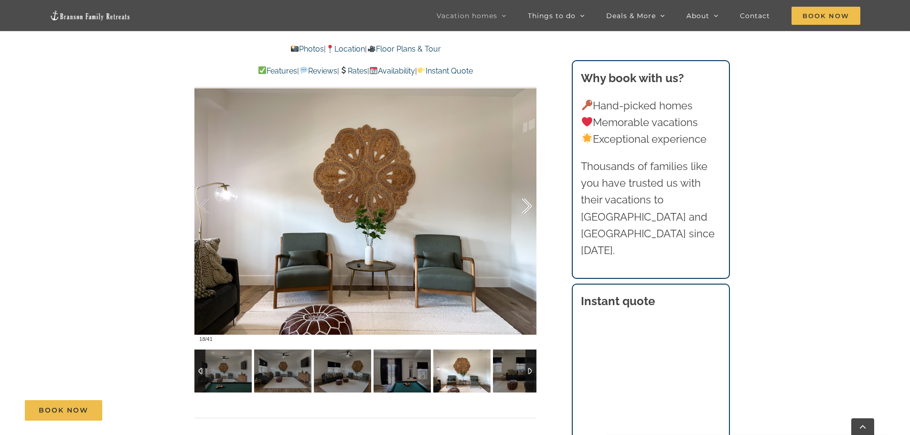
click at [521, 208] on div at bounding box center [517, 206] width 30 height 59
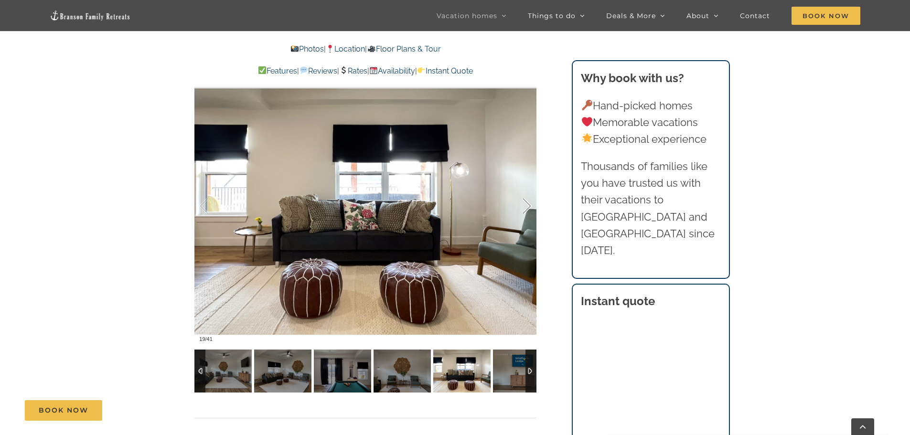
click at [521, 208] on div at bounding box center [517, 206] width 30 height 59
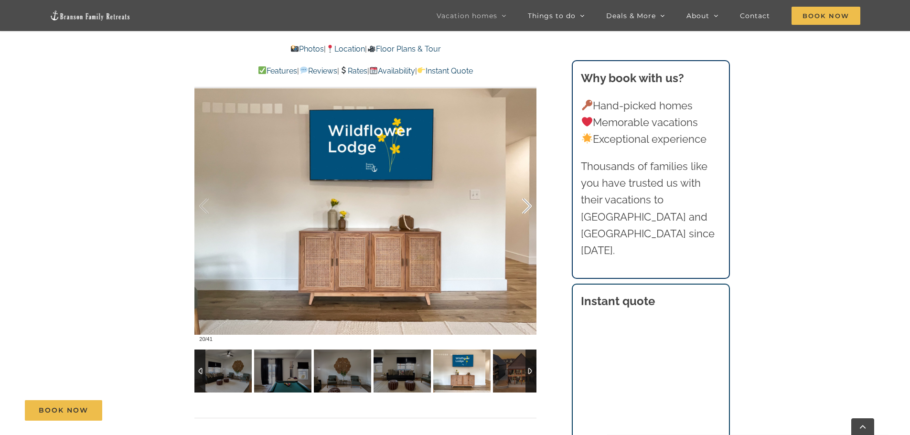
click at [521, 208] on div at bounding box center [517, 206] width 30 height 59
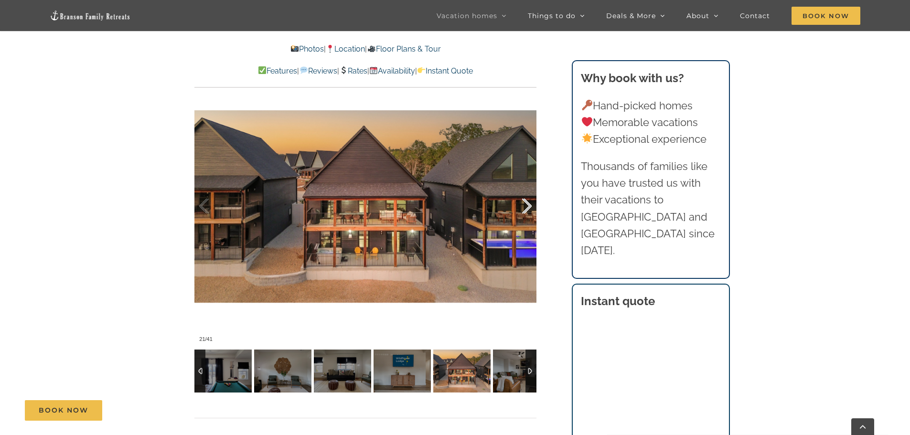
click at [528, 206] on div at bounding box center [517, 206] width 30 height 59
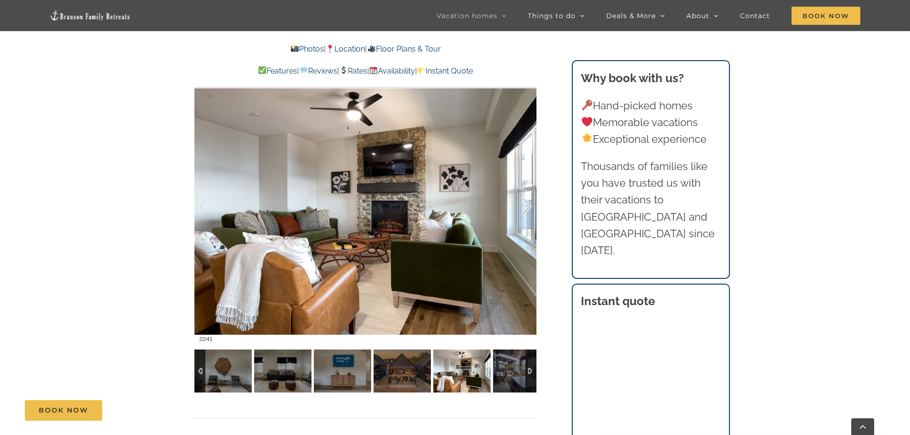
click at [528, 206] on div at bounding box center [517, 206] width 30 height 59
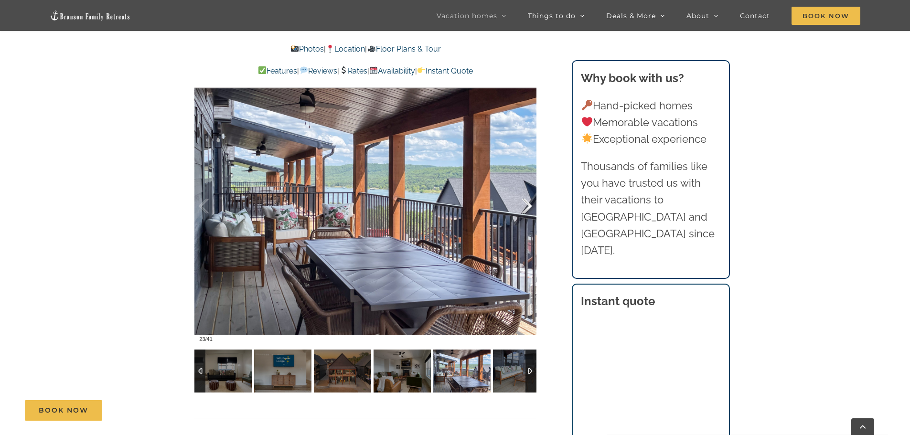
click at [528, 206] on div at bounding box center [517, 206] width 30 height 59
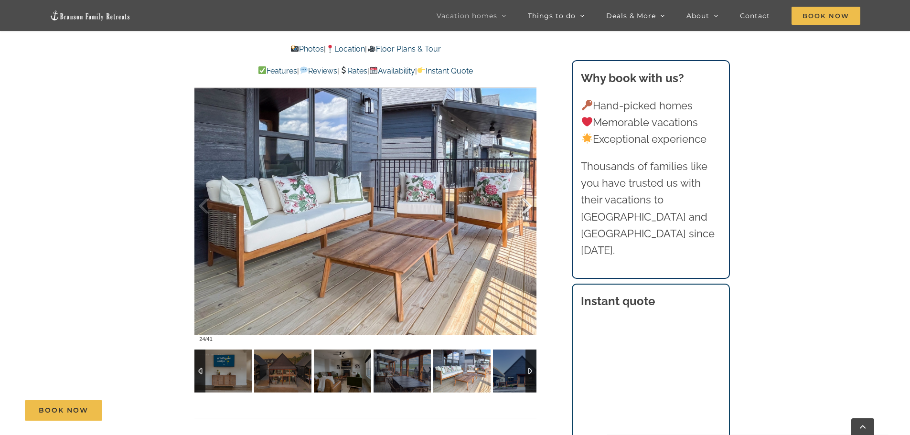
click at [528, 206] on div at bounding box center [517, 206] width 30 height 59
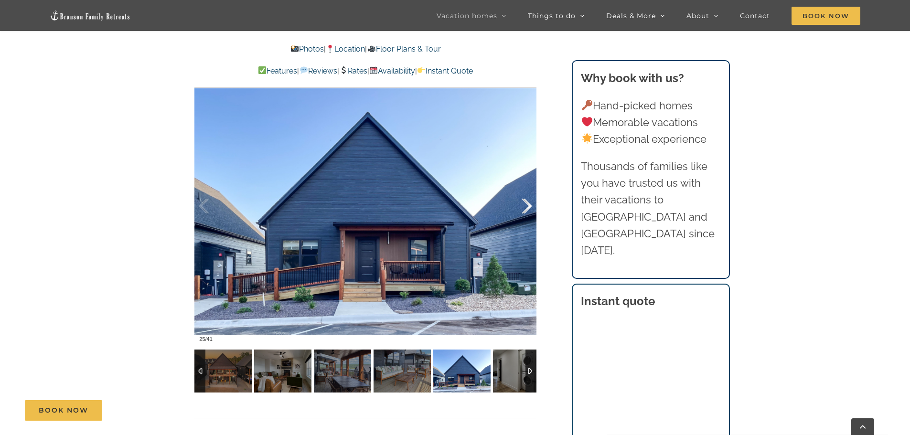
click at [528, 206] on div at bounding box center [517, 206] width 30 height 59
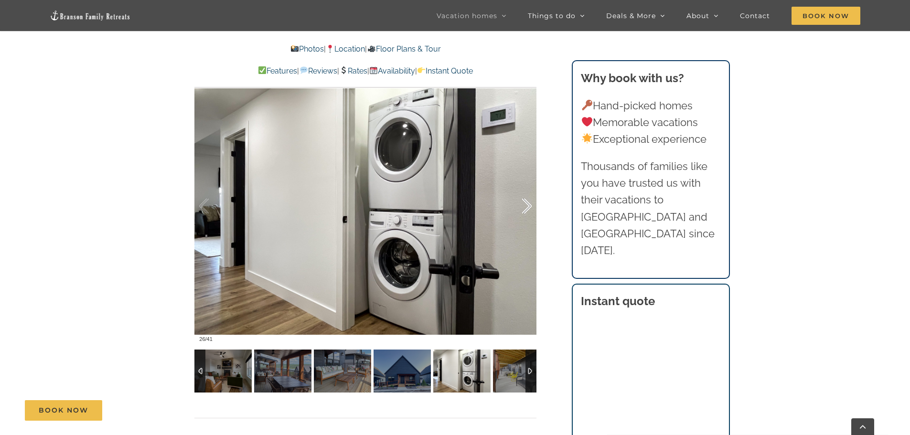
click at [528, 206] on div at bounding box center [517, 206] width 30 height 59
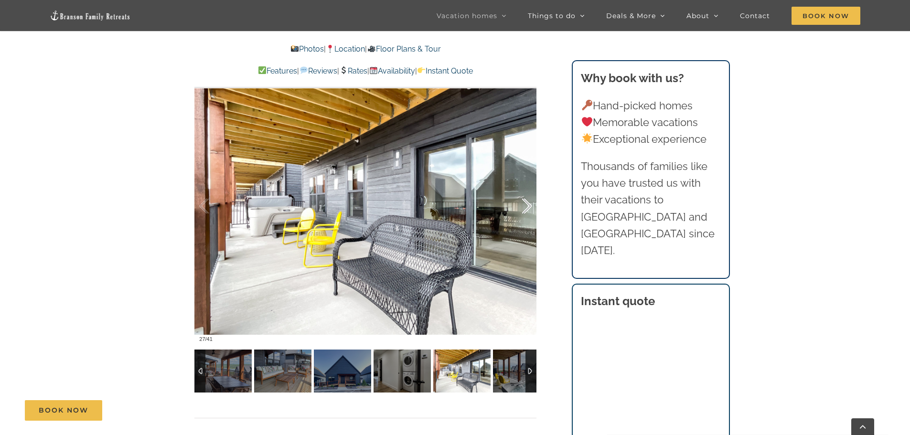
click at [528, 206] on div at bounding box center [517, 206] width 30 height 59
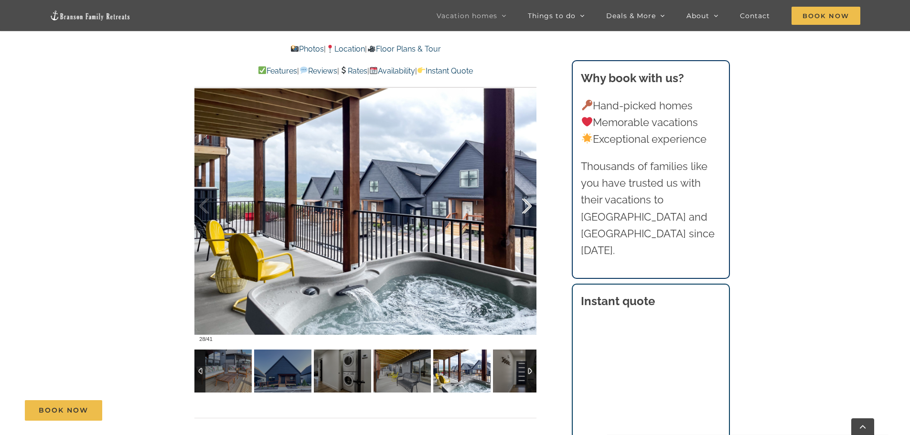
click at [528, 206] on div at bounding box center [517, 206] width 30 height 59
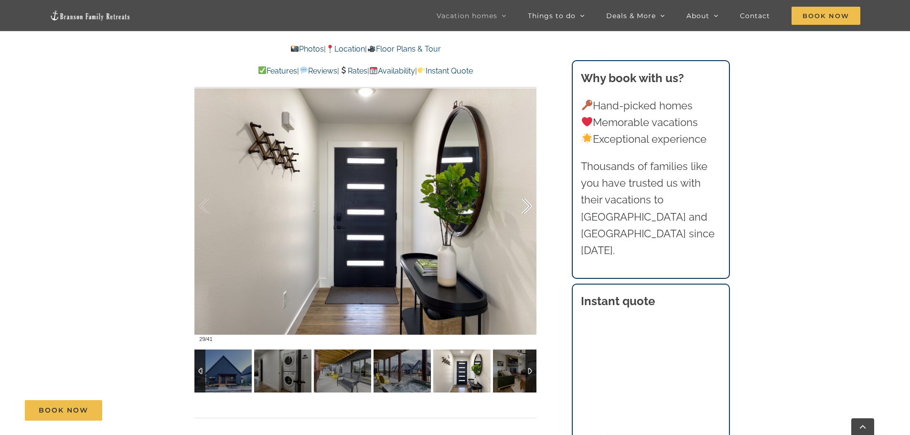
click at [528, 206] on div at bounding box center [517, 206] width 30 height 59
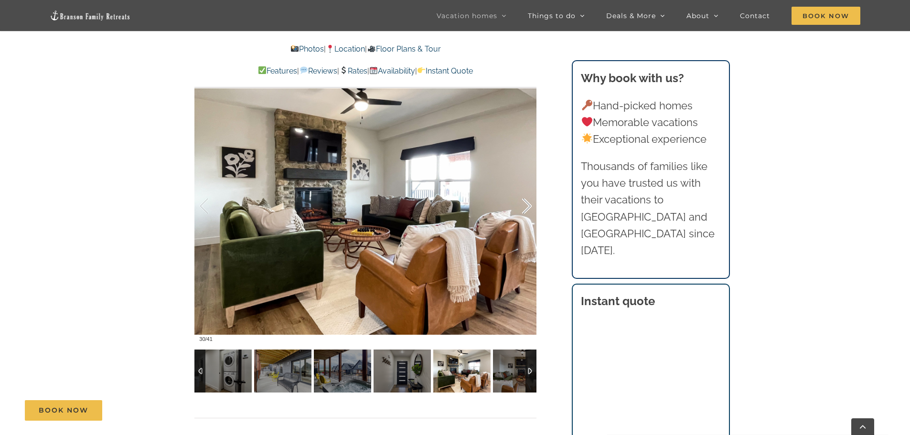
click at [528, 206] on div at bounding box center [517, 206] width 30 height 59
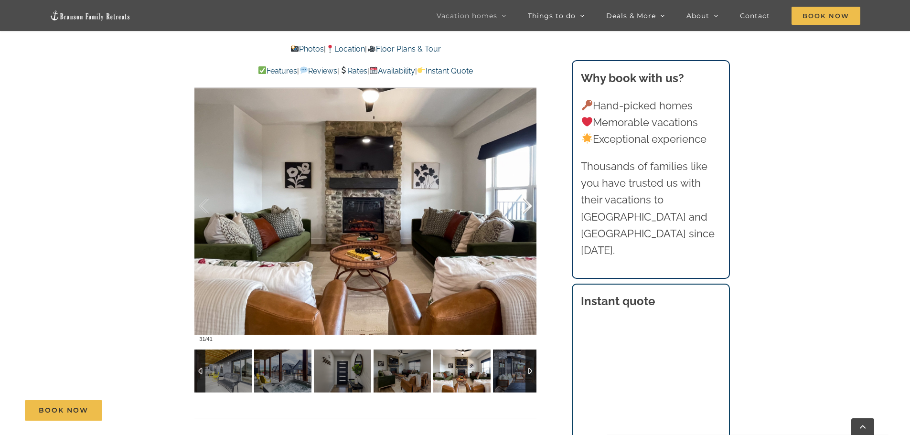
click at [528, 206] on div at bounding box center [517, 206] width 30 height 59
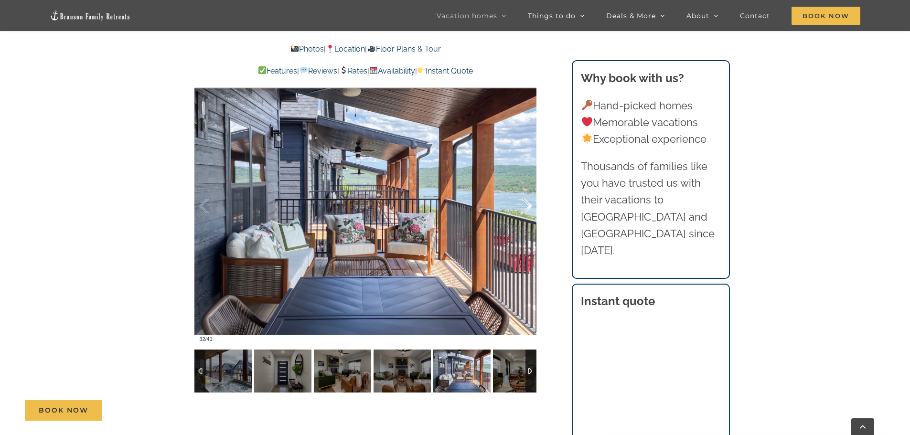
click at [528, 206] on div at bounding box center [517, 206] width 30 height 59
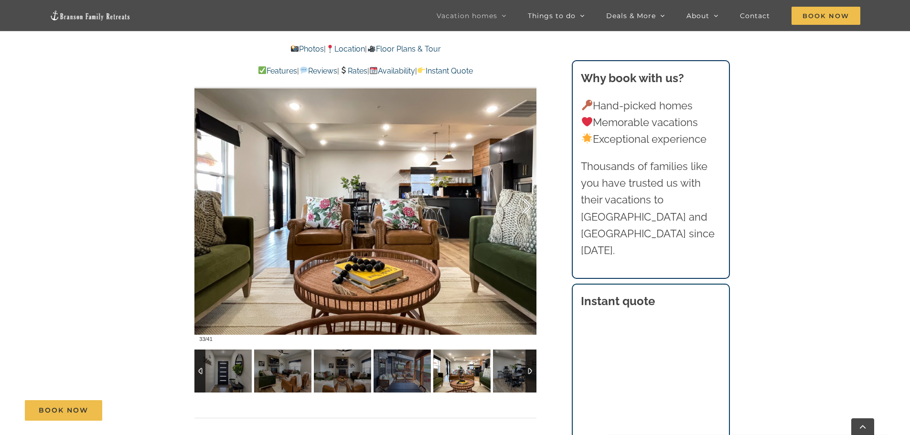
click at [528, 206] on div at bounding box center [517, 206] width 30 height 59
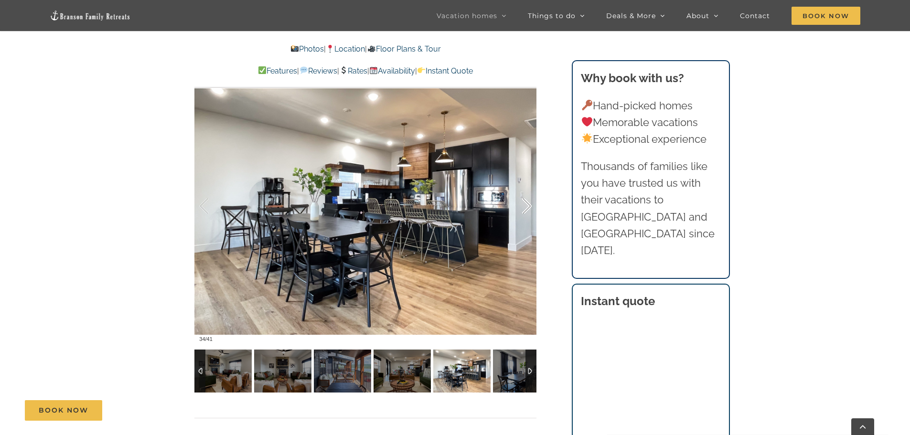
click at [528, 206] on div at bounding box center [517, 206] width 30 height 59
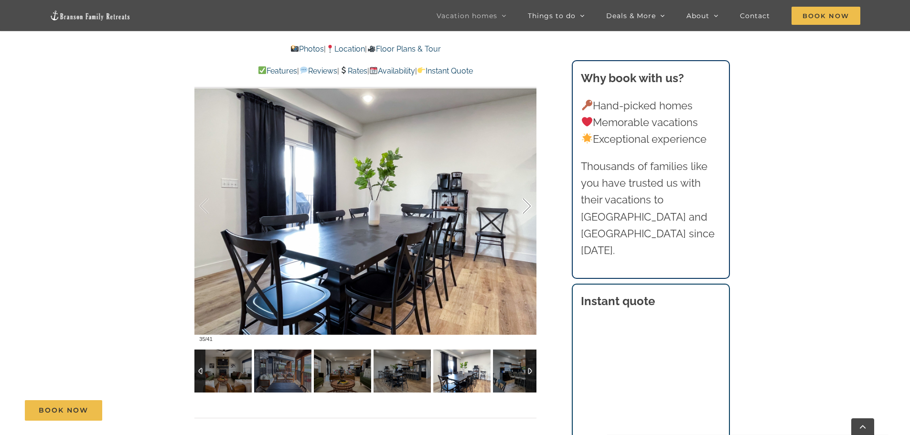
click at [528, 206] on div at bounding box center [517, 206] width 30 height 59
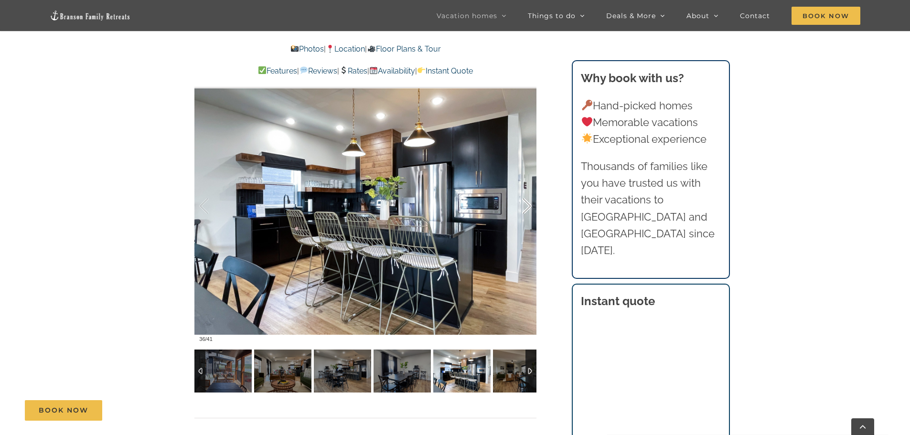
click at [528, 206] on div at bounding box center [517, 206] width 30 height 59
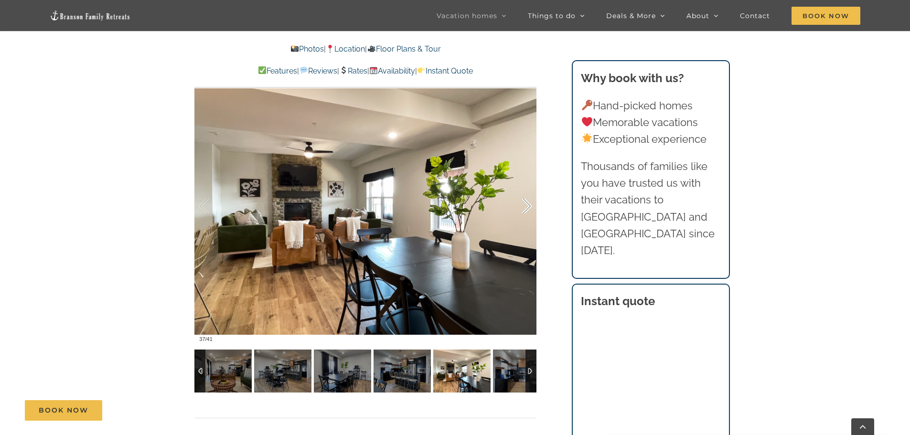
click at [528, 206] on div at bounding box center [517, 206] width 30 height 59
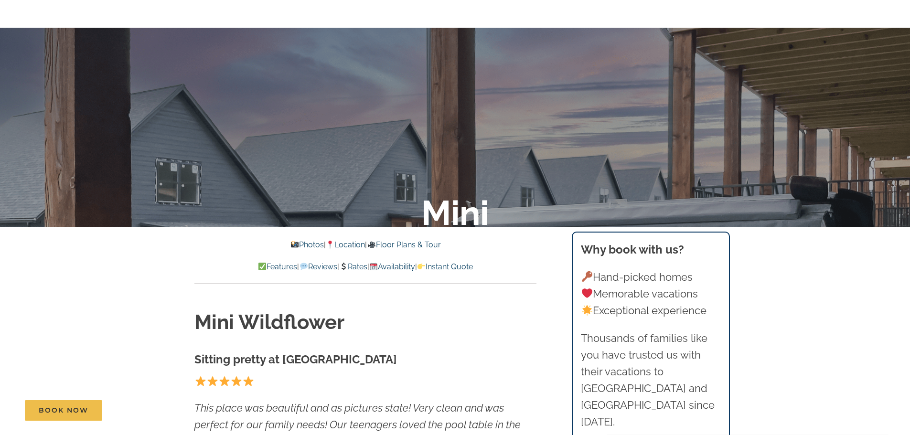
scroll to position [0, 0]
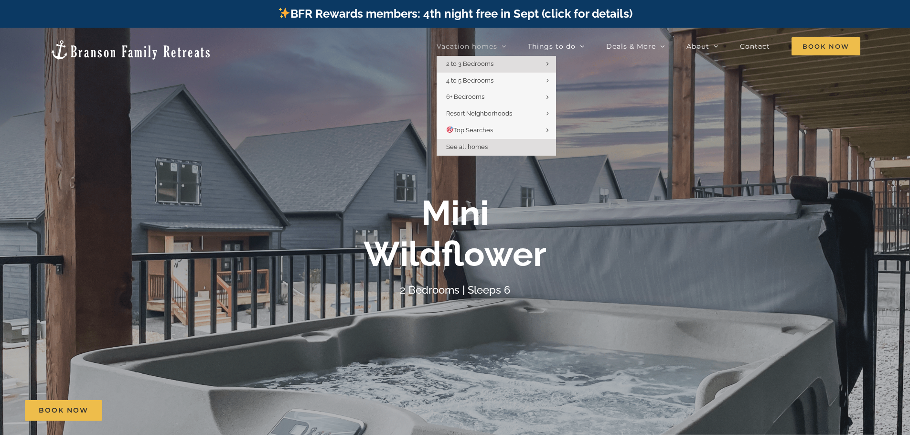
click at [473, 145] on span "See all homes" at bounding box center [467, 146] width 42 height 7
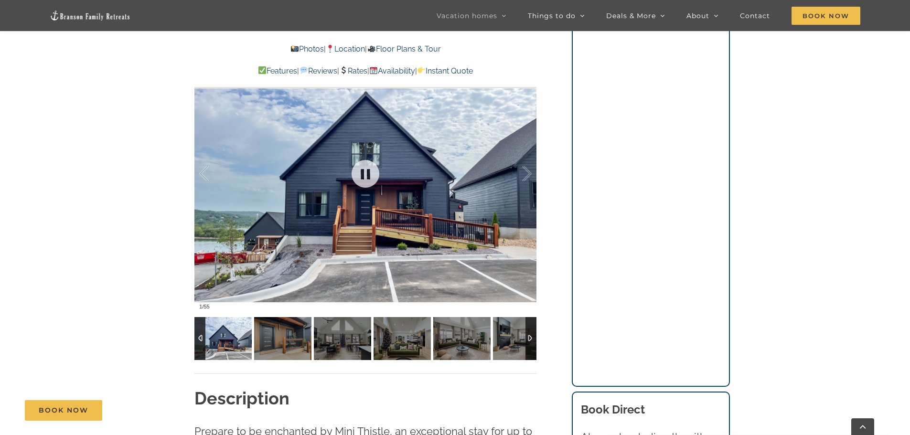
scroll to position [812, 0]
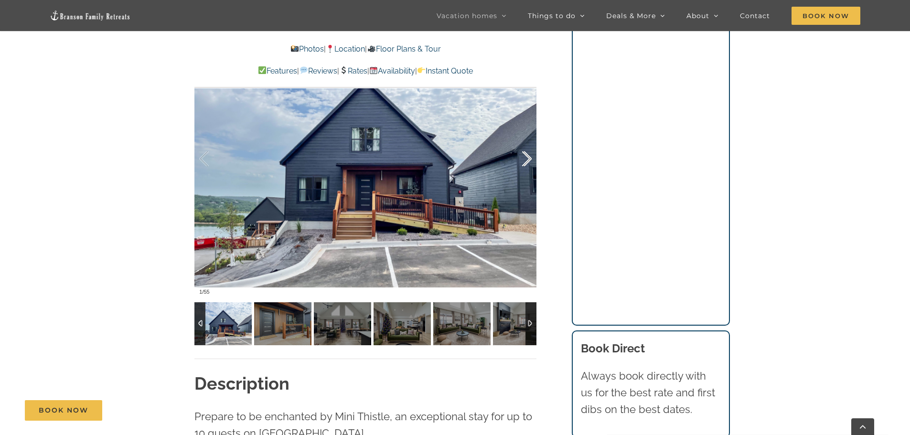
click at [522, 161] on div at bounding box center [517, 158] width 30 height 59
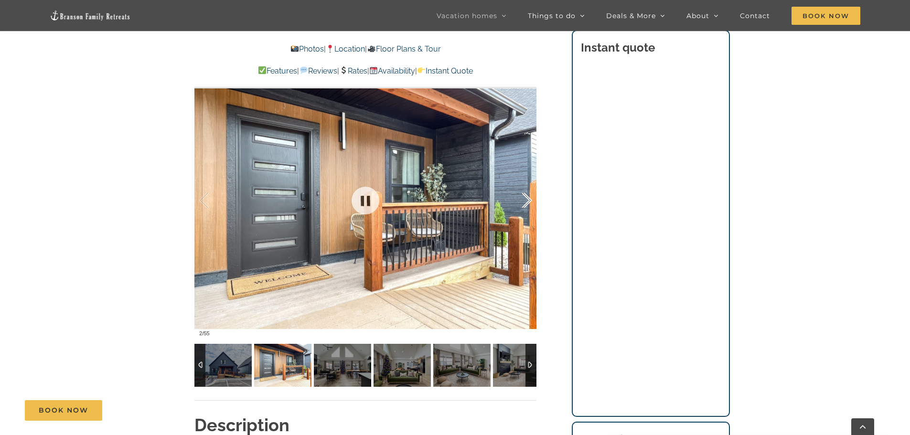
scroll to position [717, 0]
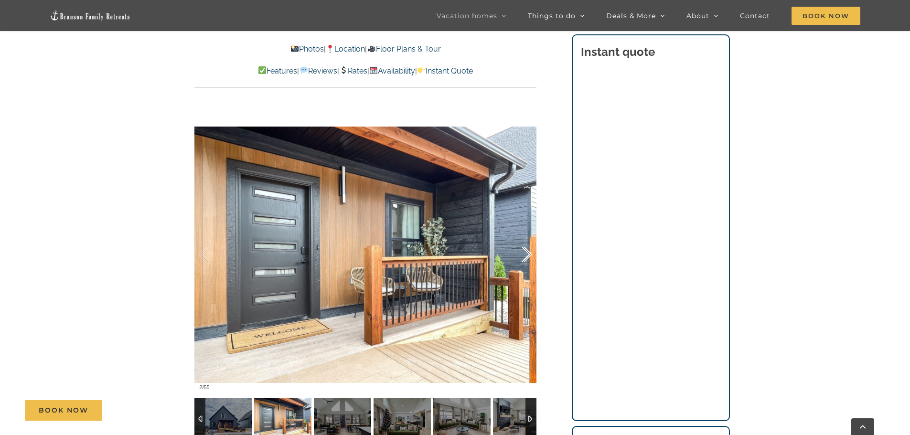
click at [527, 248] on div at bounding box center [517, 254] width 30 height 59
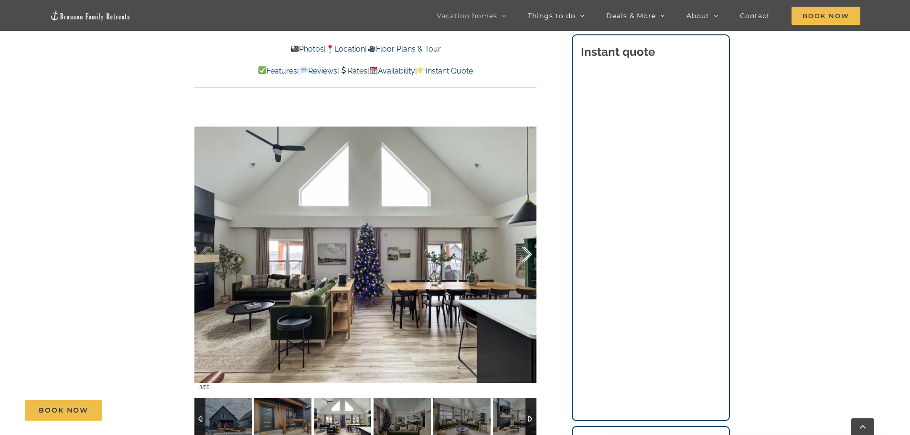
click at [527, 248] on div at bounding box center [517, 254] width 30 height 59
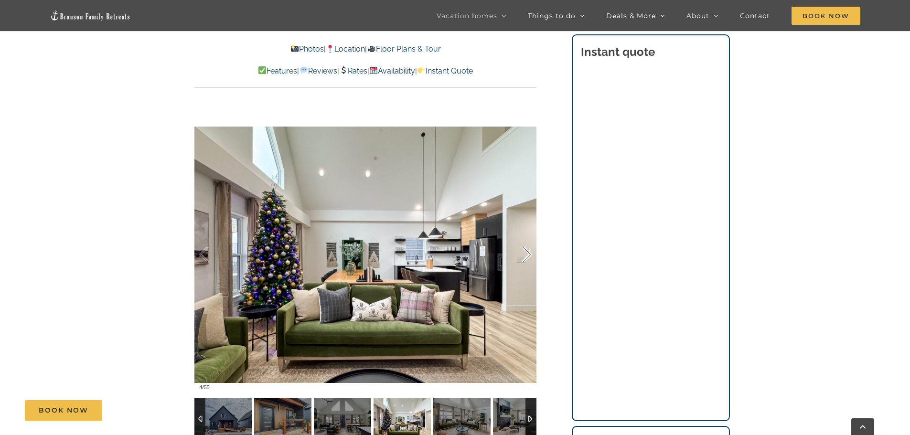
click at [527, 248] on div at bounding box center [517, 254] width 30 height 59
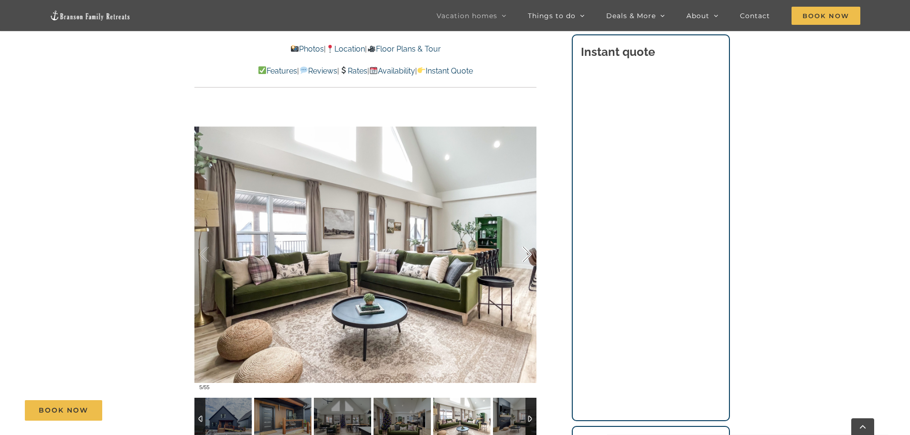
click at [527, 248] on div at bounding box center [517, 254] width 30 height 59
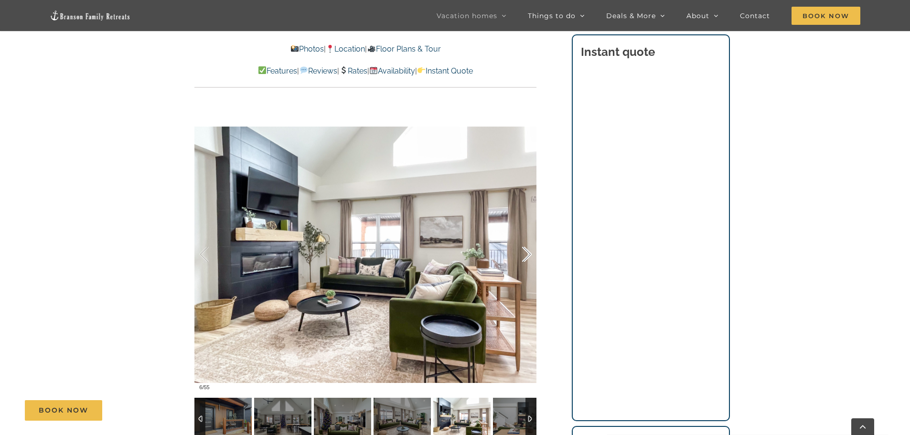
click at [527, 248] on div at bounding box center [517, 254] width 30 height 59
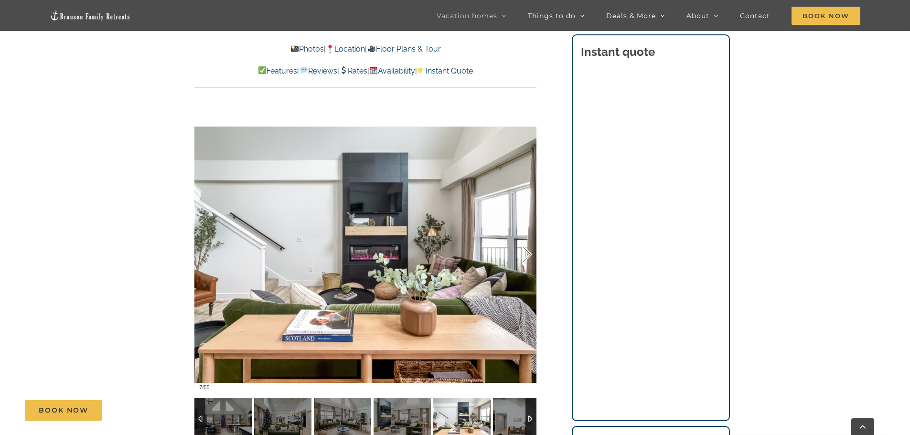
click at [527, 248] on div at bounding box center [517, 254] width 30 height 59
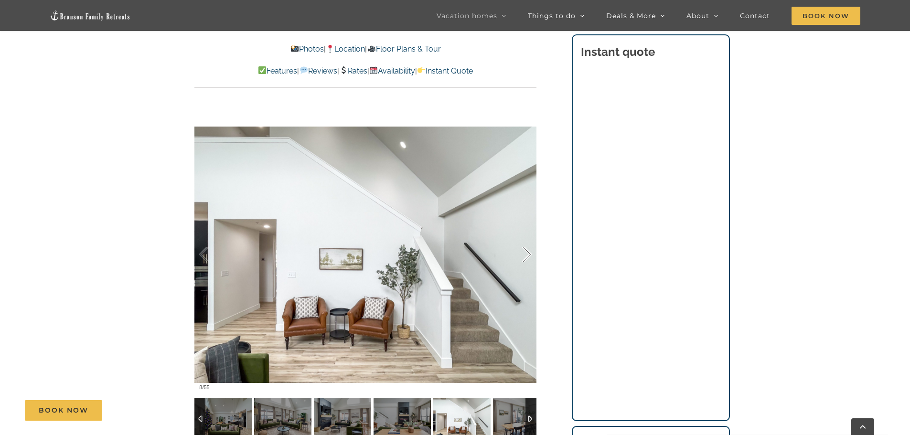
click at [527, 248] on div at bounding box center [517, 254] width 30 height 59
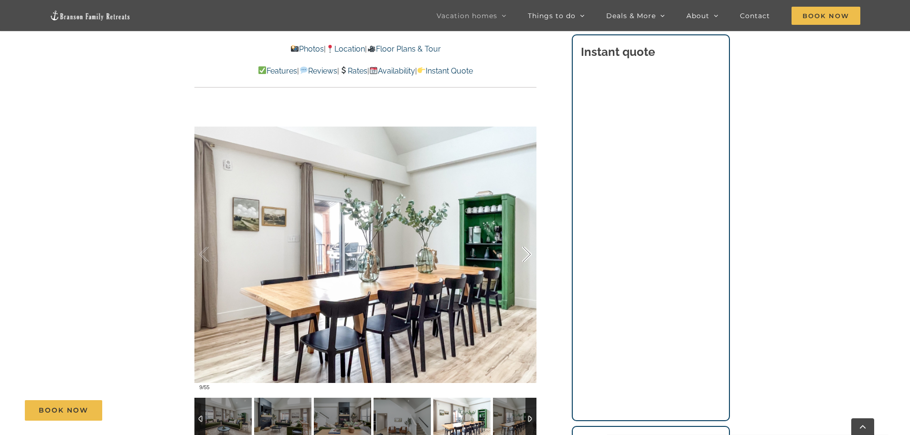
click at [527, 248] on div at bounding box center [517, 254] width 30 height 59
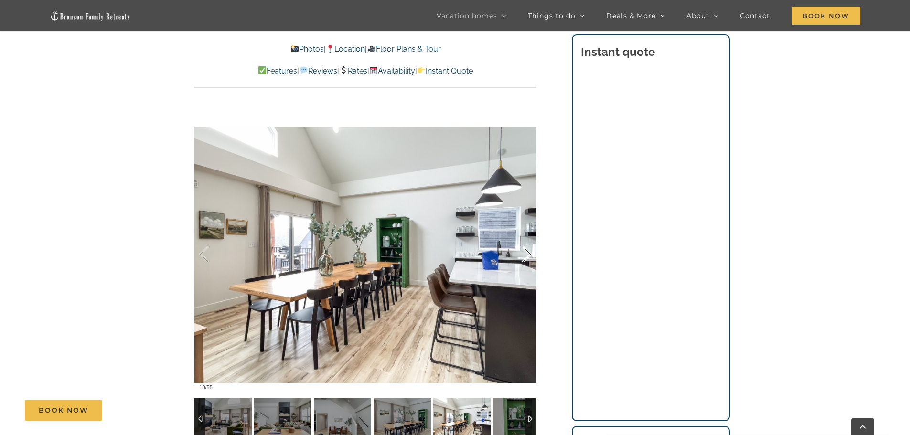
click at [527, 248] on div at bounding box center [517, 254] width 30 height 59
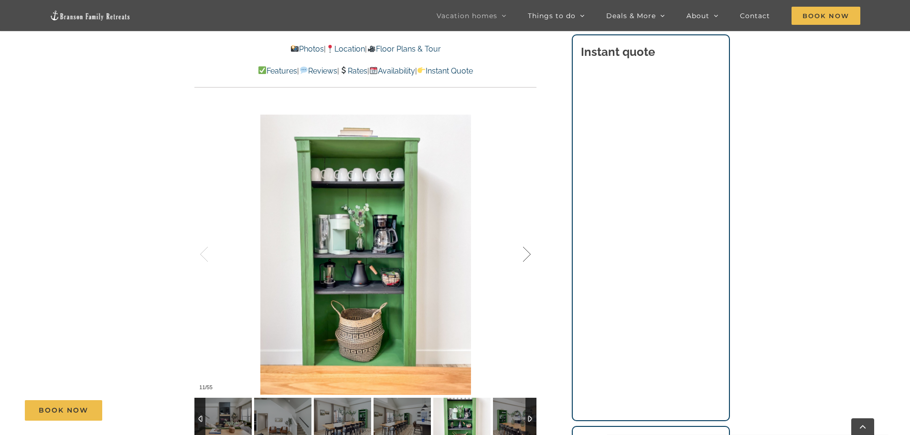
click at [527, 248] on div at bounding box center [517, 254] width 30 height 59
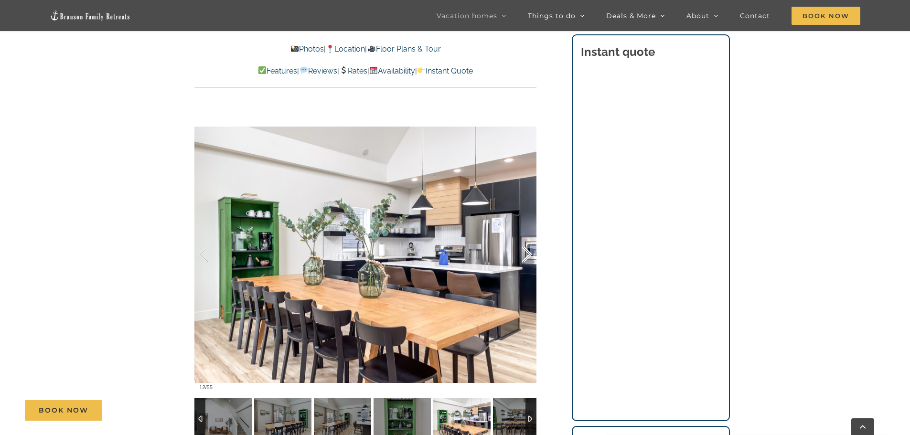
click at [527, 248] on div at bounding box center [517, 254] width 30 height 59
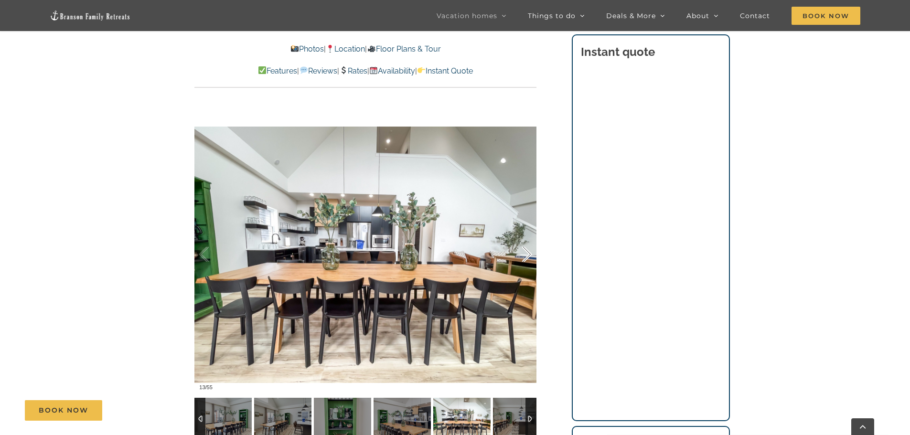
click at [527, 248] on div at bounding box center [517, 254] width 30 height 59
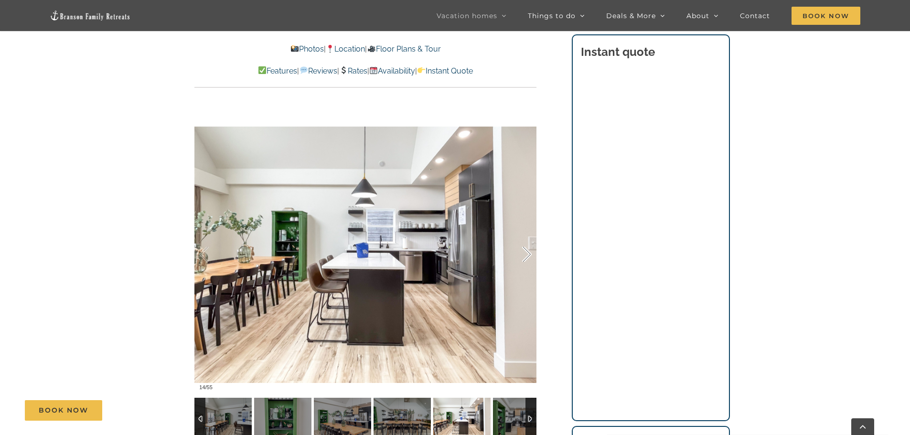
click at [527, 248] on div at bounding box center [517, 254] width 30 height 59
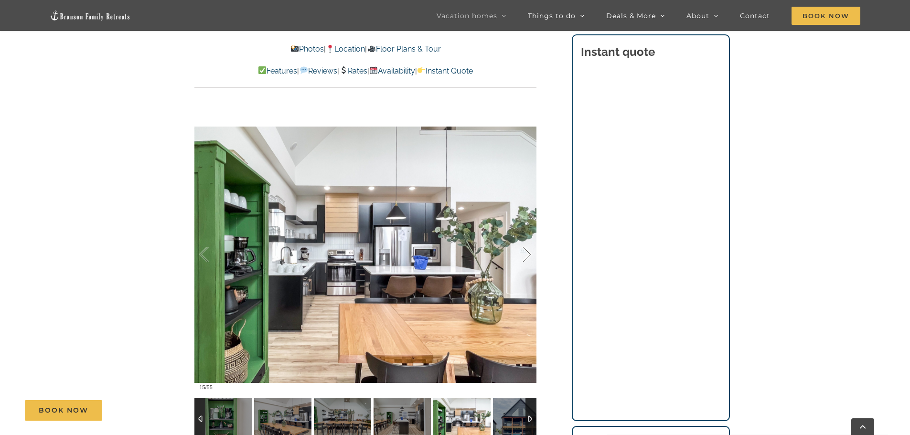
click at [527, 248] on div at bounding box center [517, 254] width 30 height 59
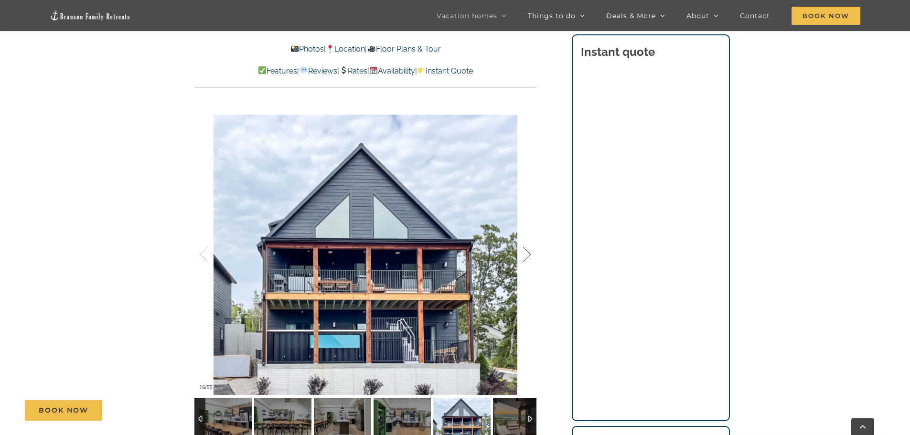
click at [527, 248] on div at bounding box center [517, 254] width 30 height 59
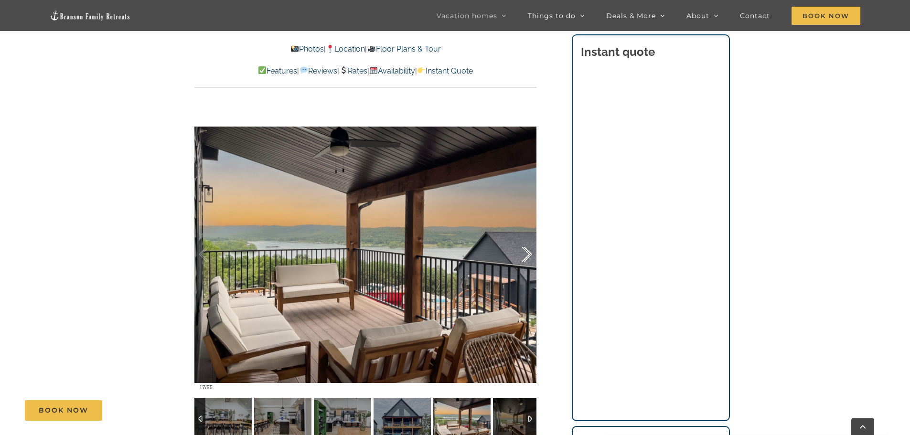
click at [527, 248] on div at bounding box center [517, 254] width 30 height 59
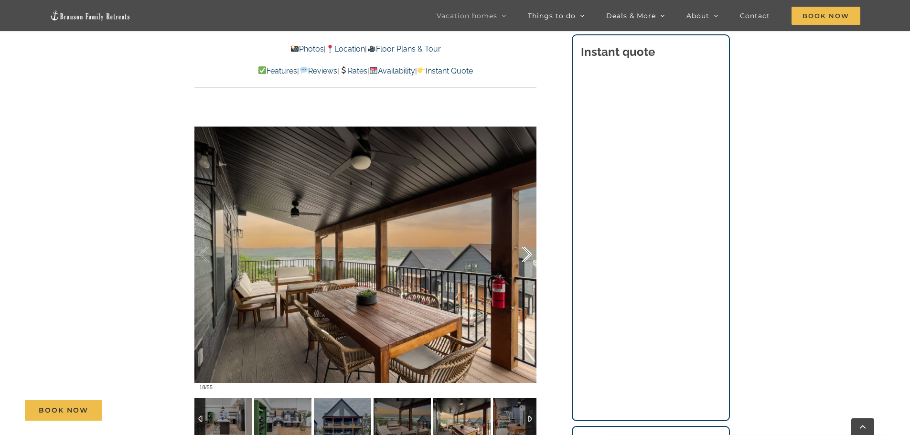
click at [527, 248] on div at bounding box center [517, 254] width 30 height 59
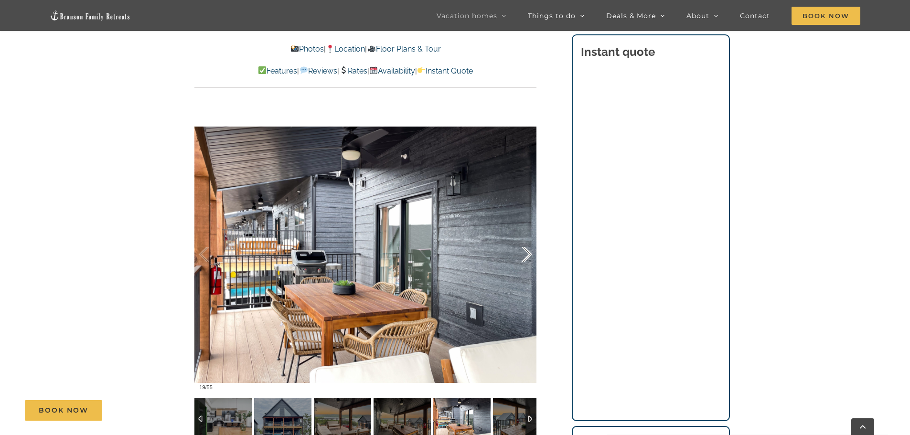
click at [527, 248] on div at bounding box center [517, 254] width 30 height 59
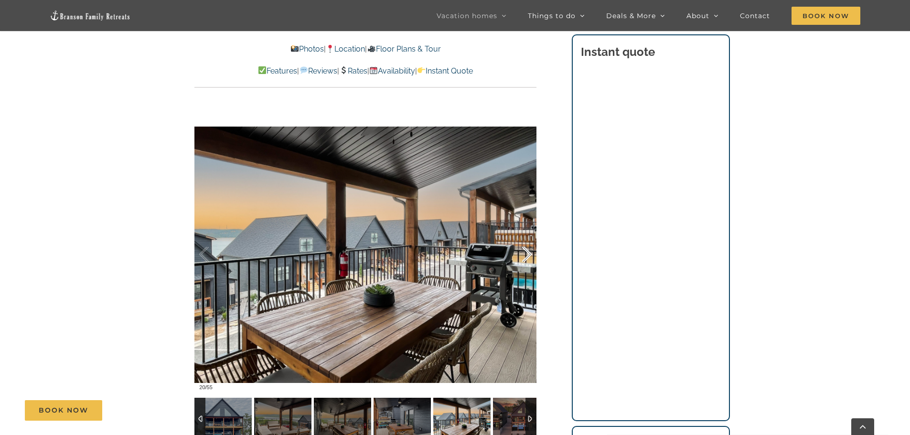
click at [527, 248] on div at bounding box center [517, 254] width 30 height 59
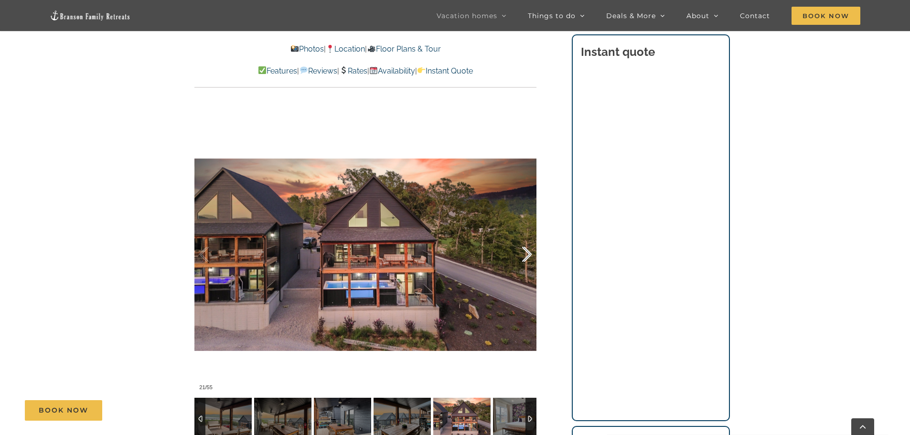
click at [525, 255] on div at bounding box center [517, 254] width 30 height 59
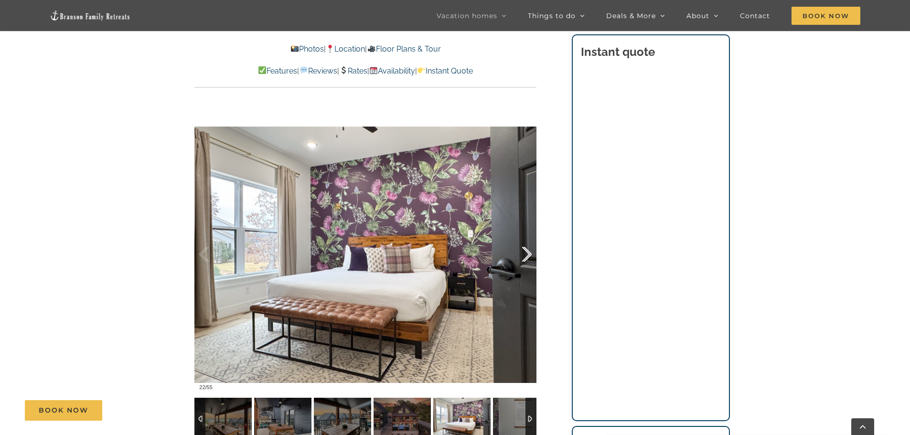
click at [525, 255] on div at bounding box center [517, 254] width 30 height 59
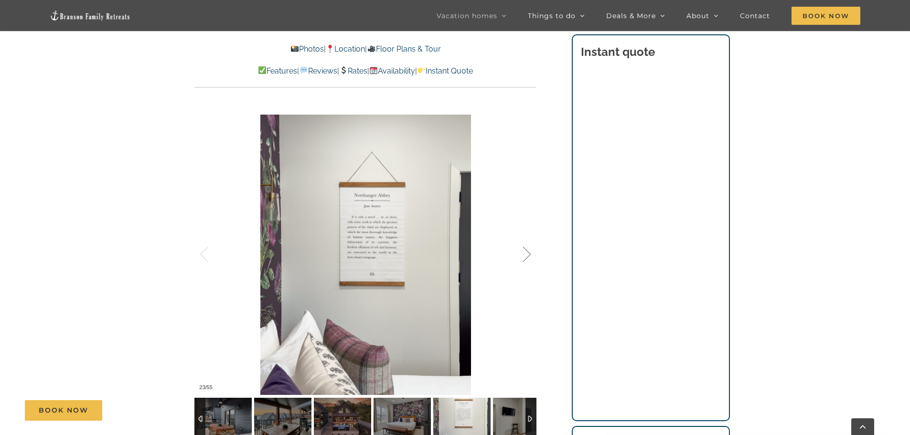
click at [525, 255] on div at bounding box center [517, 254] width 30 height 59
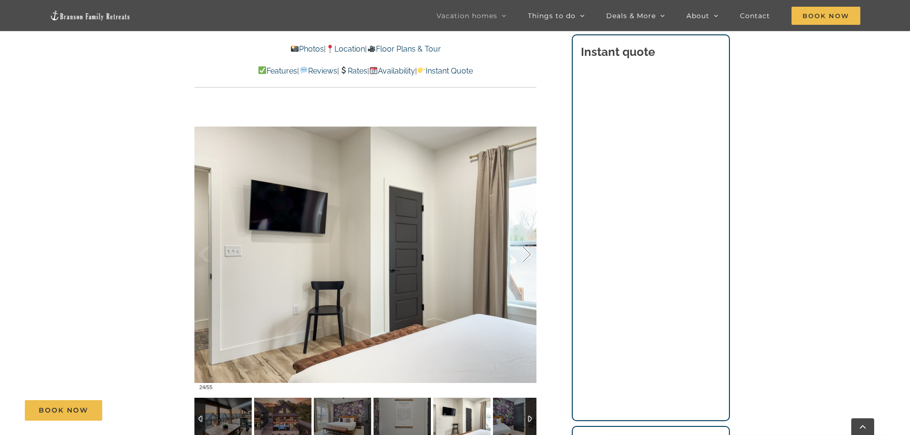
click at [525, 255] on div at bounding box center [517, 254] width 30 height 59
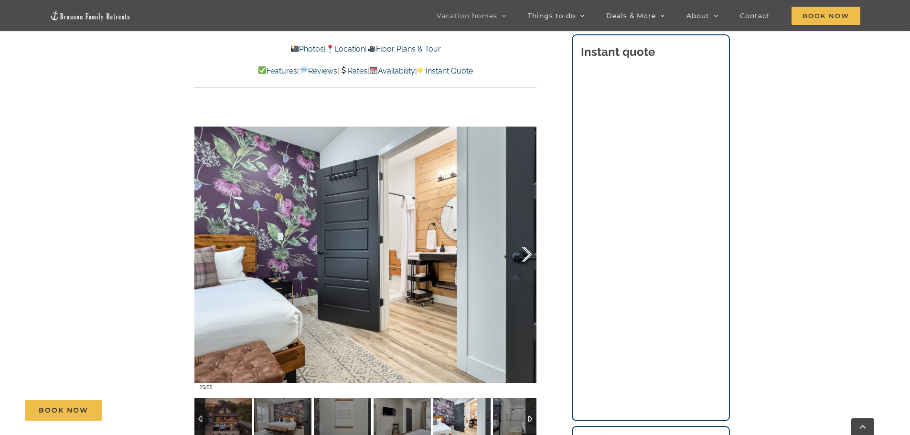
click at [525, 255] on div at bounding box center [517, 254] width 30 height 59
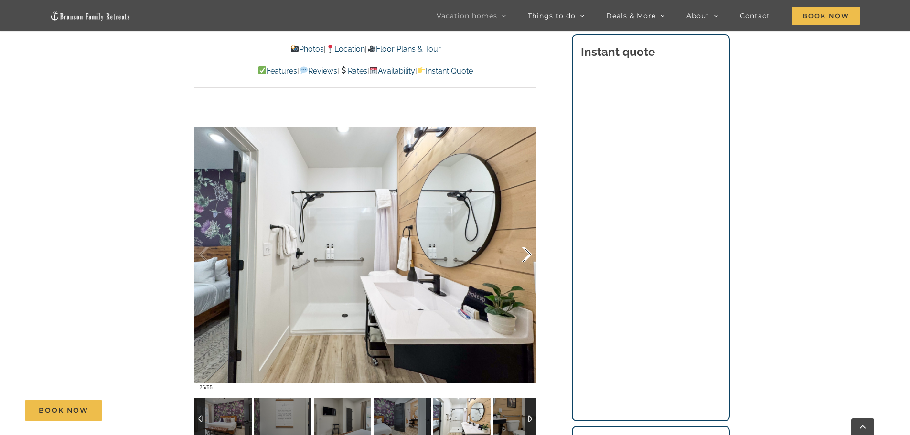
click at [526, 255] on div at bounding box center [517, 254] width 30 height 59
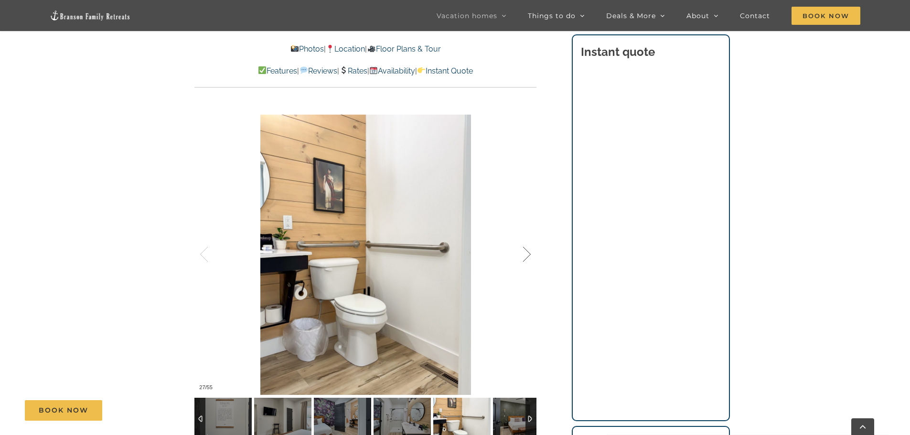
click at [526, 255] on div at bounding box center [517, 254] width 30 height 59
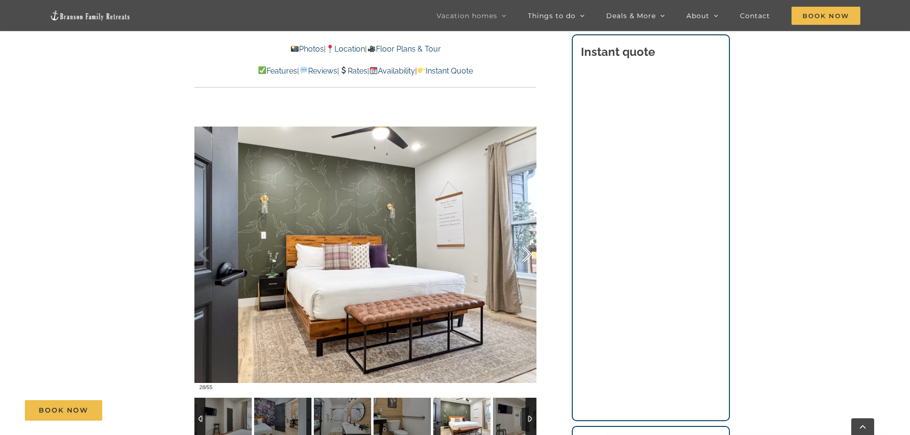
click at [526, 255] on div at bounding box center [517, 254] width 30 height 59
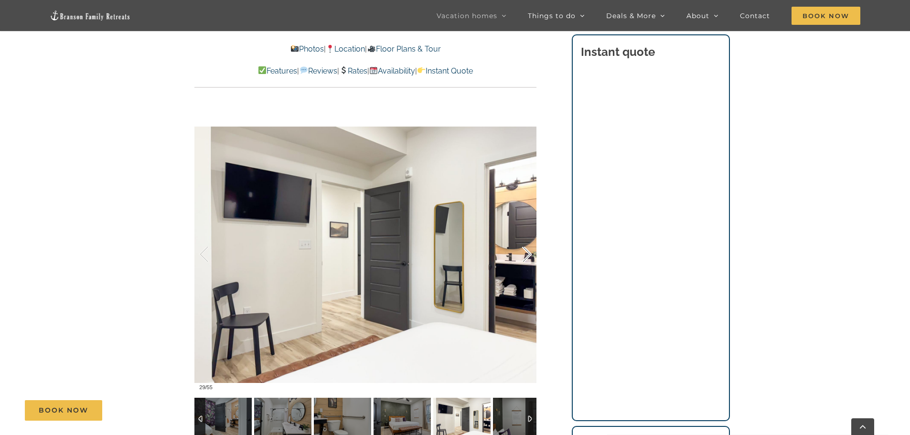
click at [527, 258] on div at bounding box center [517, 254] width 30 height 59
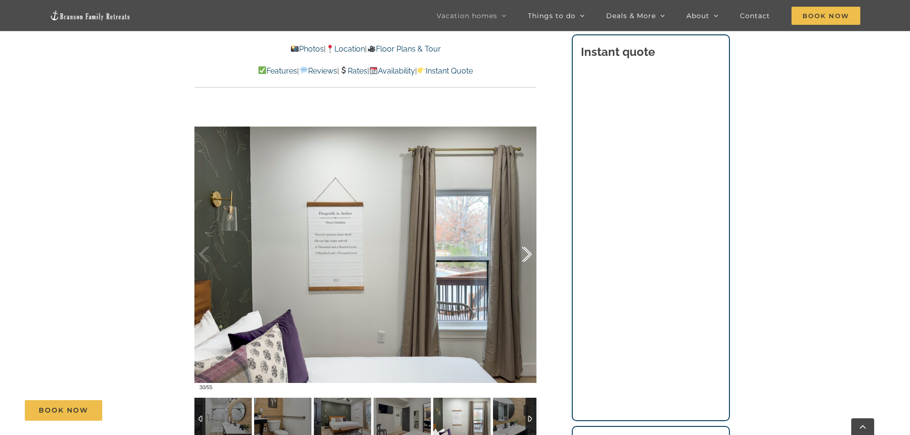
click at [527, 258] on div at bounding box center [517, 254] width 30 height 59
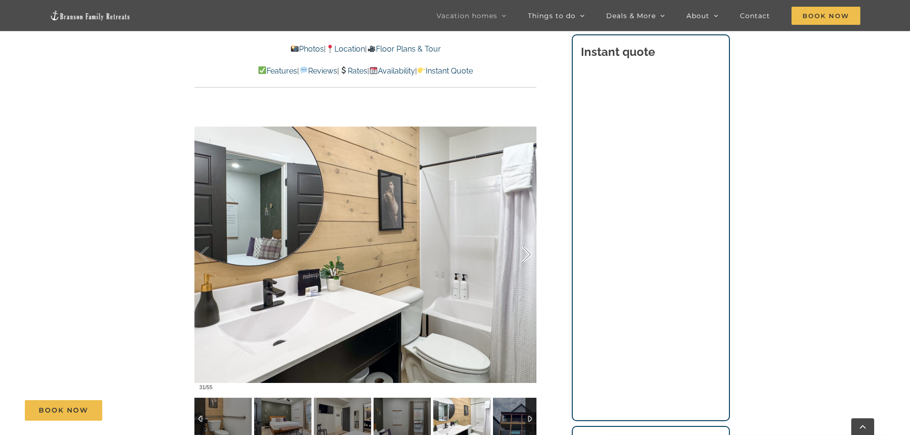
click at [527, 258] on div at bounding box center [517, 254] width 30 height 59
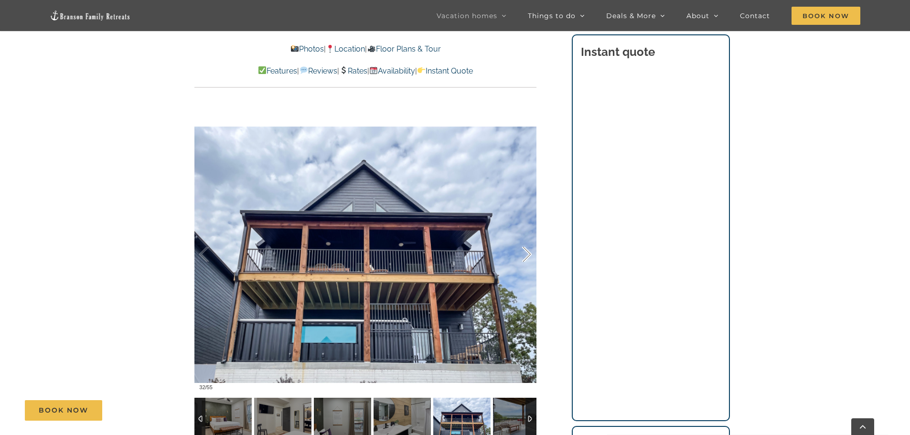
click at [527, 258] on div at bounding box center [517, 254] width 30 height 59
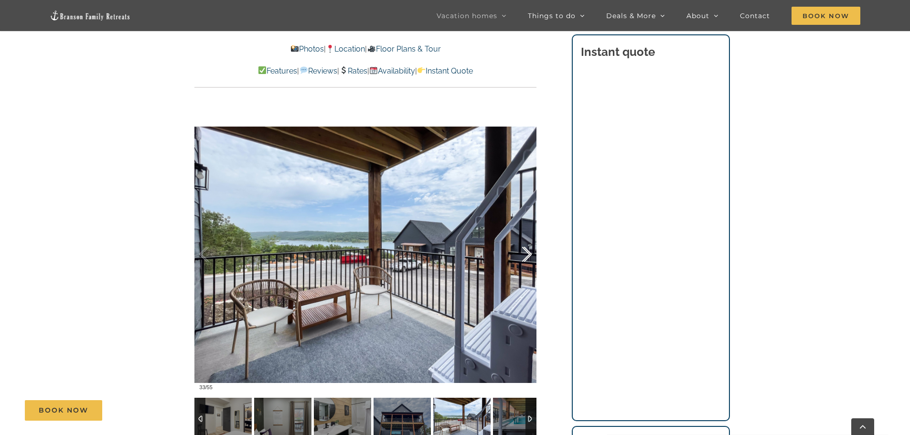
click at [528, 259] on div at bounding box center [517, 254] width 30 height 59
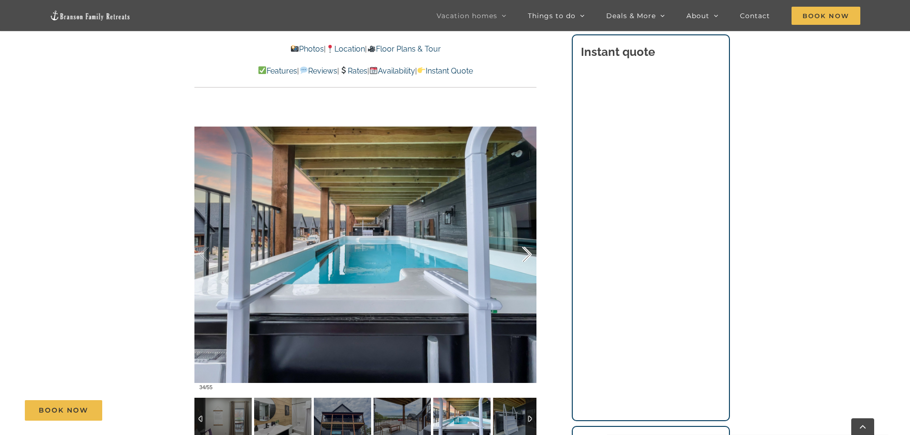
click at [528, 259] on div at bounding box center [517, 254] width 30 height 59
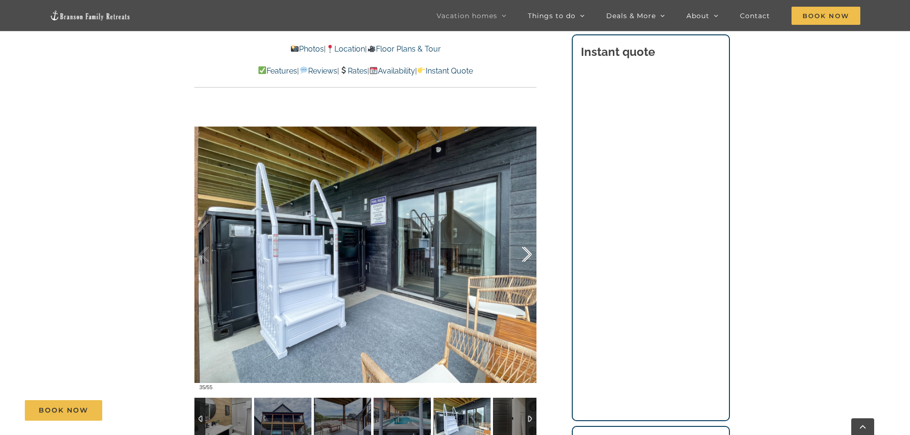
click at [528, 259] on div at bounding box center [517, 254] width 30 height 59
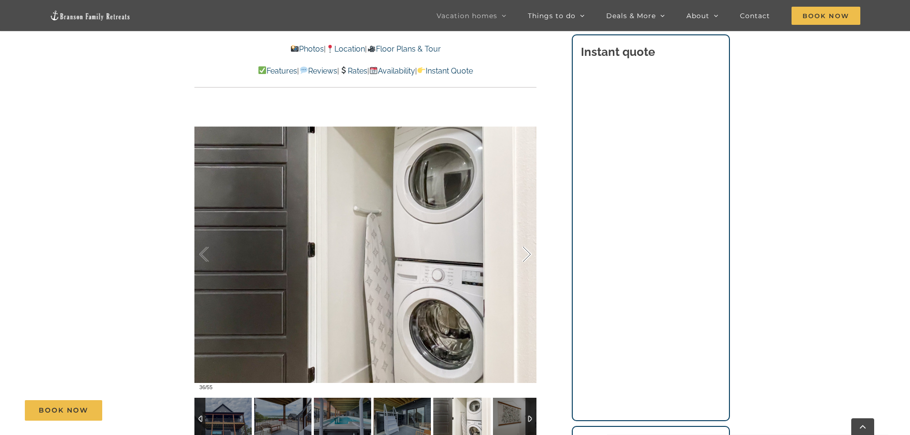
click at [528, 259] on div at bounding box center [517, 254] width 30 height 59
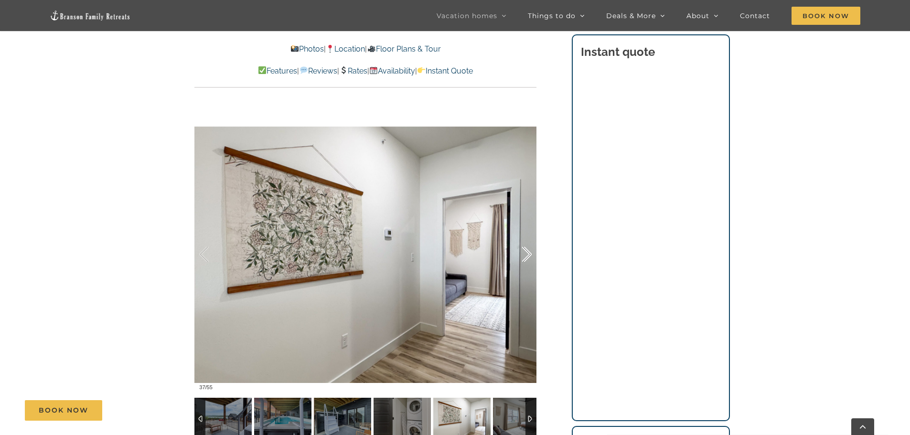
click at [528, 259] on div at bounding box center [517, 254] width 30 height 59
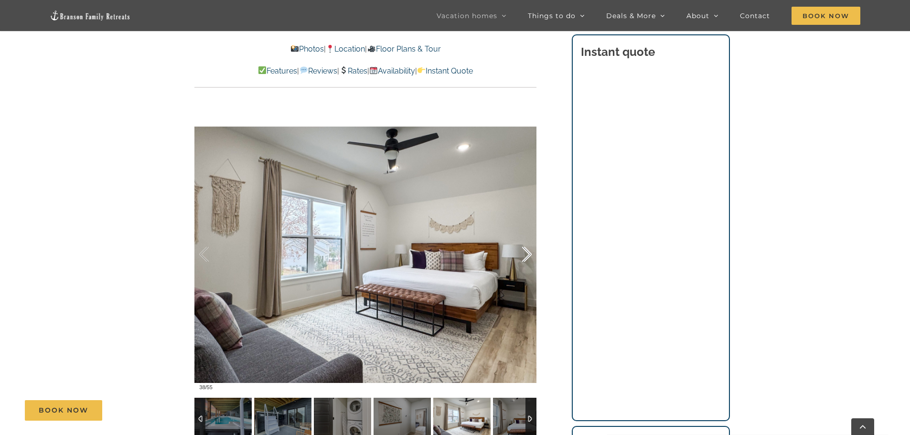
click at [528, 259] on div at bounding box center [517, 254] width 30 height 59
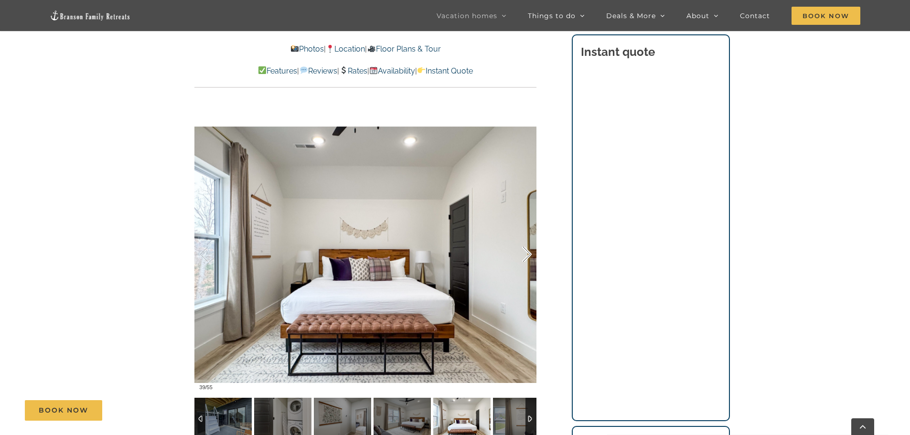
click at [528, 259] on div at bounding box center [517, 254] width 30 height 59
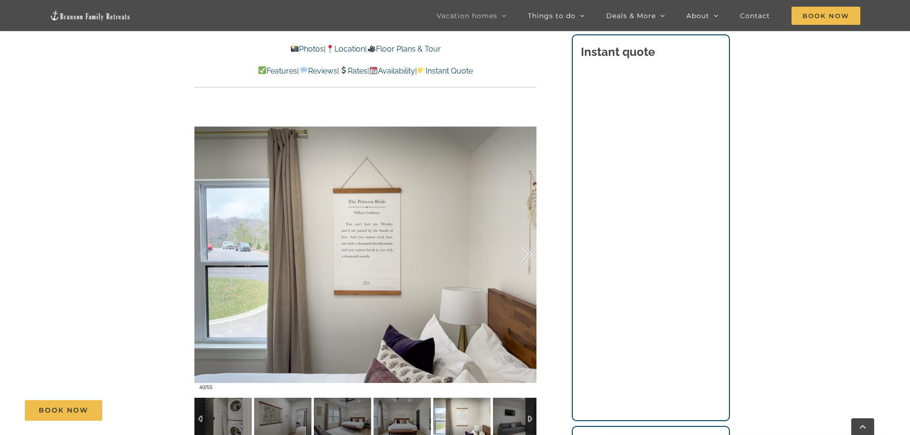
click at [528, 259] on div at bounding box center [517, 254] width 30 height 59
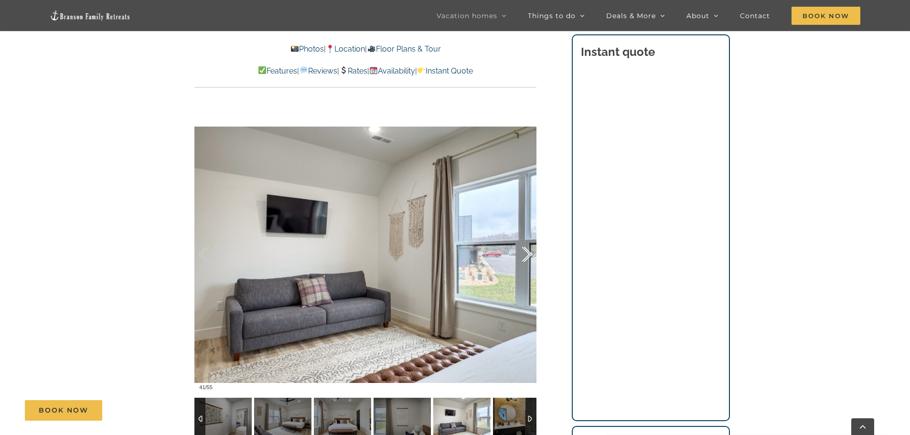
click at [529, 256] on div at bounding box center [517, 254] width 30 height 59
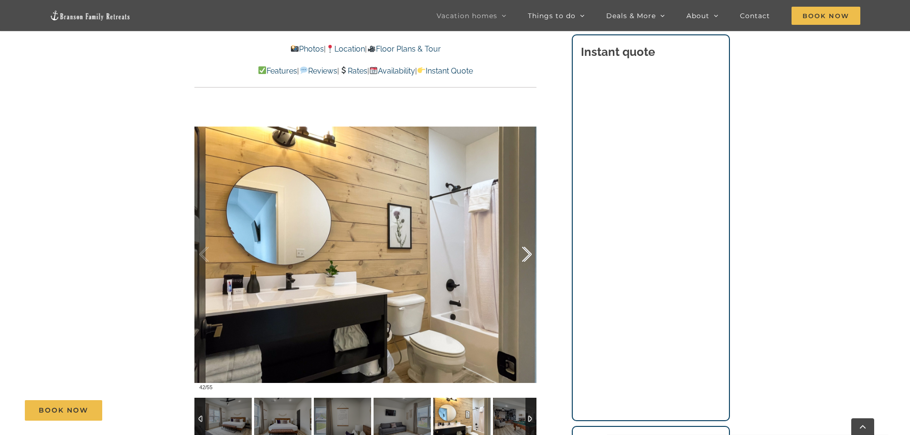
click at [529, 256] on div at bounding box center [517, 254] width 30 height 59
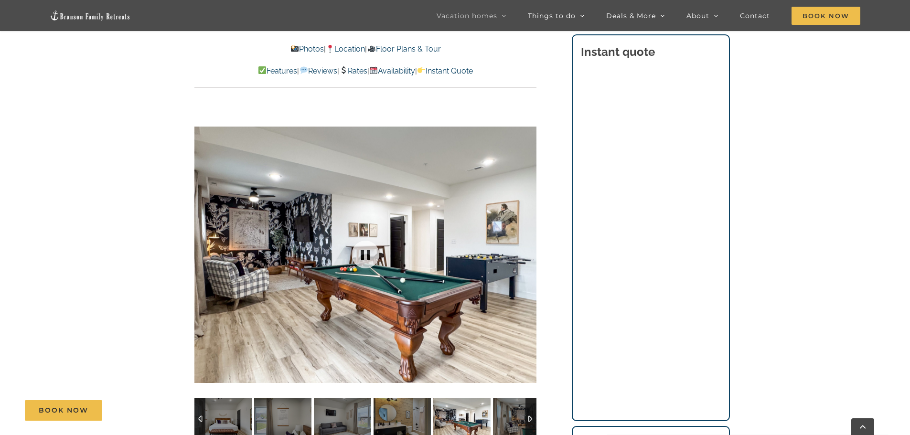
click at [529, 256] on div at bounding box center [365, 254] width 342 height 281
click at [527, 255] on div at bounding box center [517, 254] width 30 height 59
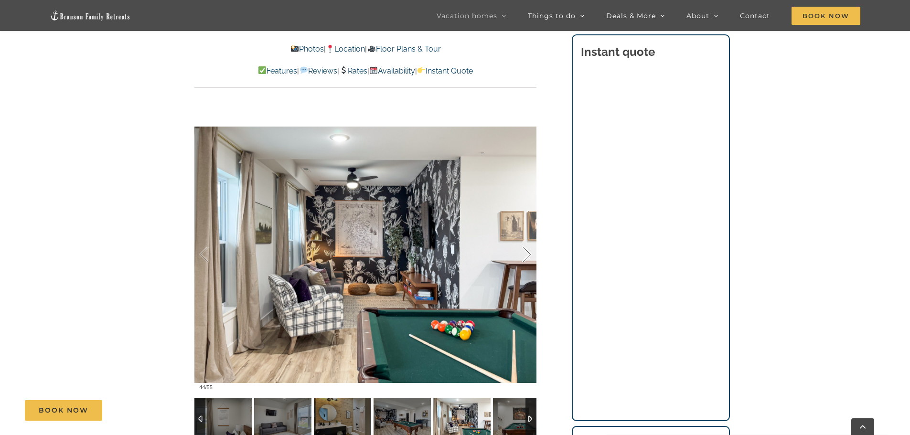
click at [527, 255] on div at bounding box center [517, 254] width 30 height 59
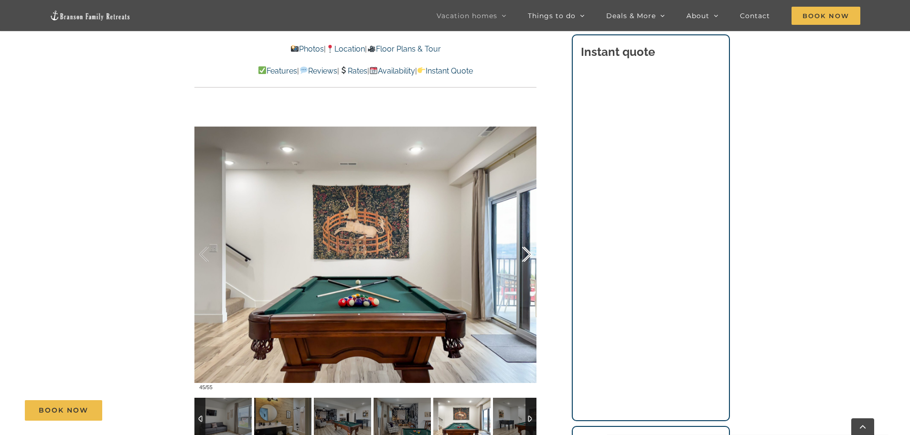
click at [527, 255] on div at bounding box center [517, 254] width 30 height 59
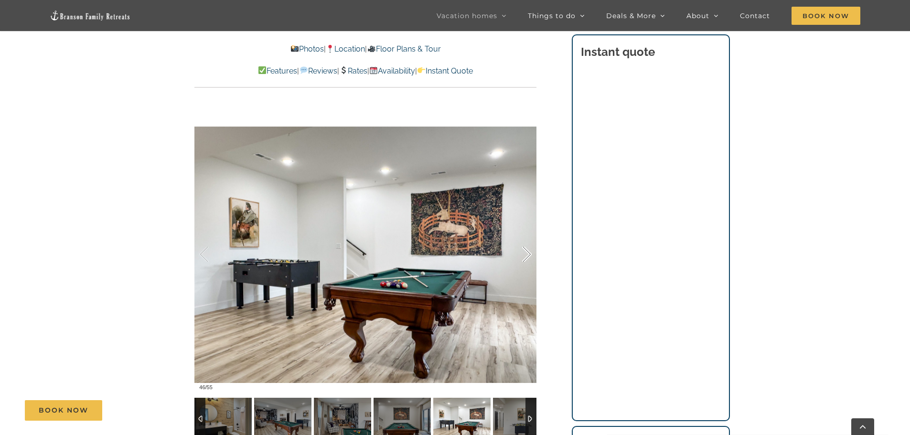
click at [527, 255] on div at bounding box center [517, 254] width 30 height 59
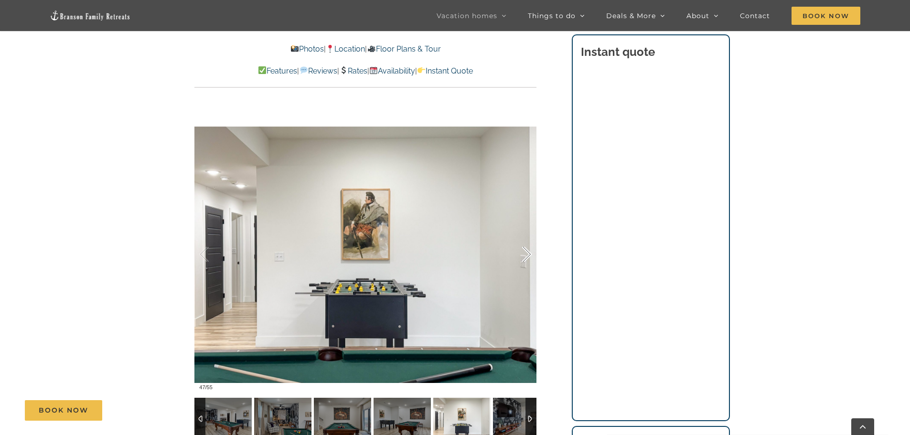
click at [527, 255] on div at bounding box center [517, 254] width 30 height 59
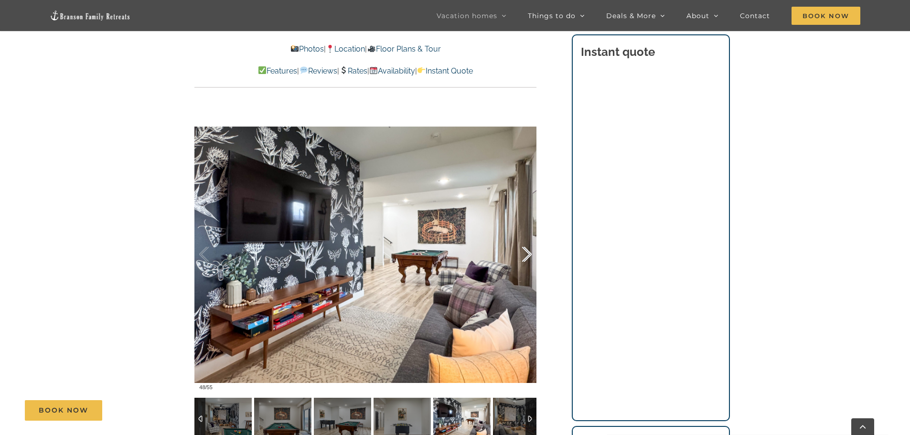
click at [527, 255] on div at bounding box center [517, 254] width 30 height 59
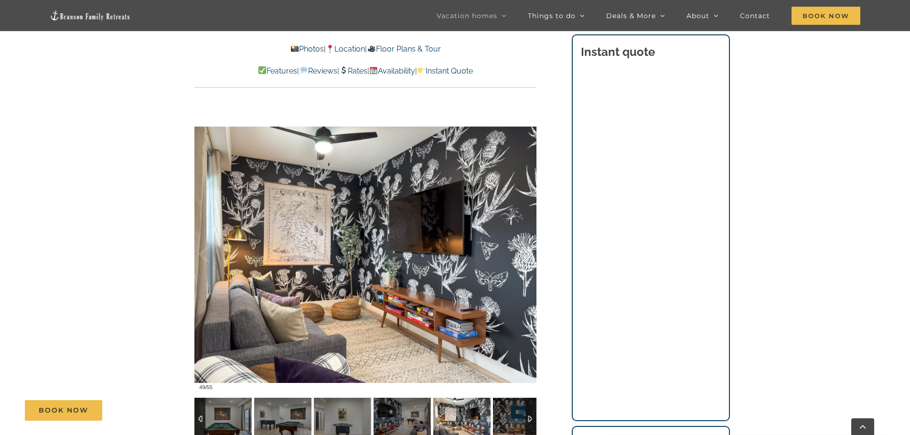
click at [527, 255] on div at bounding box center [517, 254] width 30 height 59
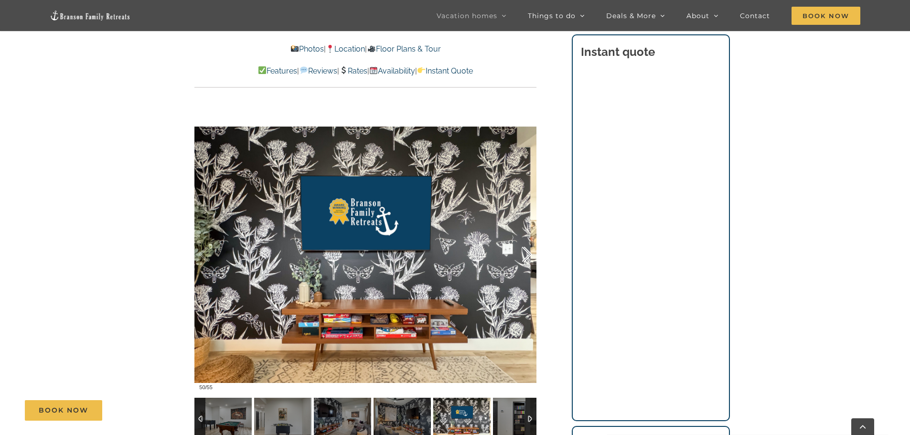
click at [527, 255] on div at bounding box center [517, 254] width 30 height 59
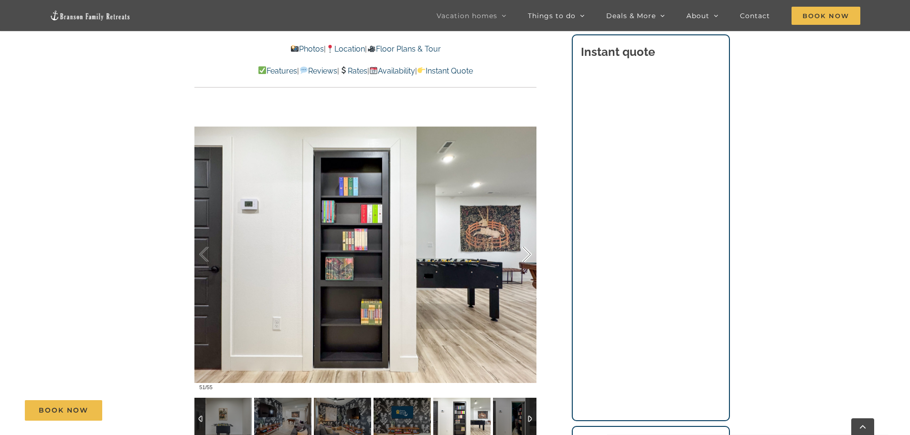
click at [527, 255] on div at bounding box center [517, 254] width 30 height 59
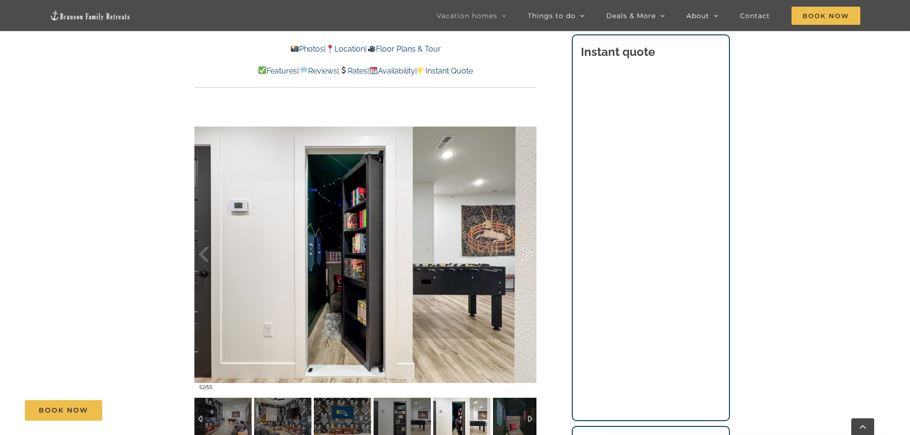
click at [527, 255] on div at bounding box center [517, 254] width 30 height 59
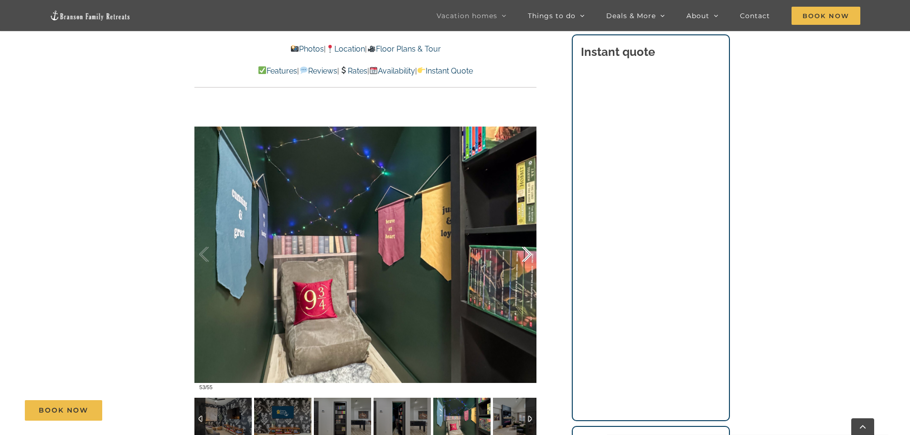
click at [527, 255] on div at bounding box center [517, 254] width 30 height 59
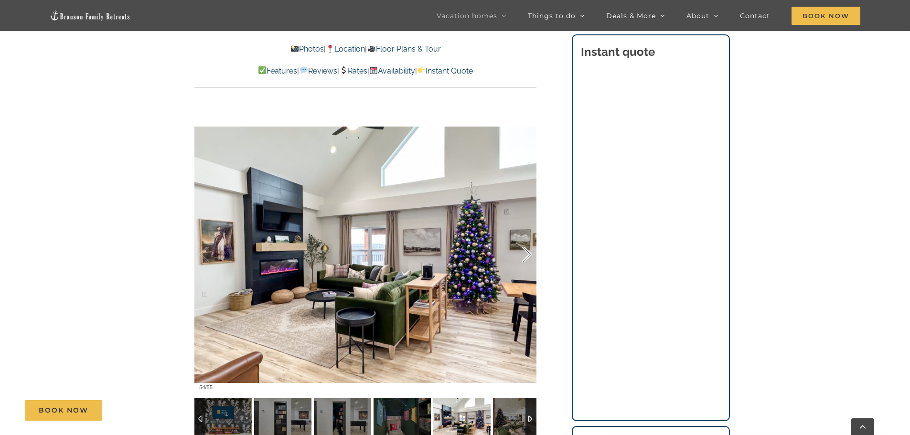
click at [527, 255] on div at bounding box center [517, 254] width 30 height 59
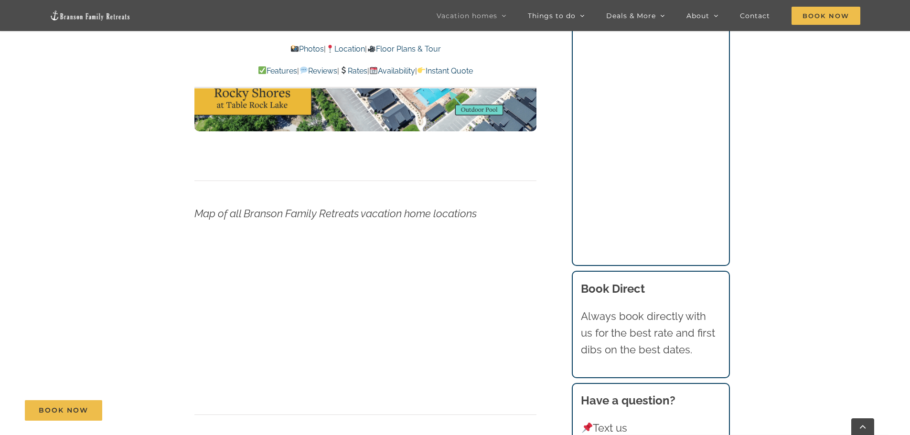
scroll to position [3536, 0]
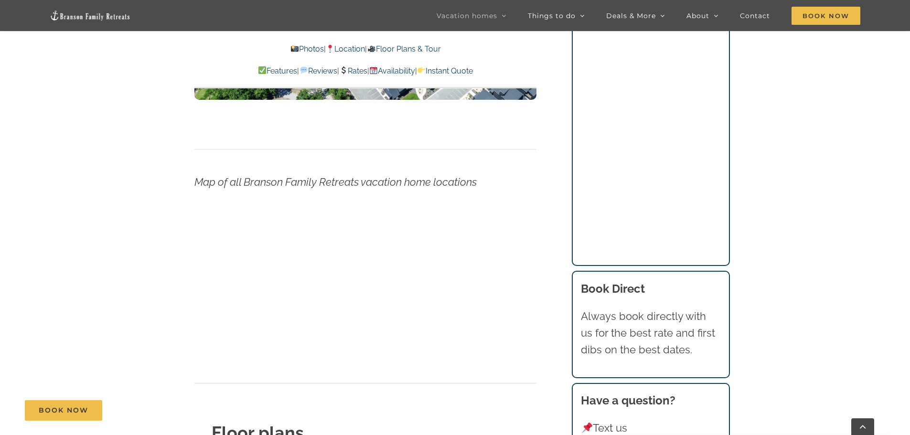
drag, startPoint x: 52, startPoint y: 200, endPoint x: 127, endPoint y: 246, distance: 87.7
click at [60, 200] on main "Mini Thistle Cottage at [GEOGRAPHIC_DATA] | Branson Family Retreats [PERSON_NAM…" at bounding box center [455, 427] width 910 height 7000
